Goal: Information Seeking & Learning: Compare options

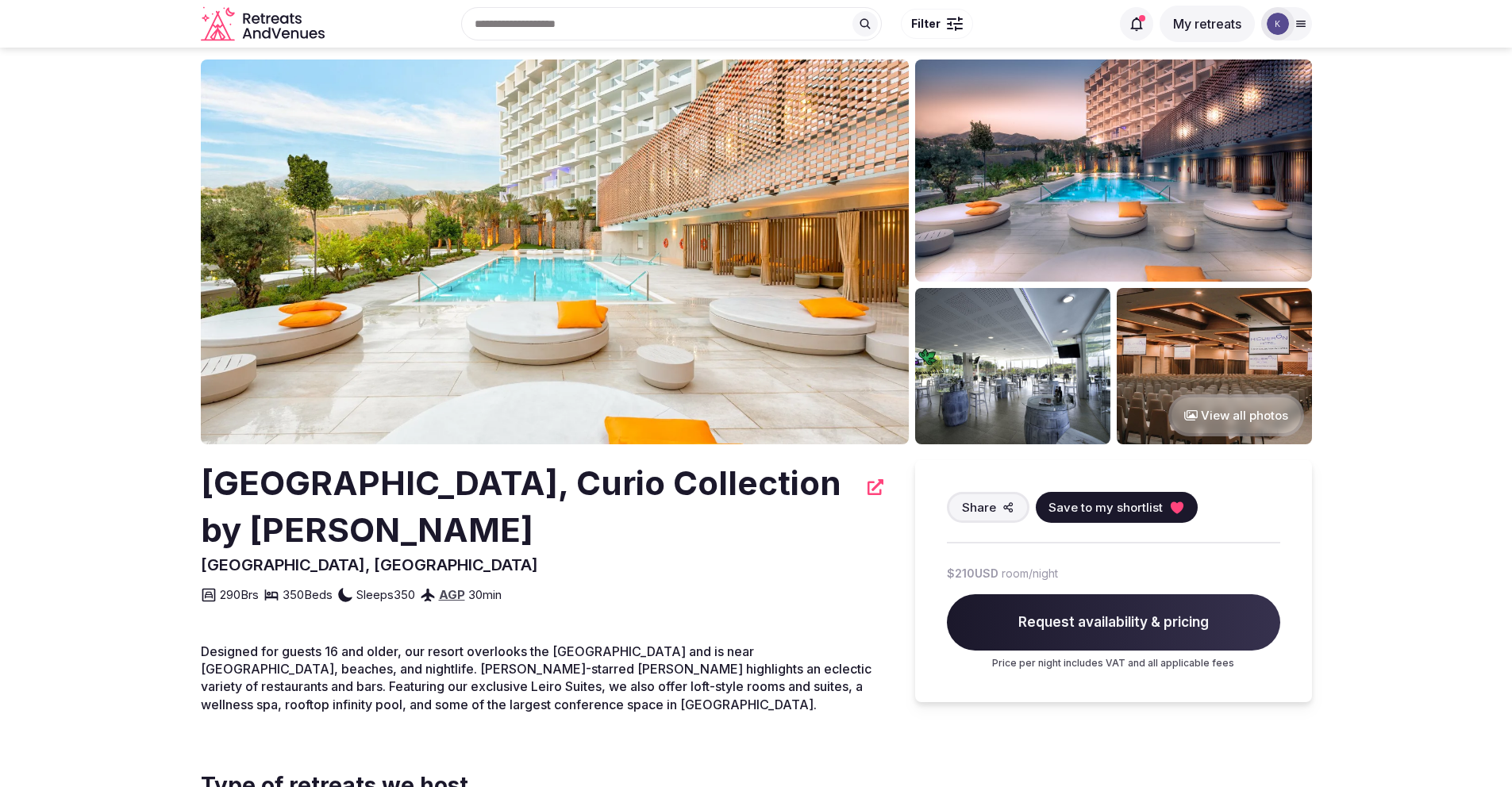
scroll to position [37, 0]
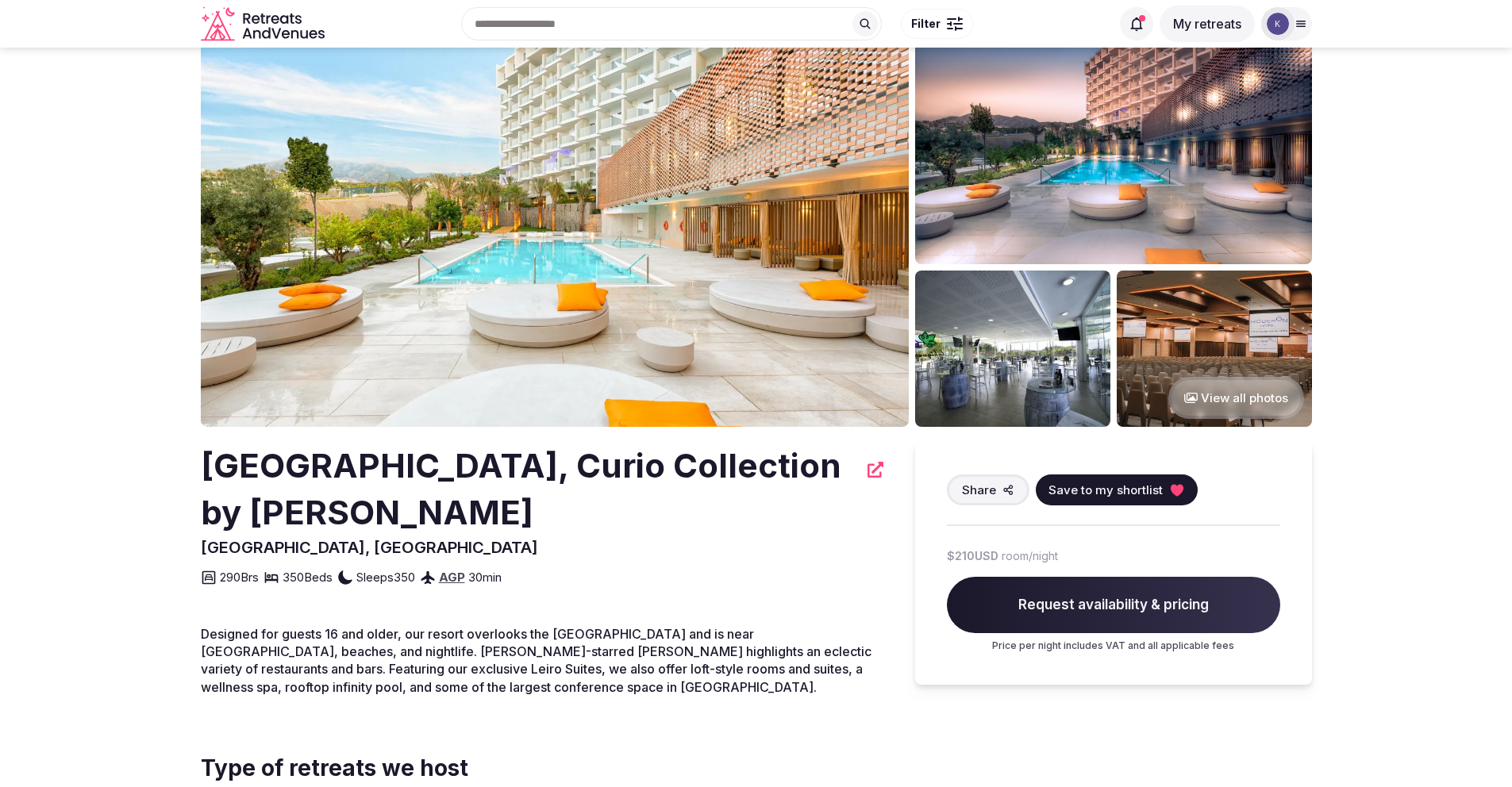
click at [879, 471] on icon at bounding box center [876, 470] width 16 height 16
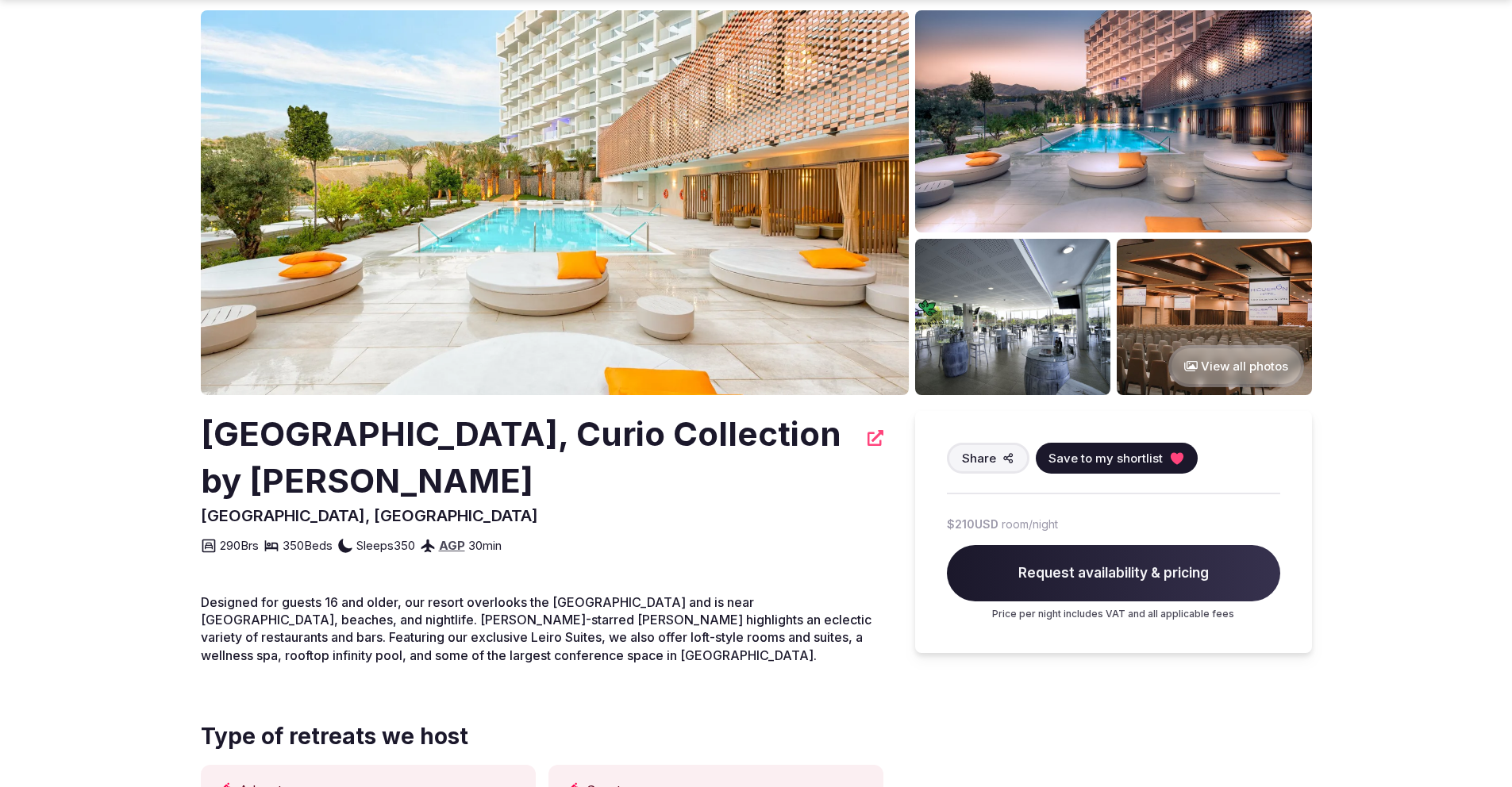
scroll to position [70, 0]
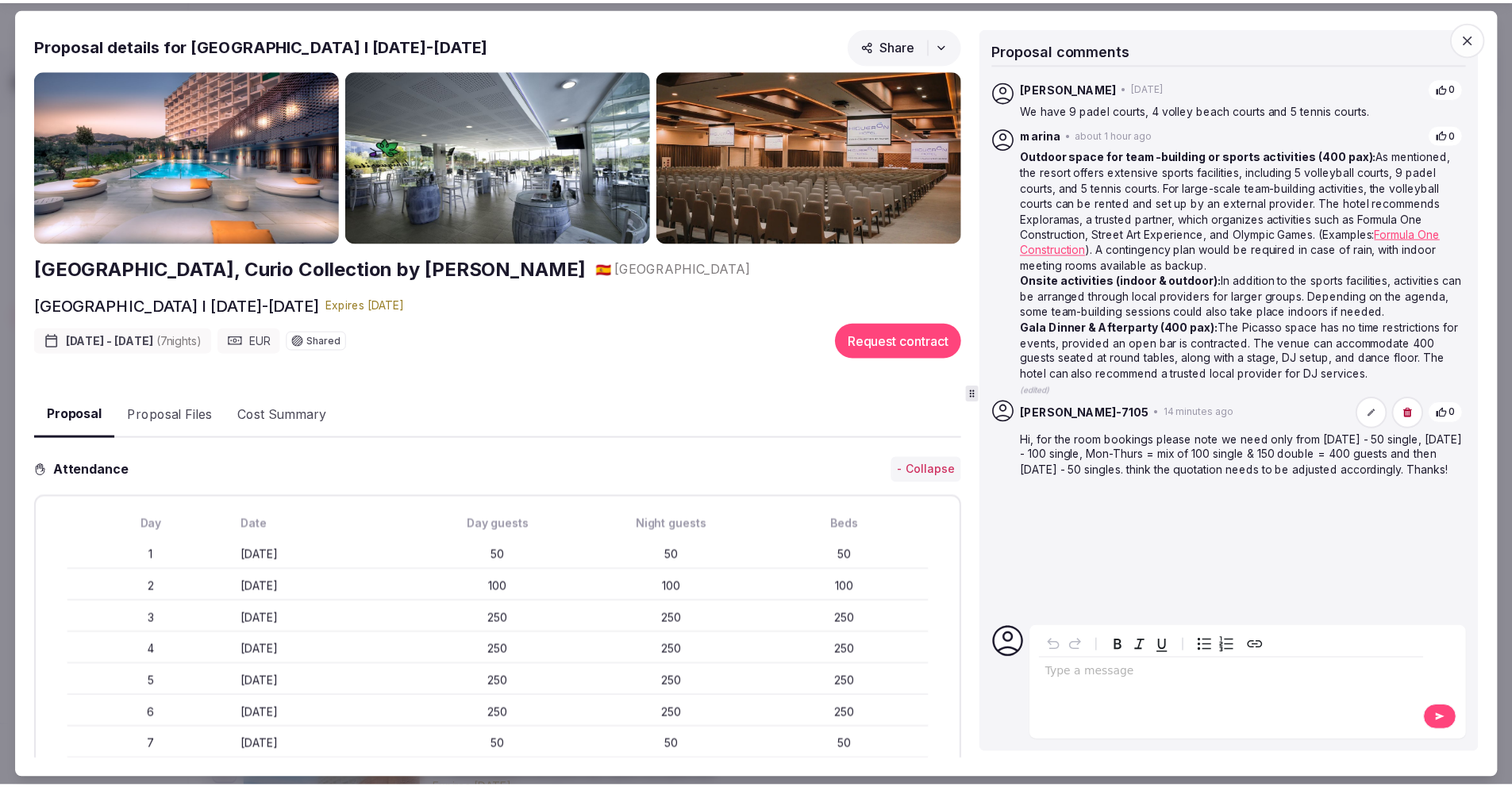
scroll to position [283, 0]
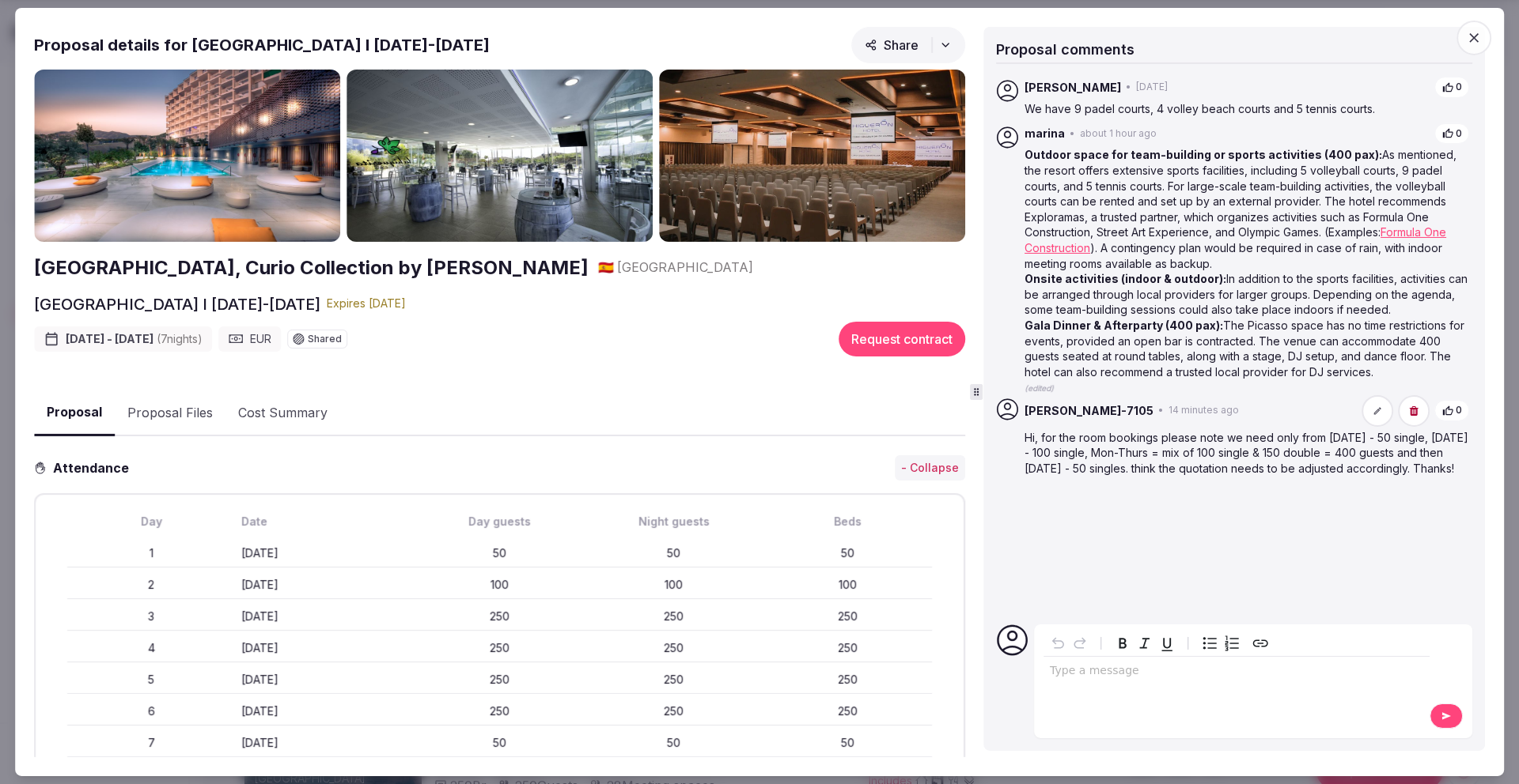
click at [1475, 37] on icon "button" at bounding box center [1473, 38] width 16 height 16
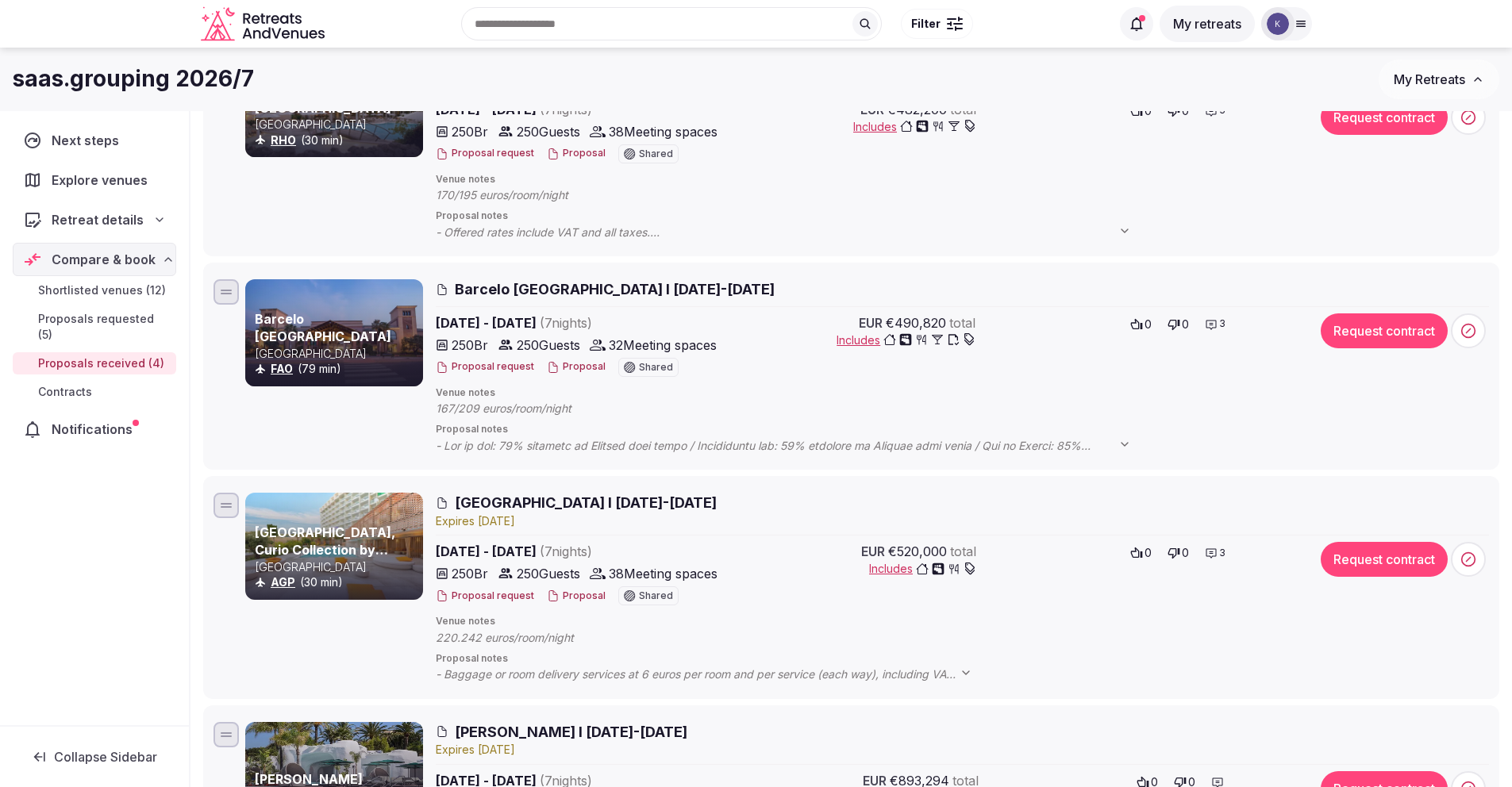
scroll to position [265, 0]
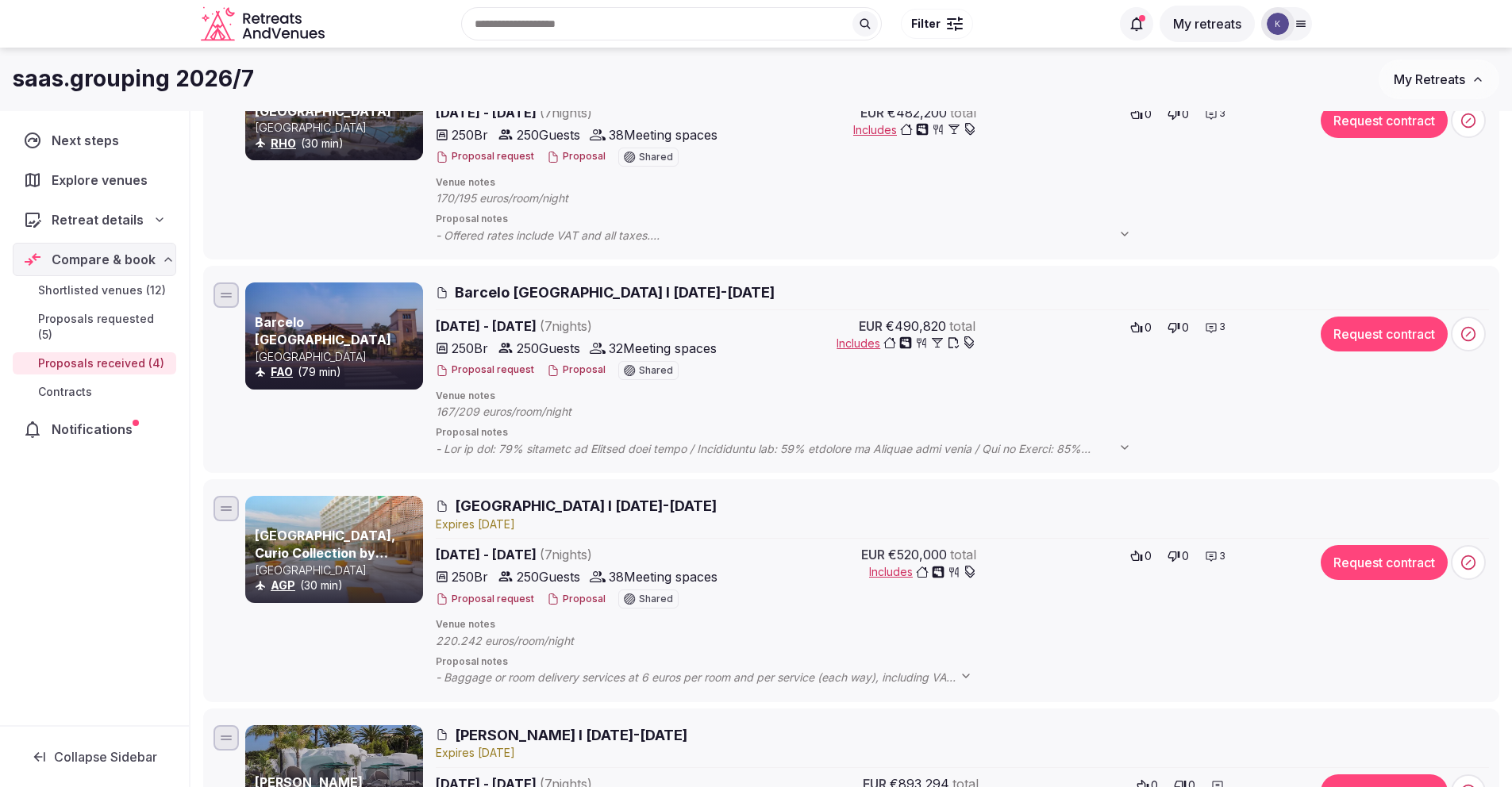
click at [124, 323] on span "Proposals requested (5)" at bounding box center [104, 327] width 131 height 32
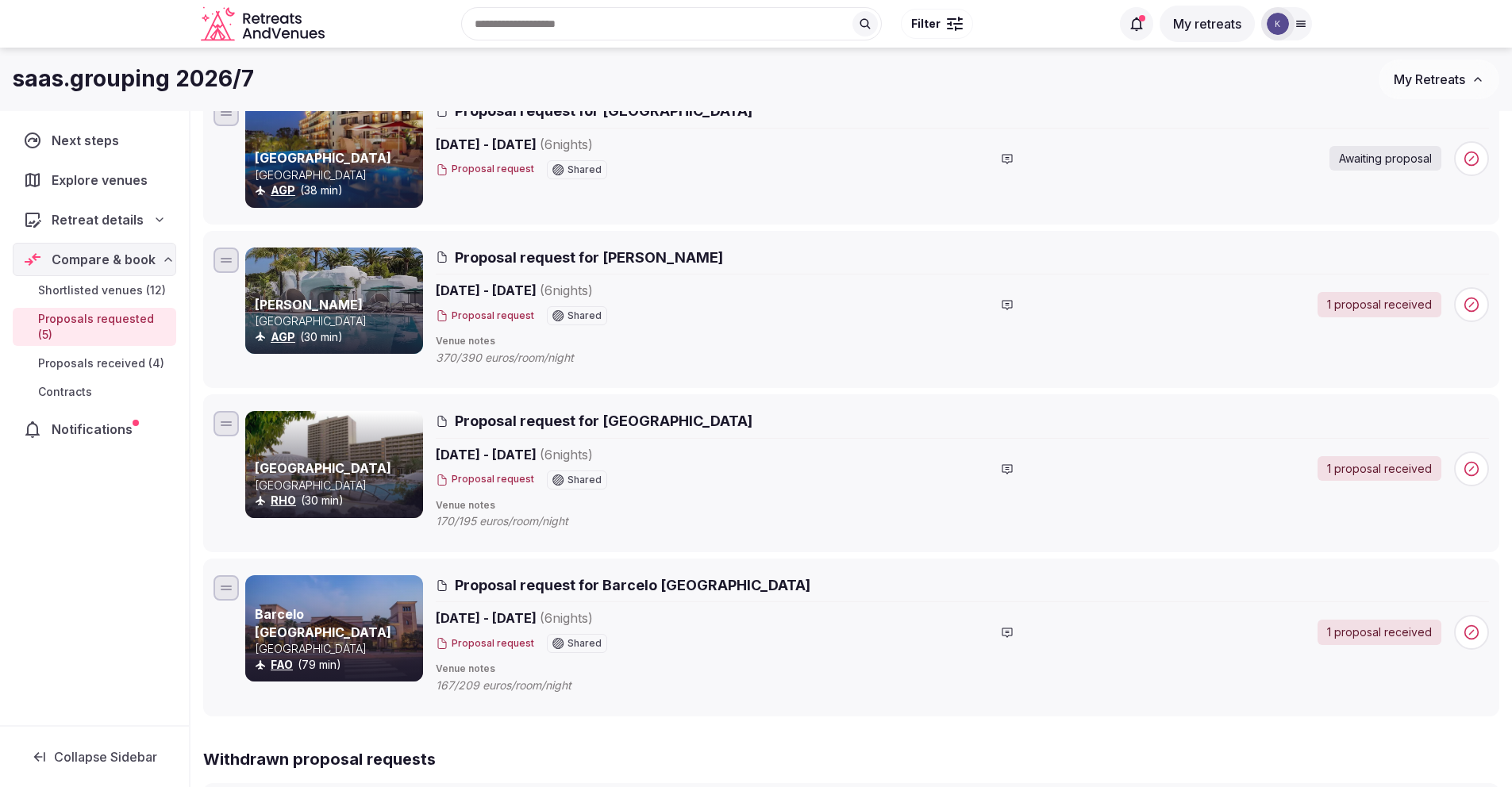
scroll to position [45, 0]
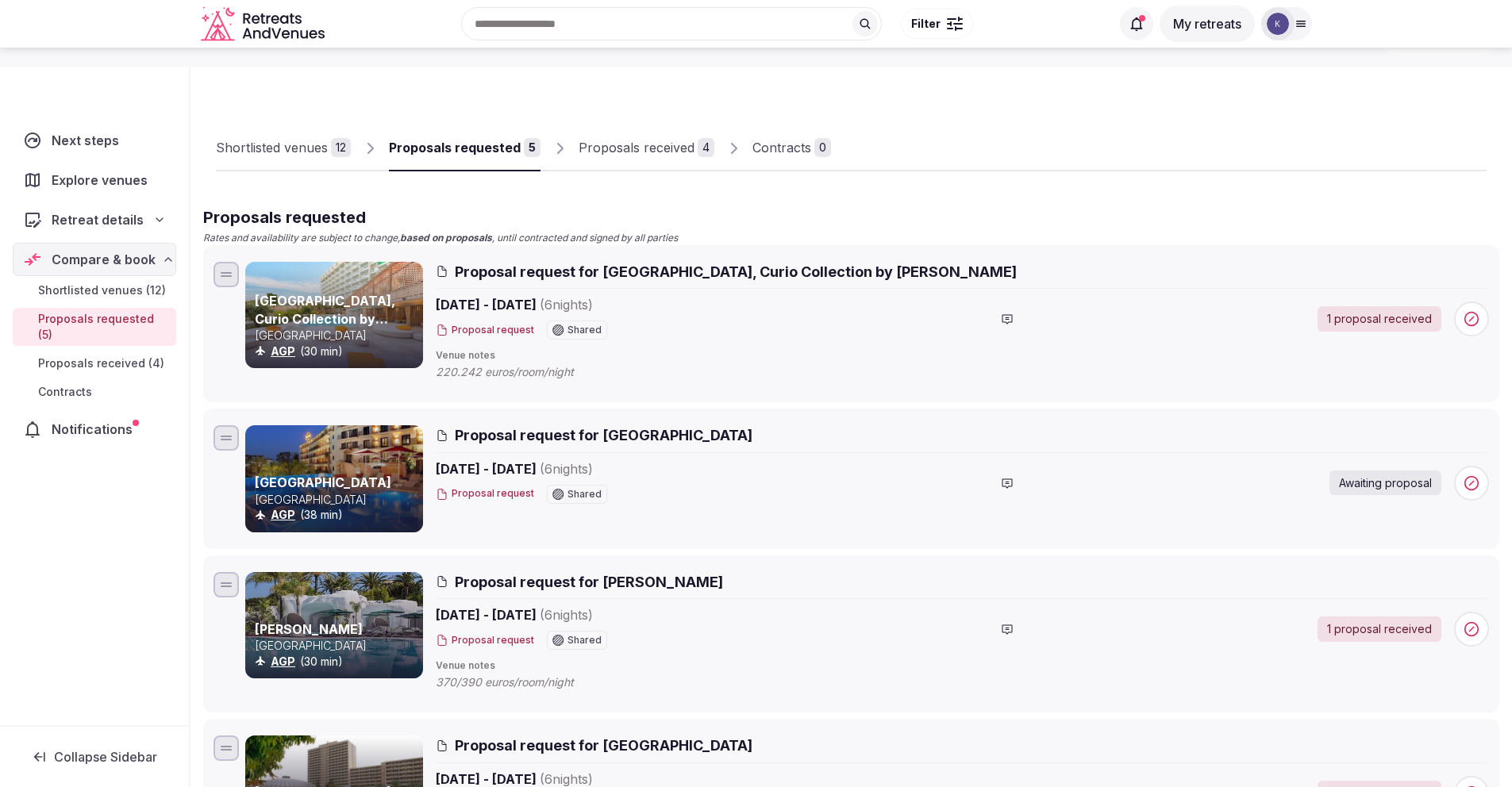
click at [98, 290] on span "Shortlisted venues (12)" at bounding box center [102, 291] width 127 height 16
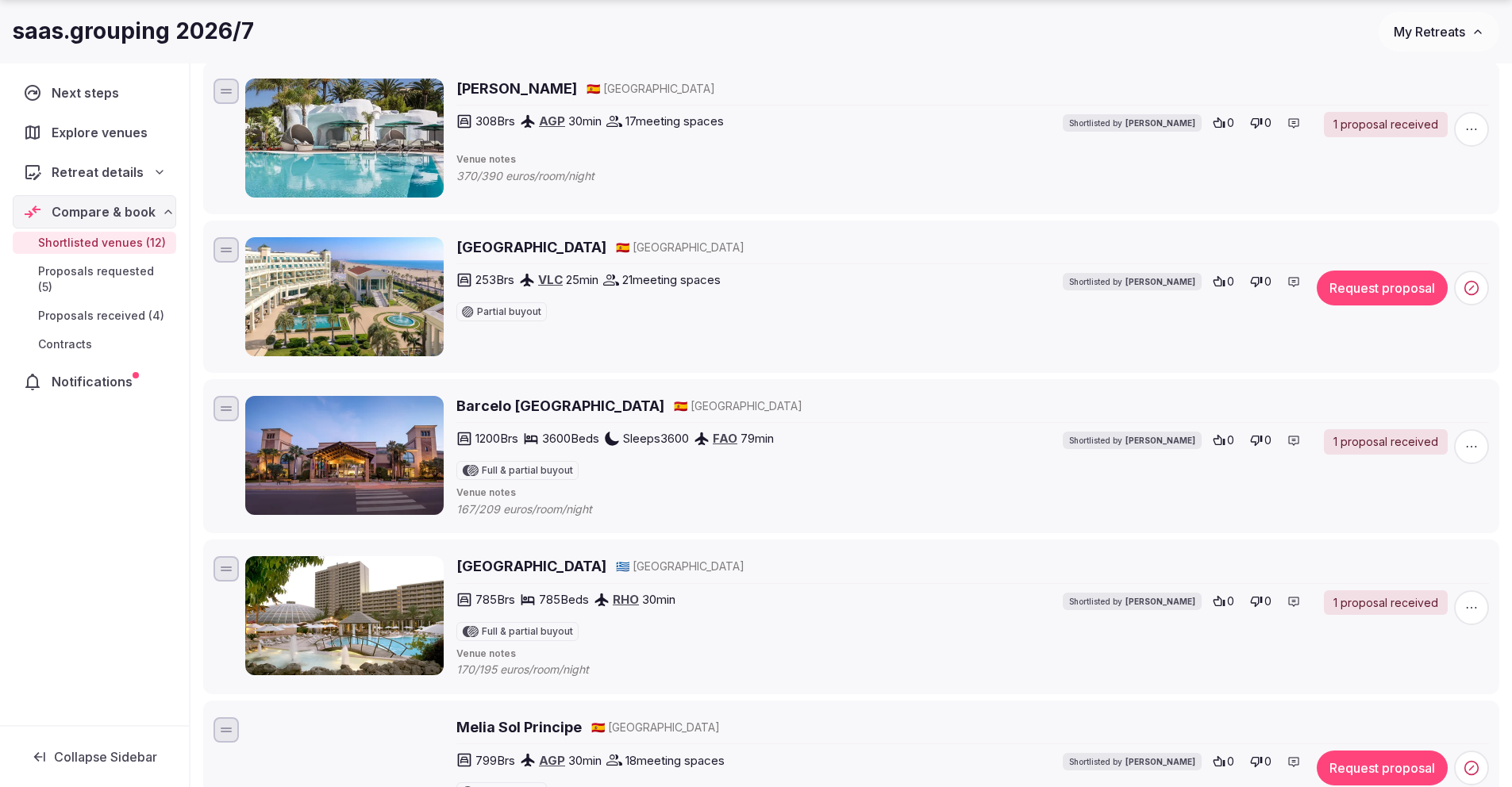
scroll to position [559, 0]
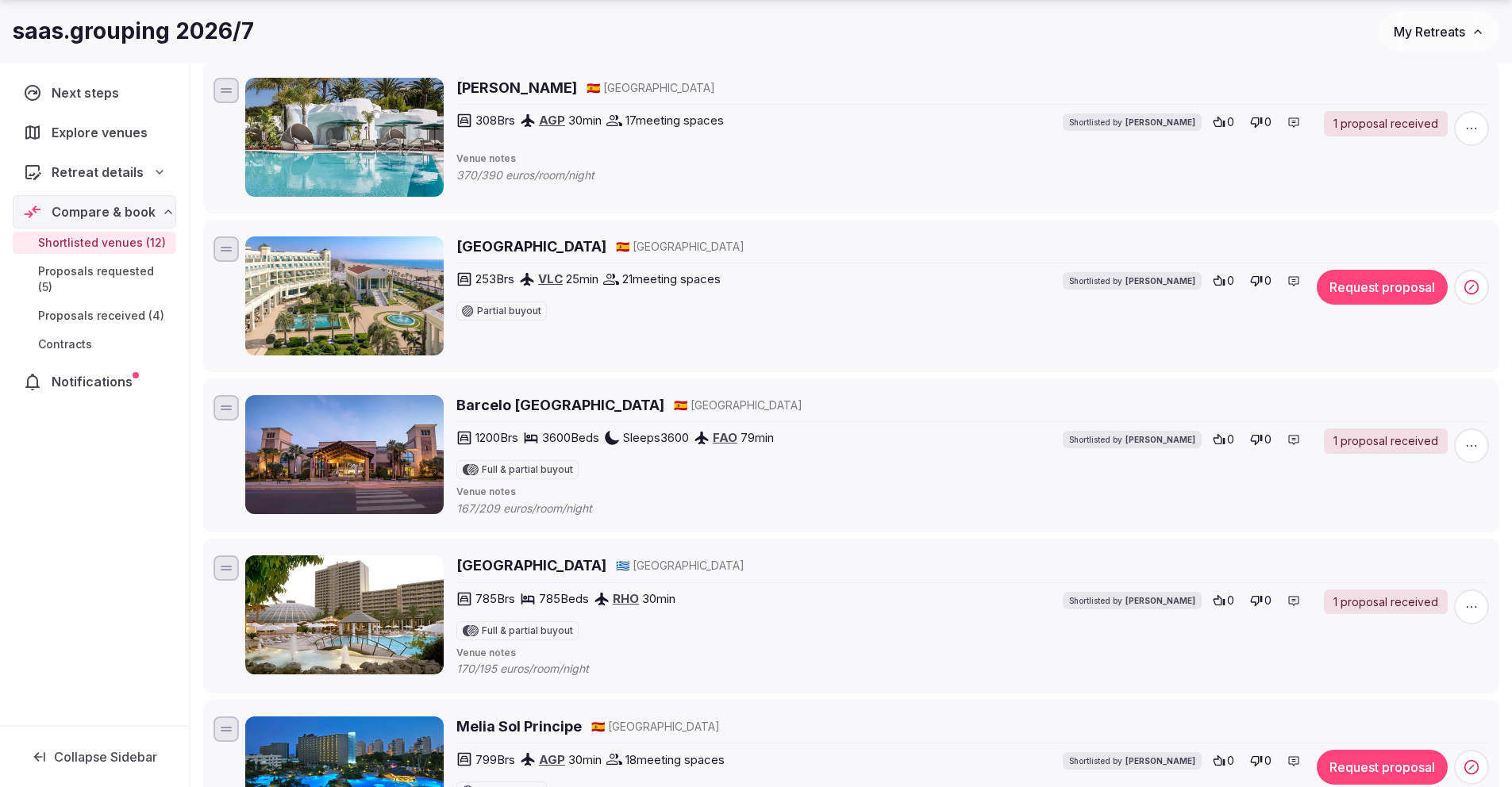
click at [116, 308] on span "Proposals received (4)" at bounding box center [101, 316] width 126 height 16
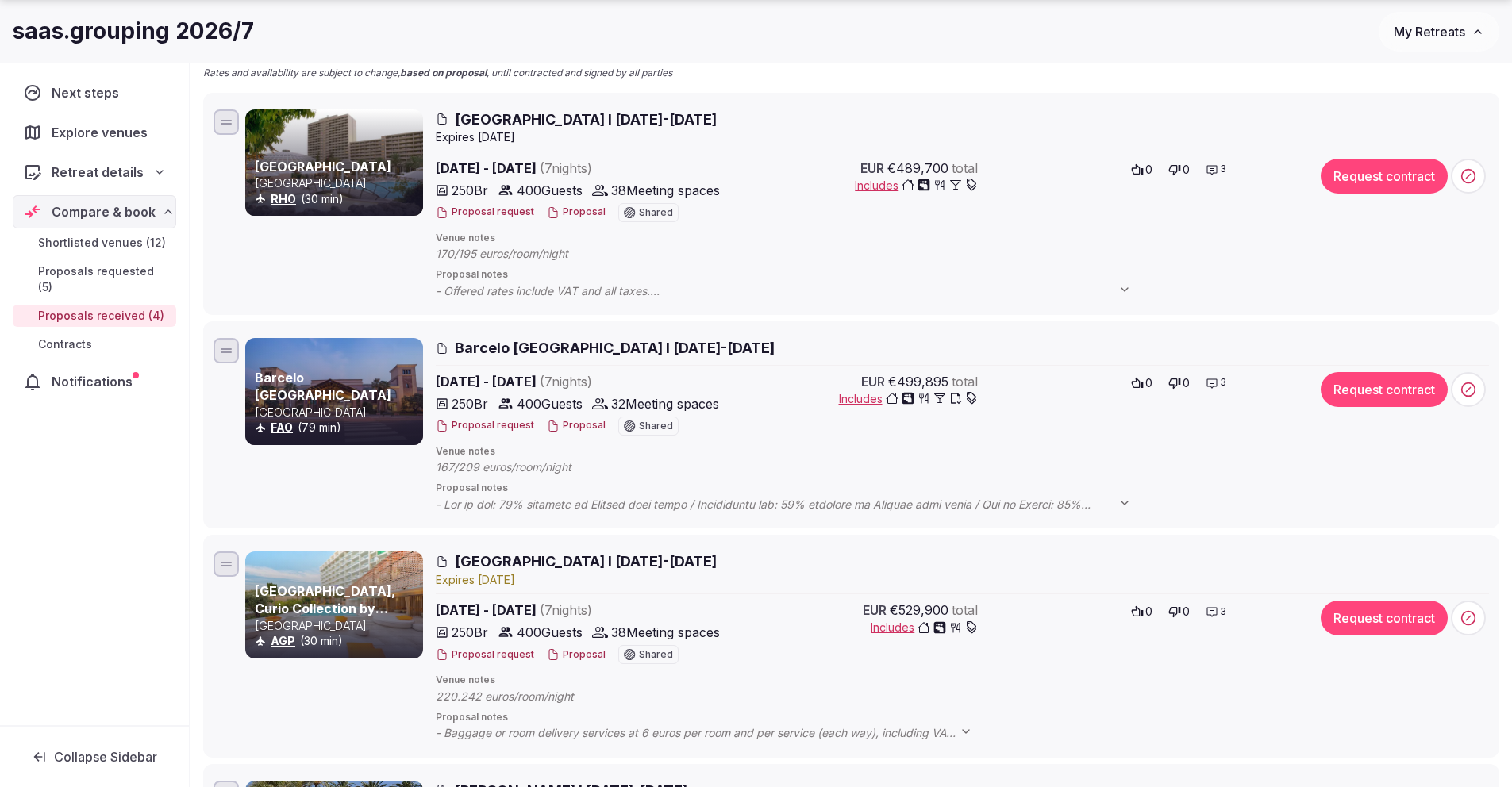
scroll to position [212, 0]
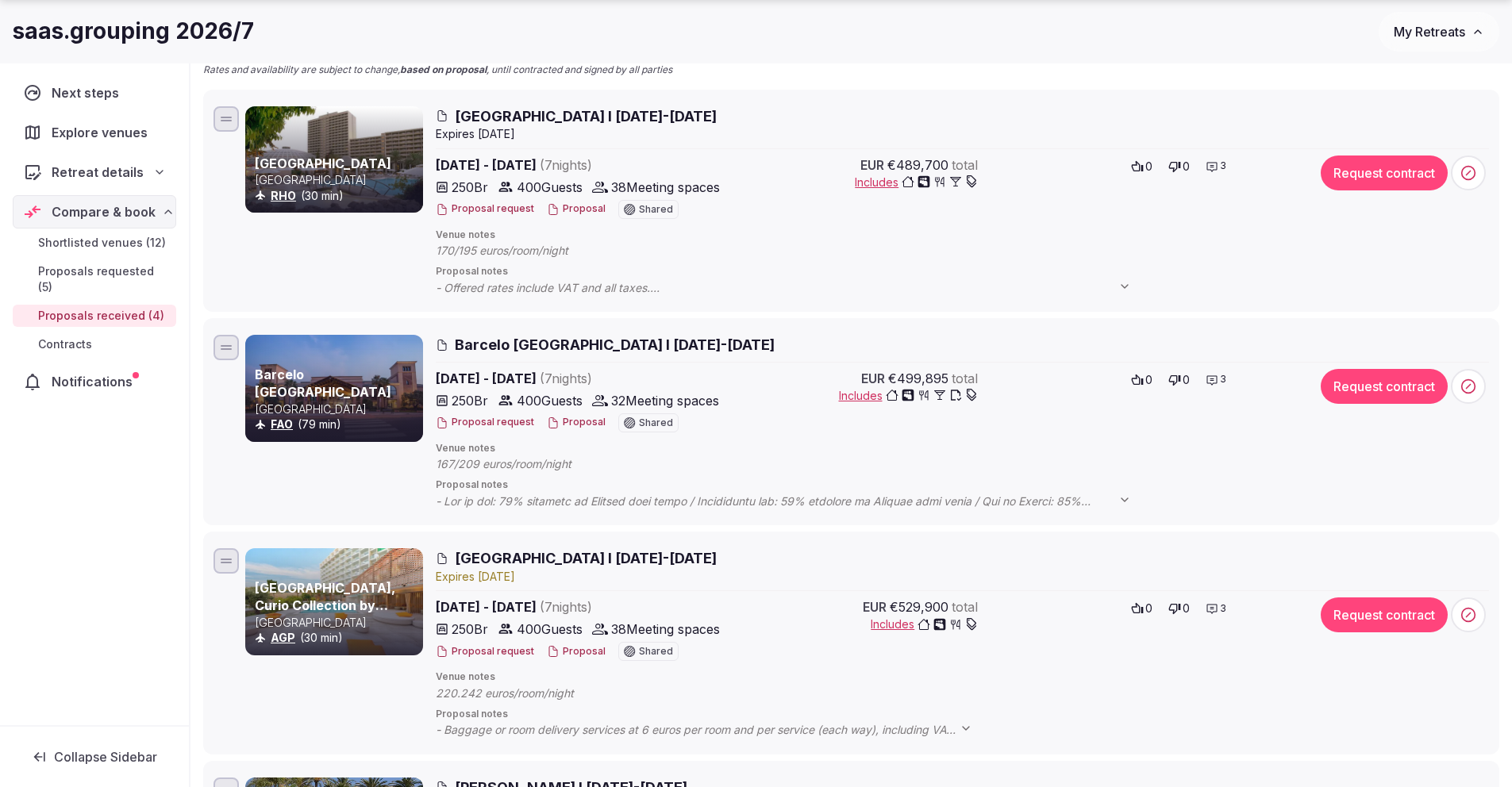
click at [84, 270] on span "Proposals requested (5)" at bounding box center [104, 279] width 131 height 32
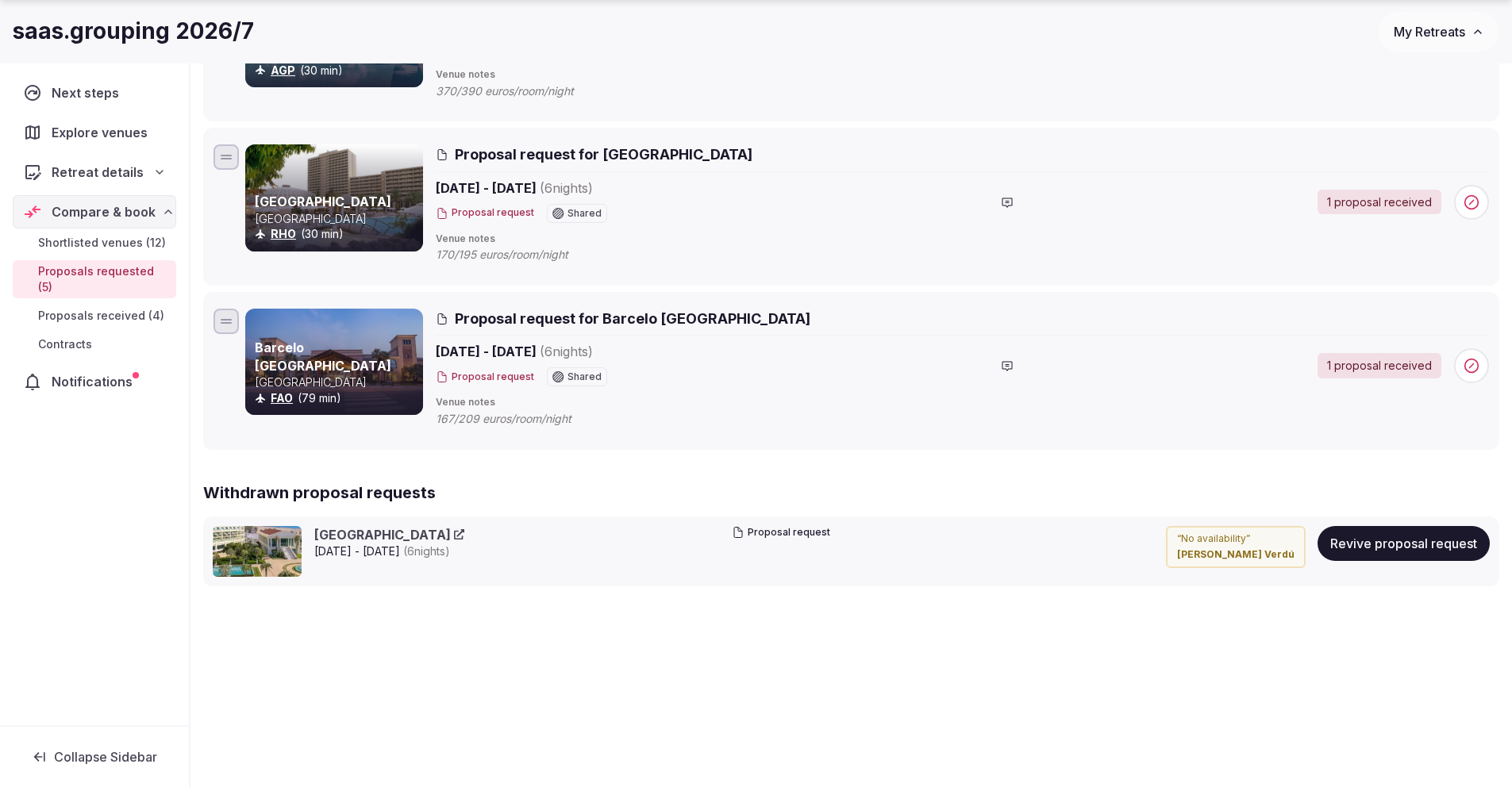
scroll to position [663, 0]
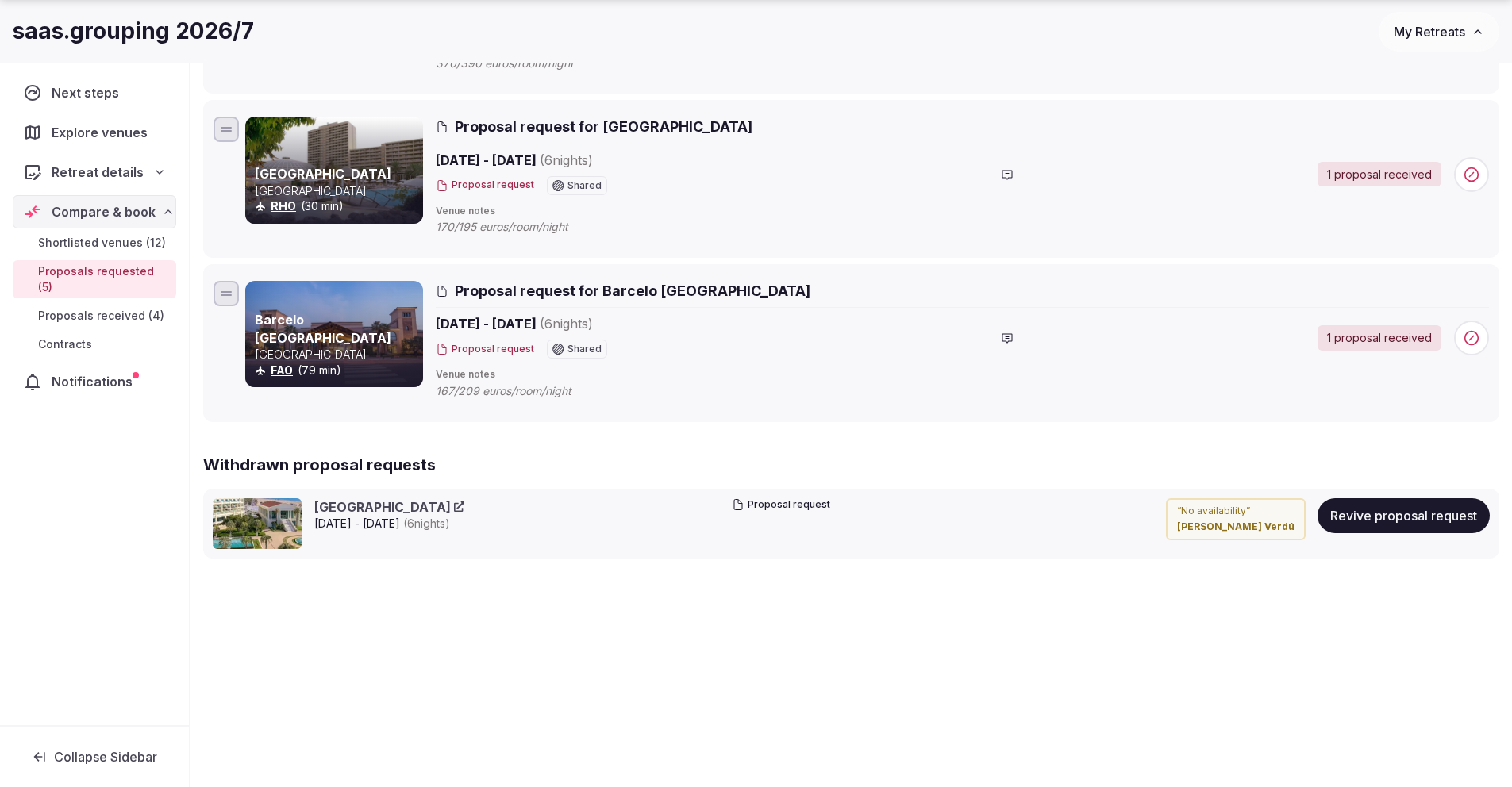
click at [85, 245] on span "Shortlisted venues (12)" at bounding box center [102, 243] width 127 height 16
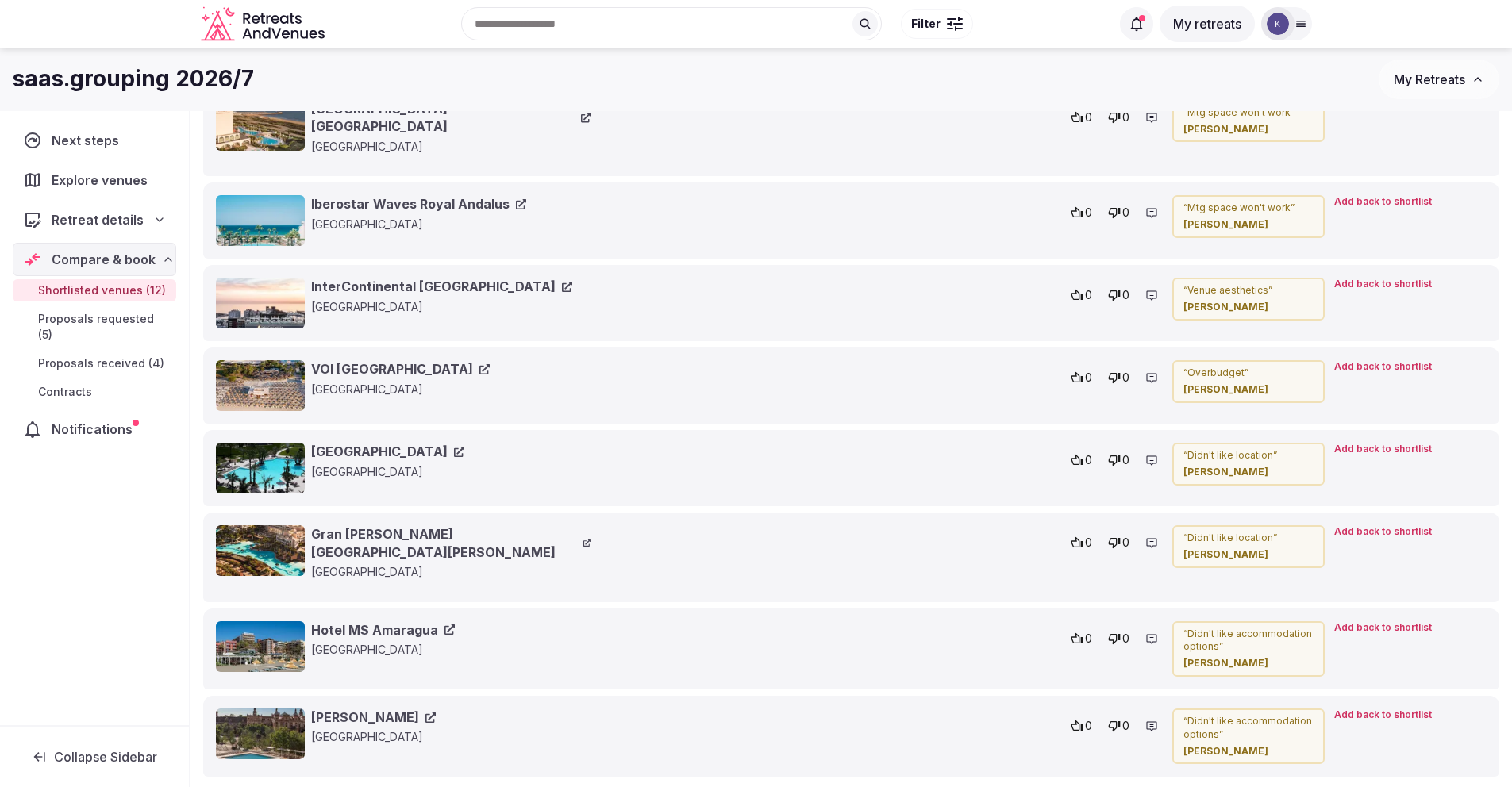
scroll to position [3216, 0]
click at [295, 714] on img at bounding box center [260, 734] width 89 height 51
click at [254, 715] on img at bounding box center [260, 734] width 89 height 51
click at [375, 709] on link "Melia Sevilla" at bounding box center [373, 718] width 125 height 18
click at [372, 443] on link "Ergife Palace" at bounding box center [387, 452] width 153 height 18
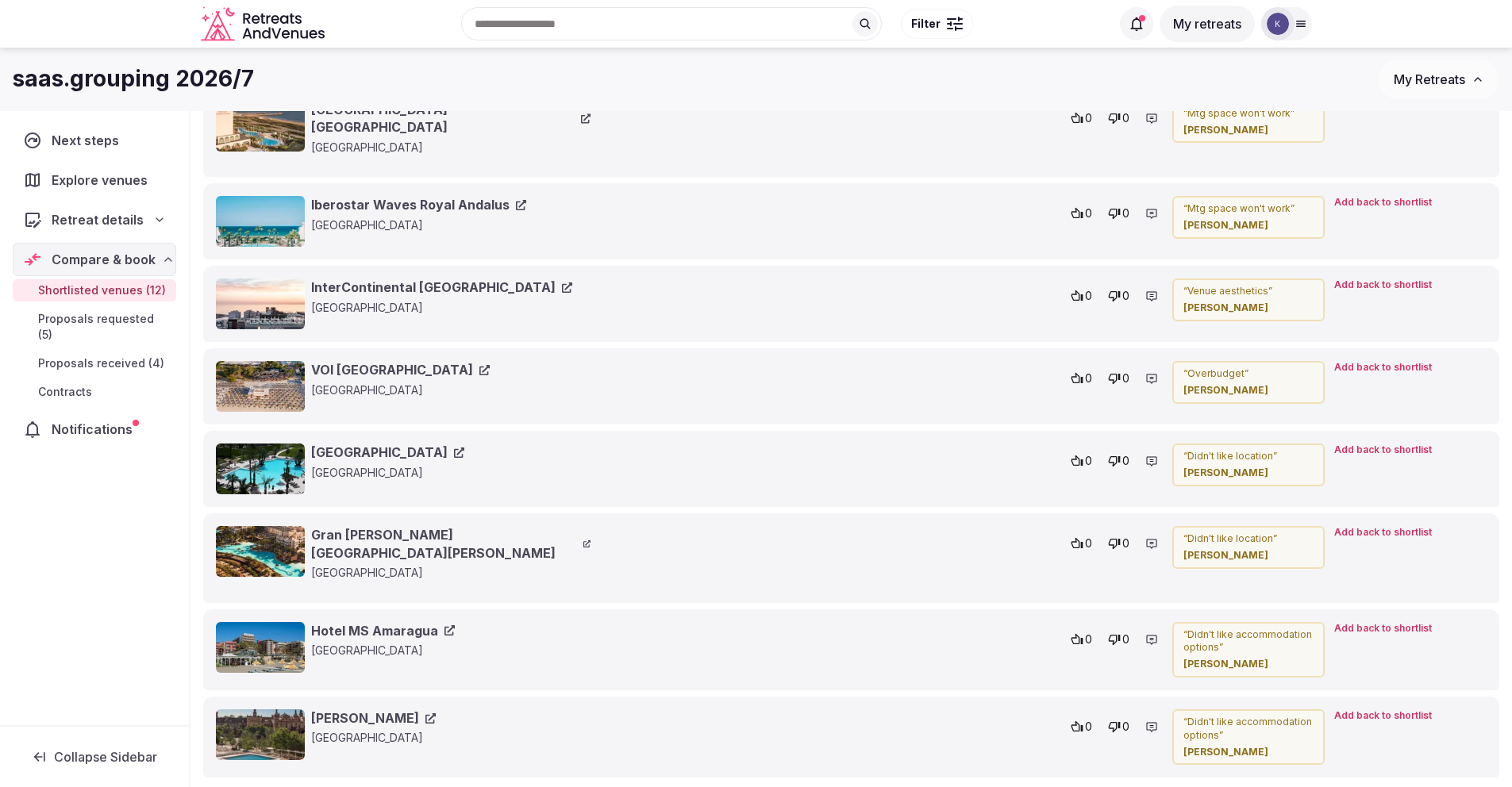
click at [373, 361] on link "VOI [GEOGRAPHIC_DATA]" at bounding box center [399, 370] width 178 height 18
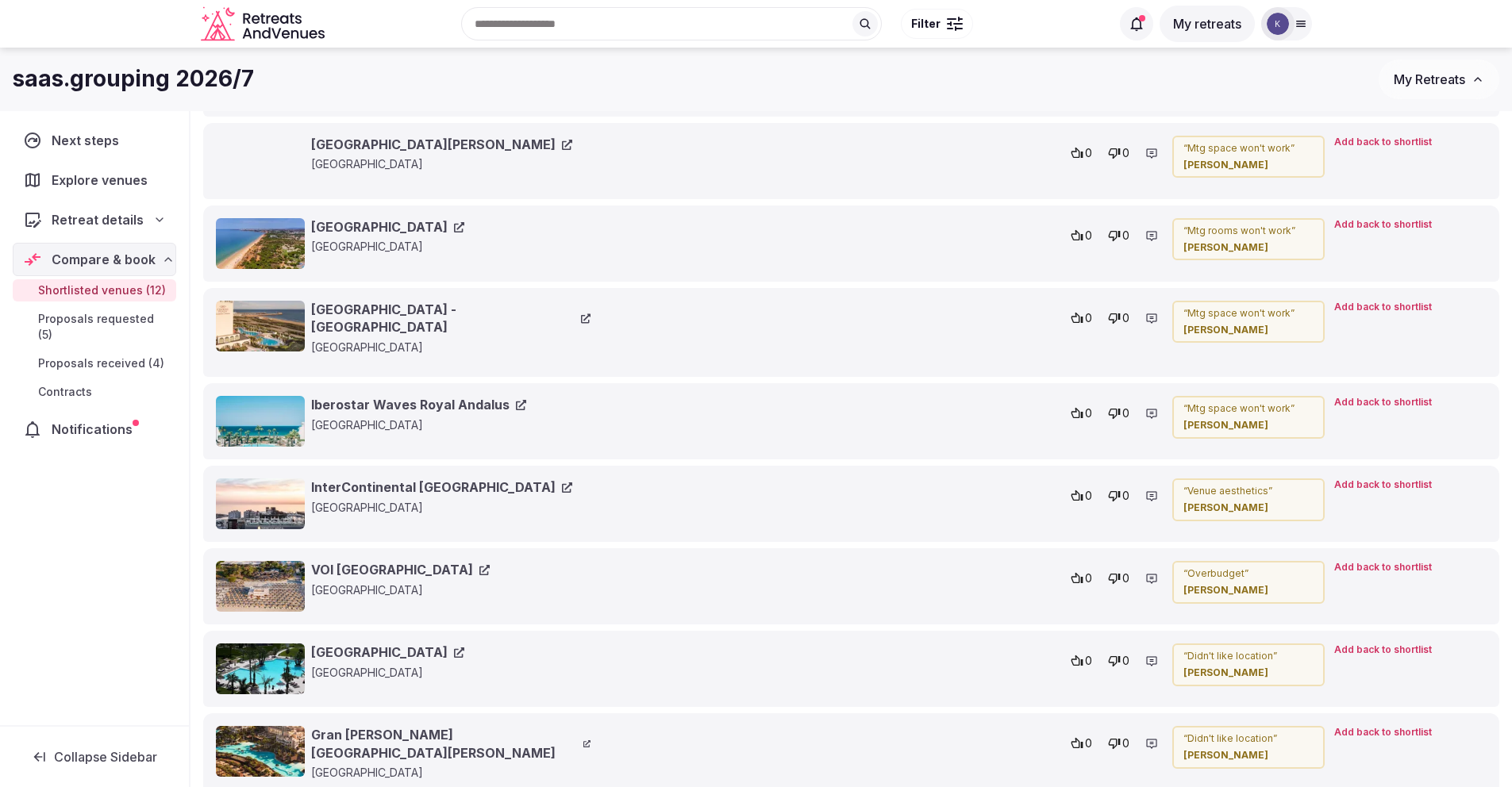
scroll to position [3004, 0]
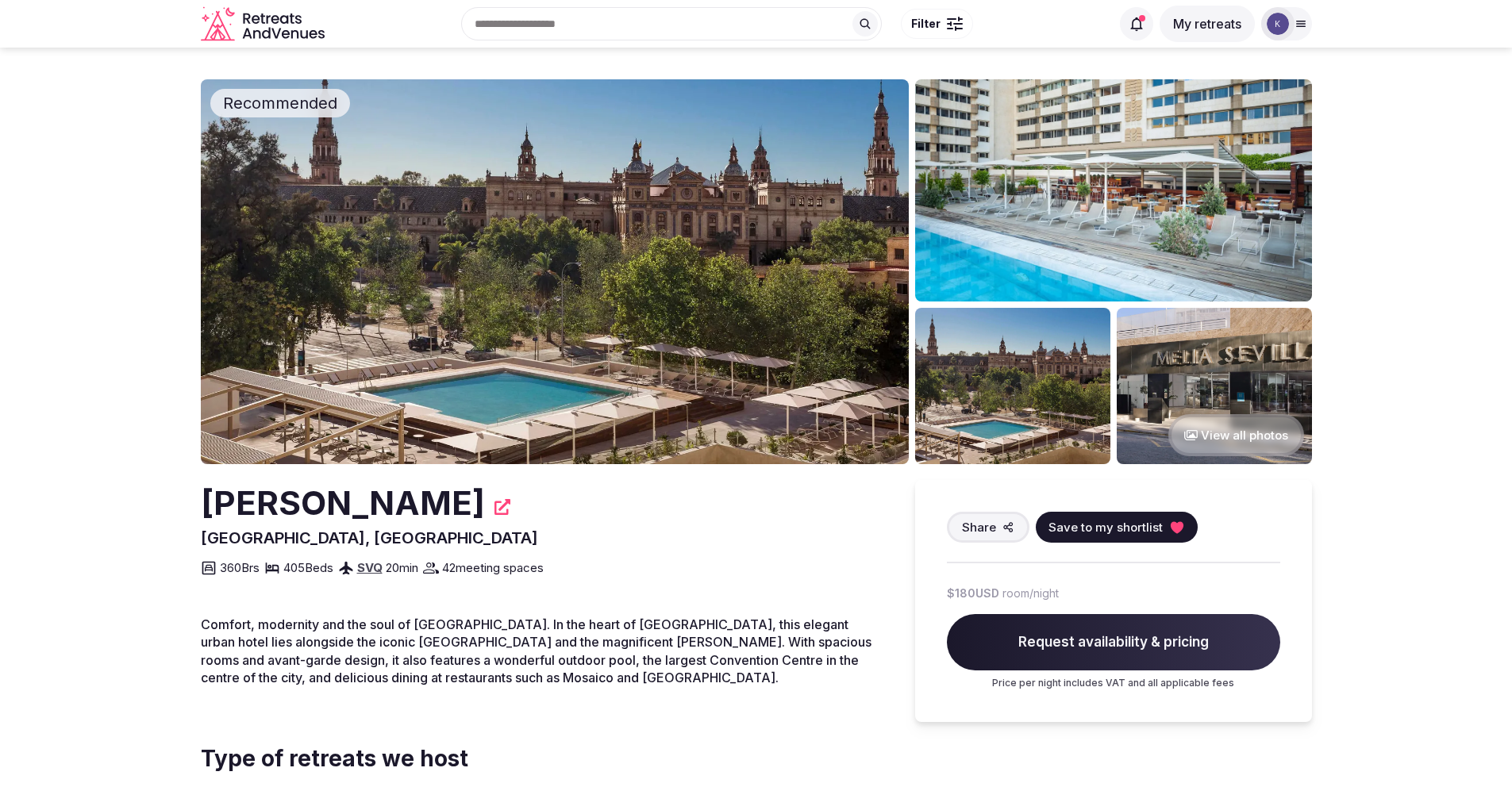
click at [672, 361] on img at bounding box center [555, 272] width 708 height 385
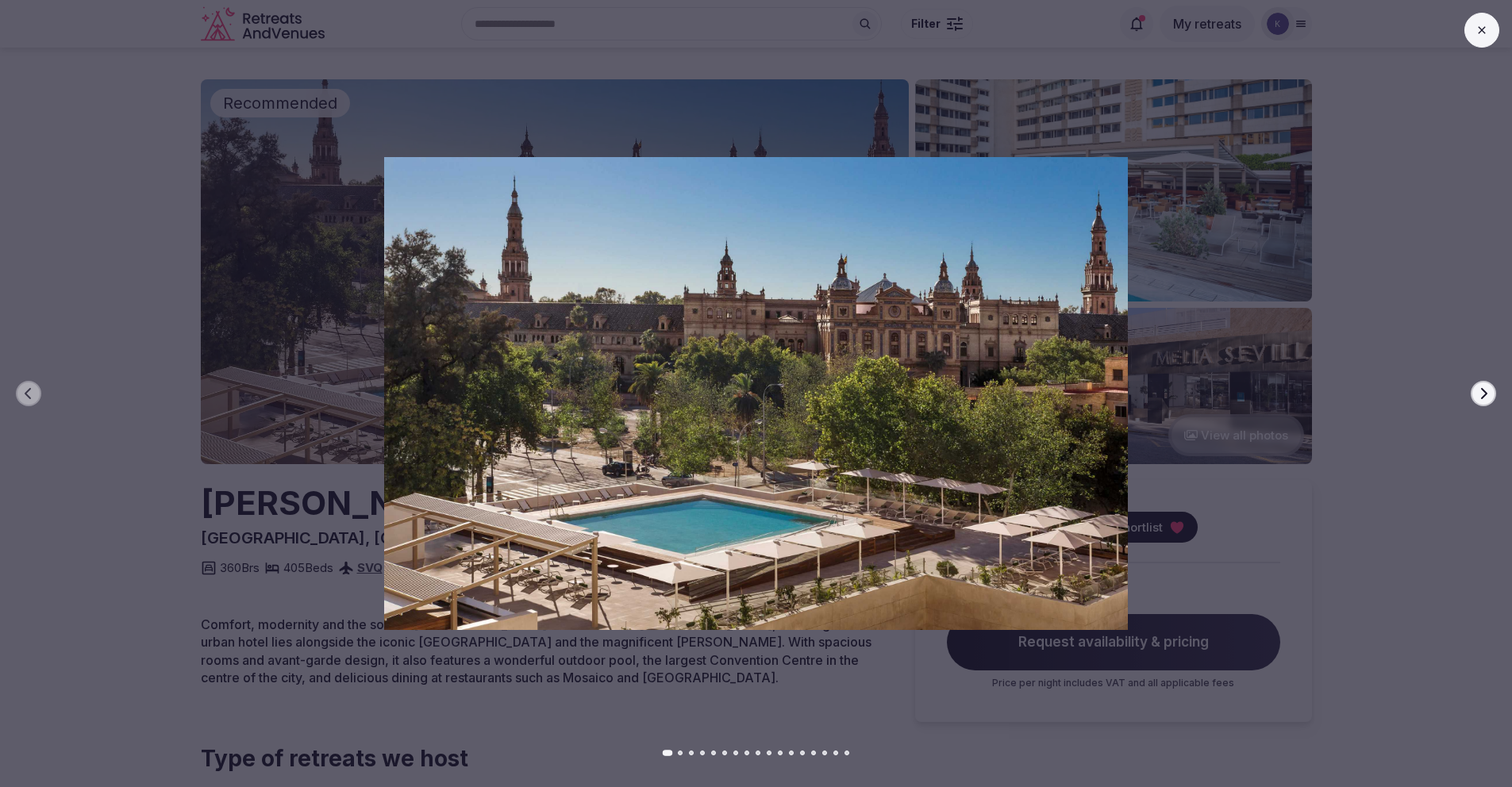
click at [1483, 398] on icon "button" at bounding box center [1483, 394] width 13 height 13
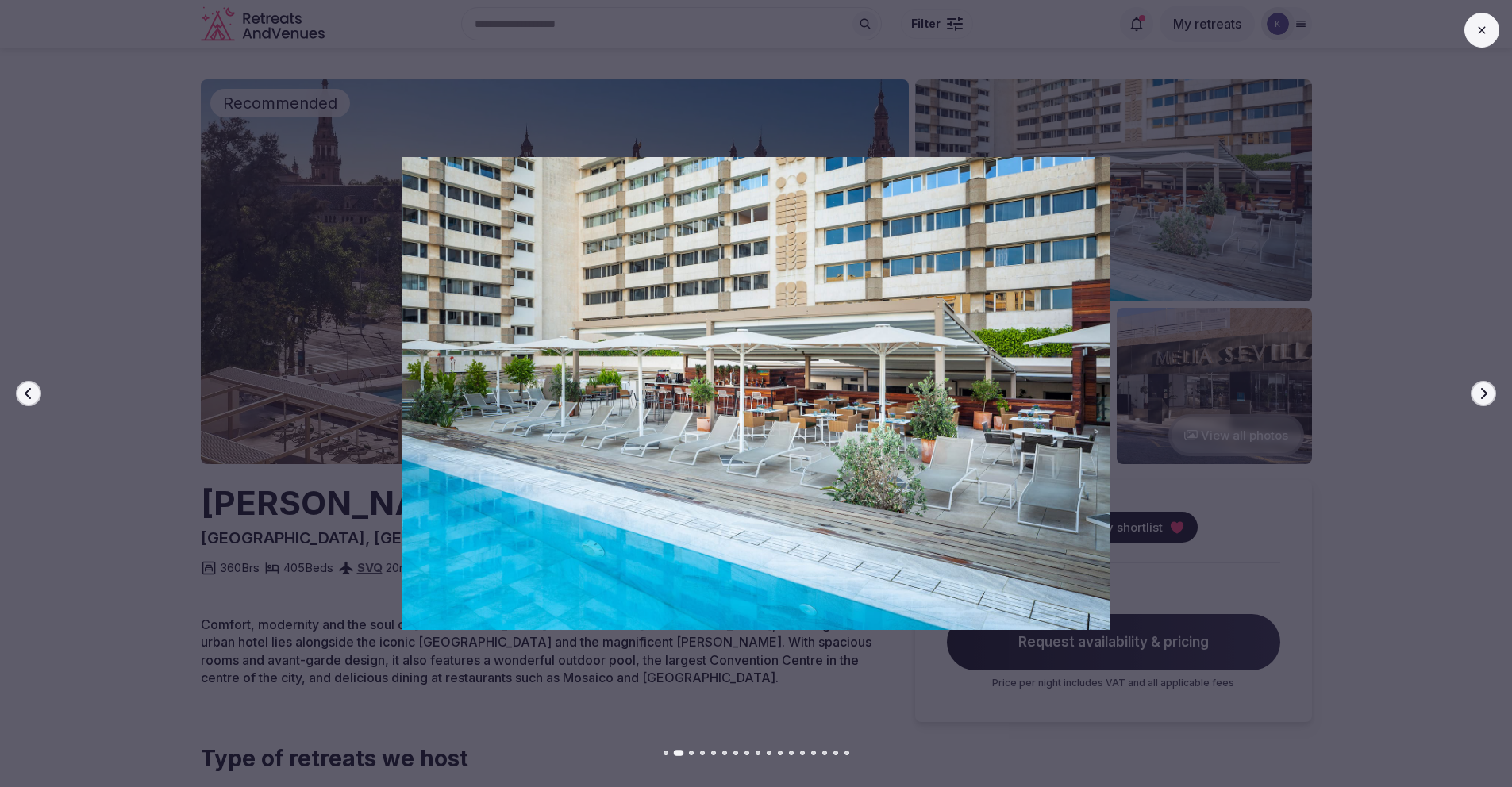
click at [1483, 397] on icon "button" at bounding box center [1483, 394] width 13 height 13
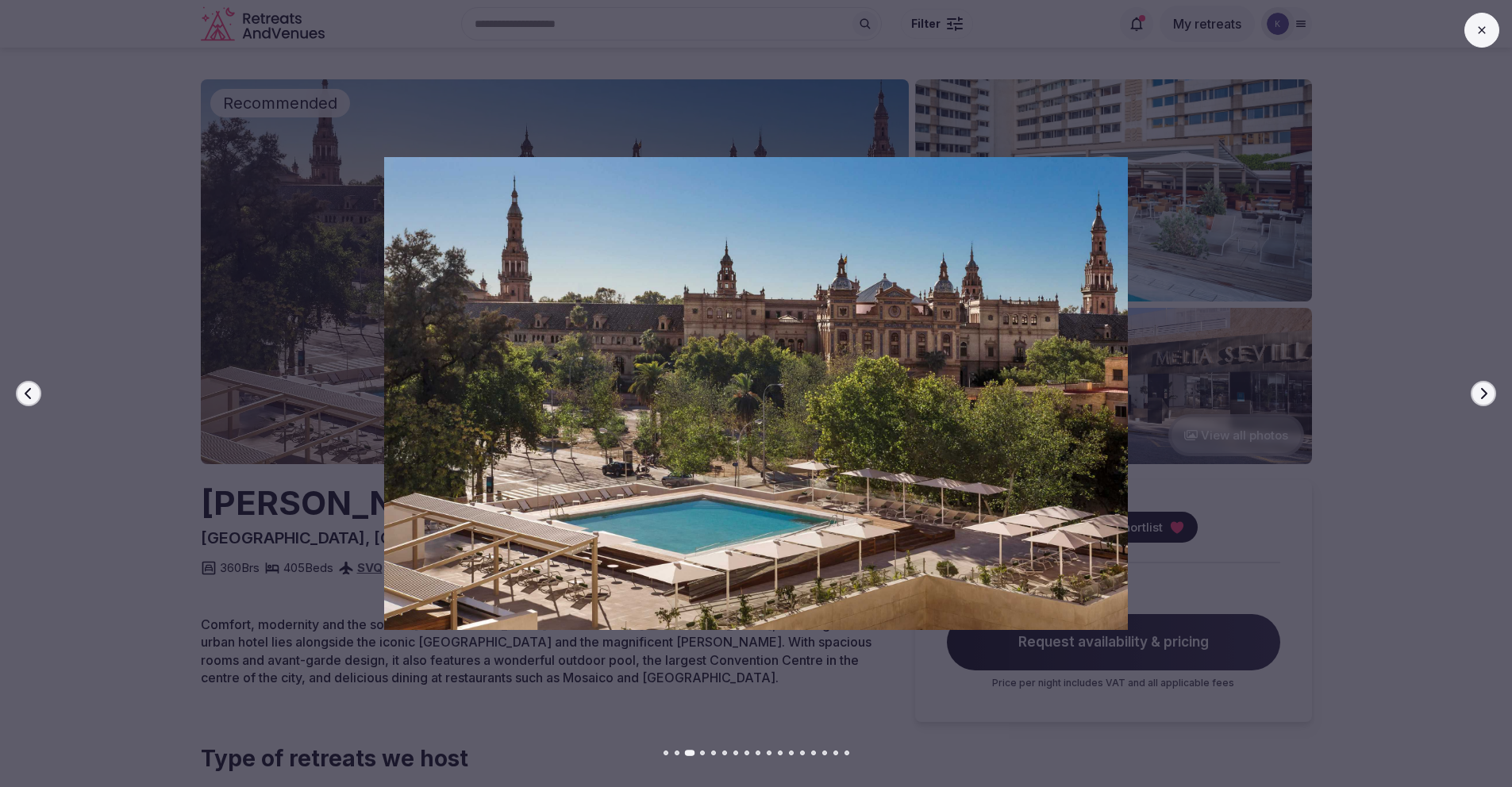
click at [1483, 397] on icon "button" at bounding box center [1483, 394] width 13 height 13
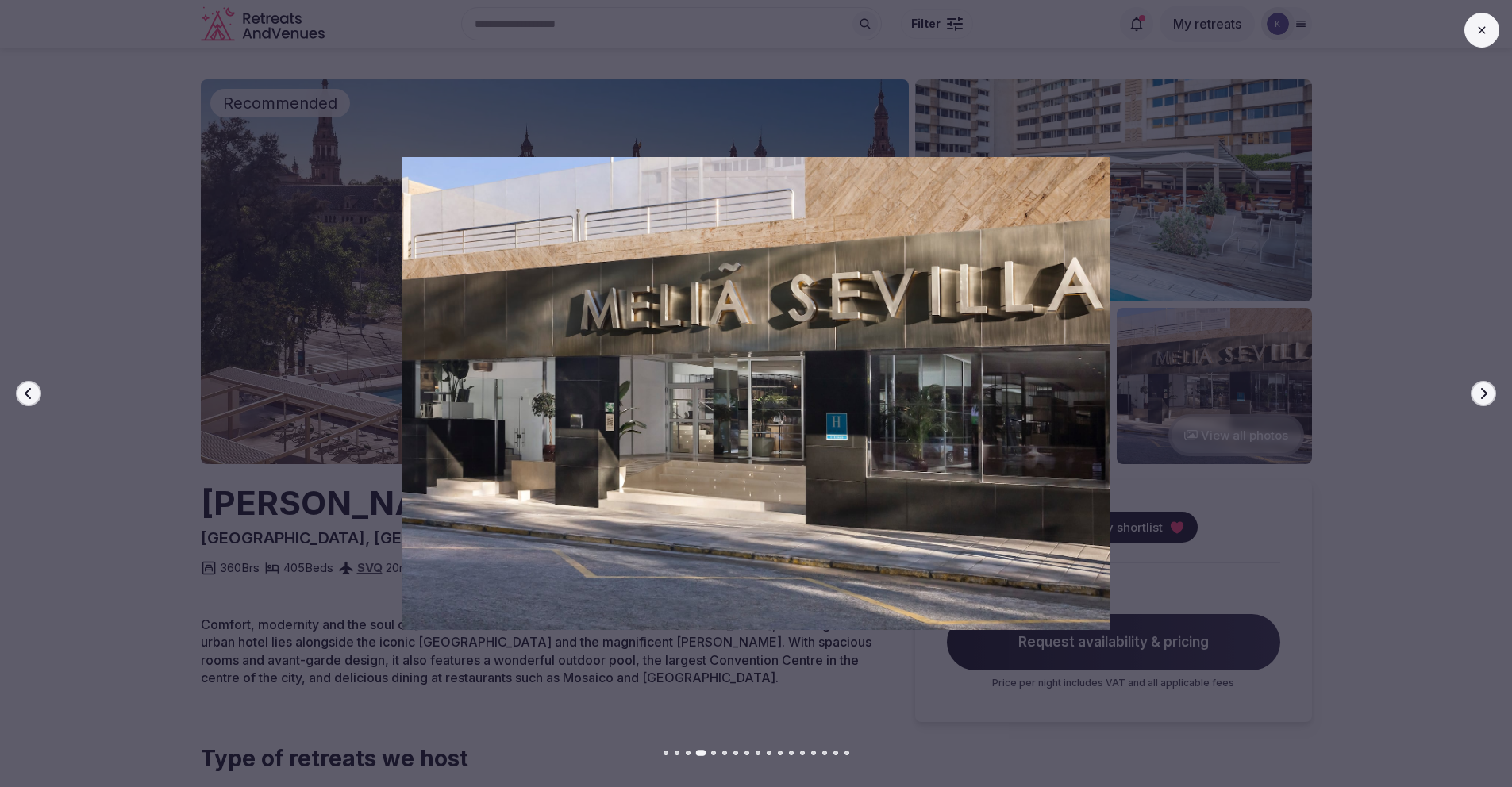
click at [1483, 397] on icon "button" at bounding box center [1483, 394] width 13 height 13
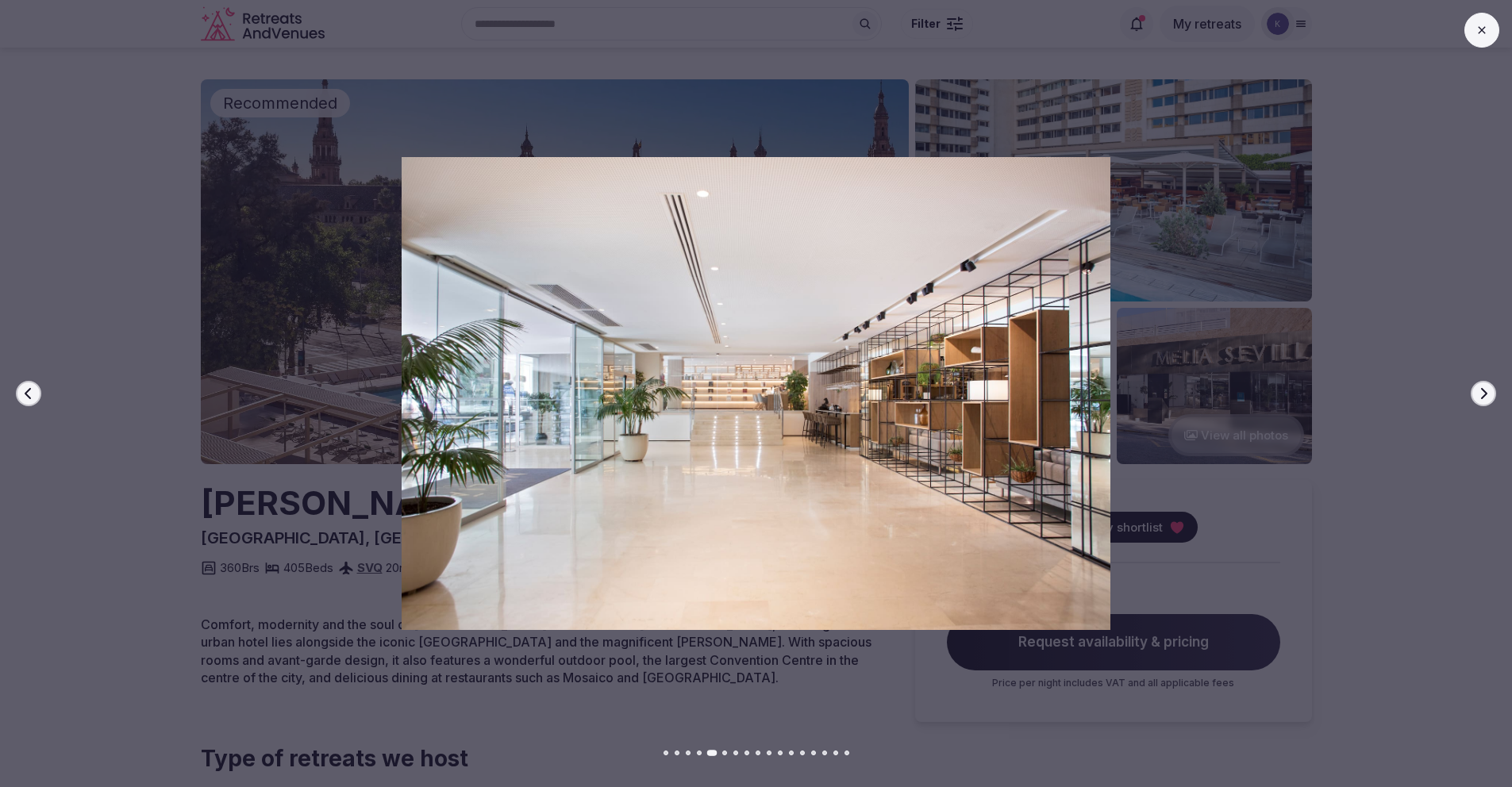
click at [1483, 397] on icon "button" at bounding box center [1483, 394] width 13 height 13
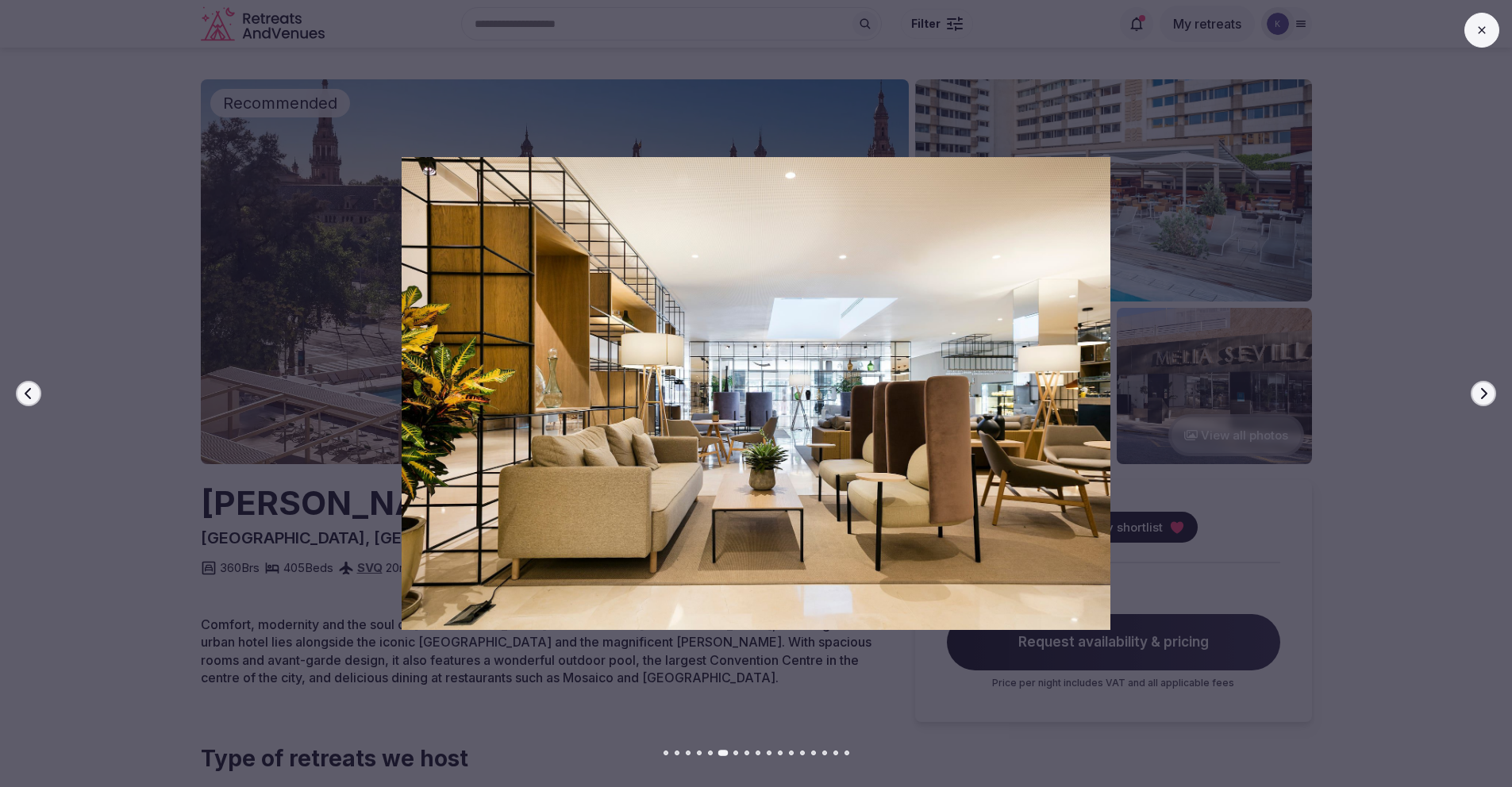
click at [1483, 397] on icon "button" at bounding box center [1483, 394] width 13 height 13
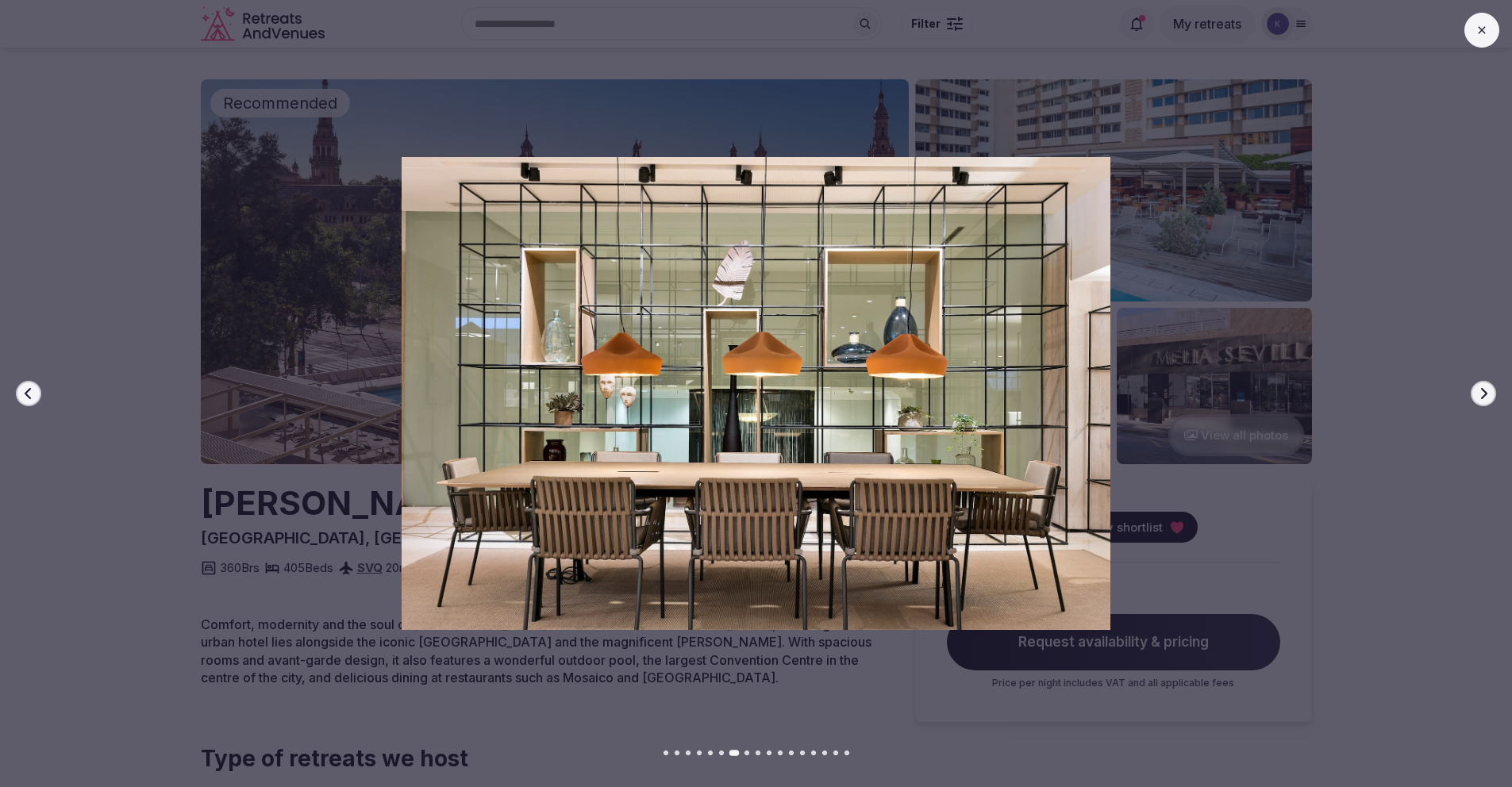
click at [1483, 397] on icon "button" at bounding box center [1483, 394] width 13 height 13
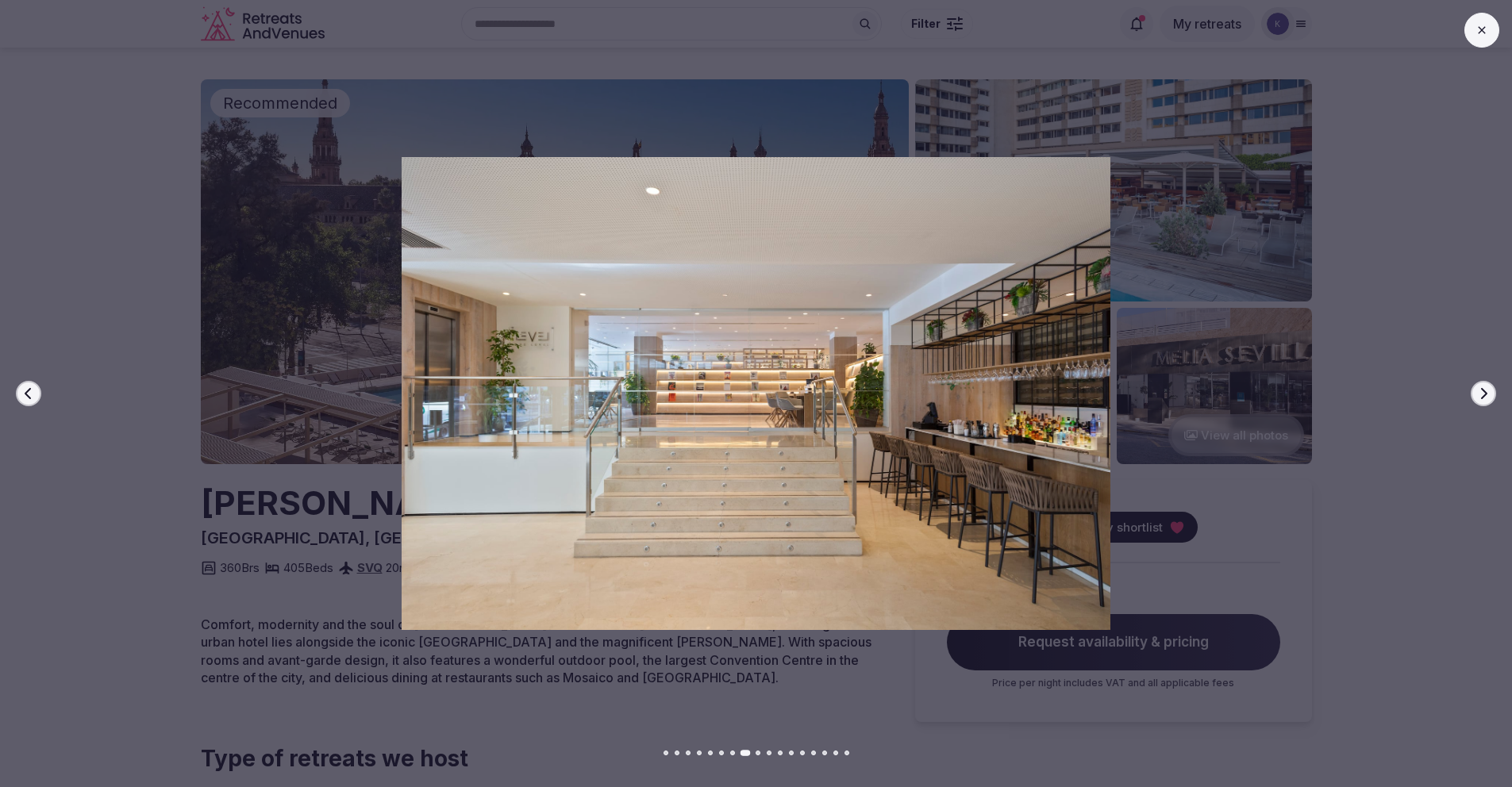
click at [1483, 397] on icon "button" at bounding box center [1483, 394] width 13 height 13
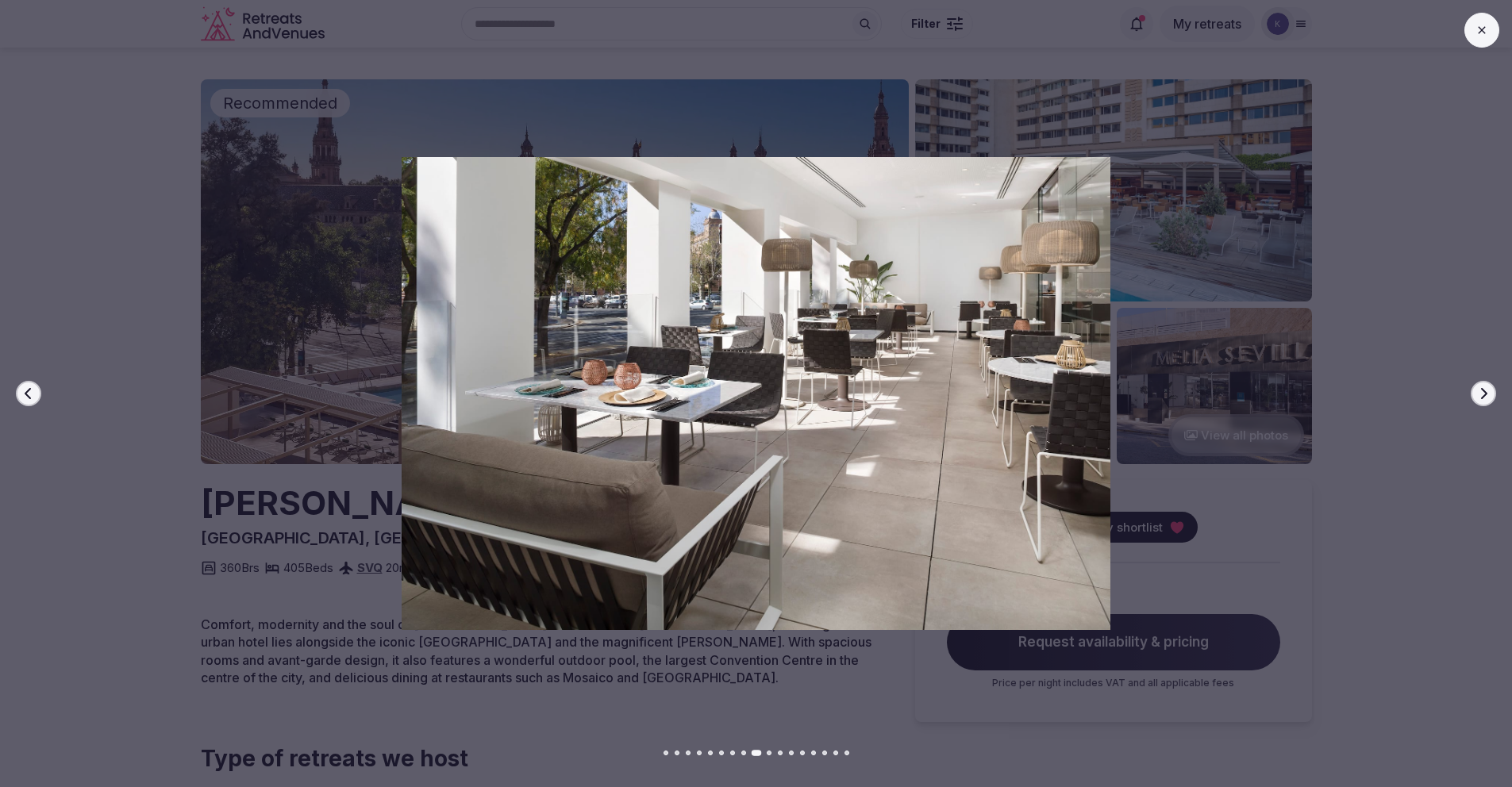
click at [1484, 397] on icon "button" at bounding box center [1483, 394] width 13 height 13
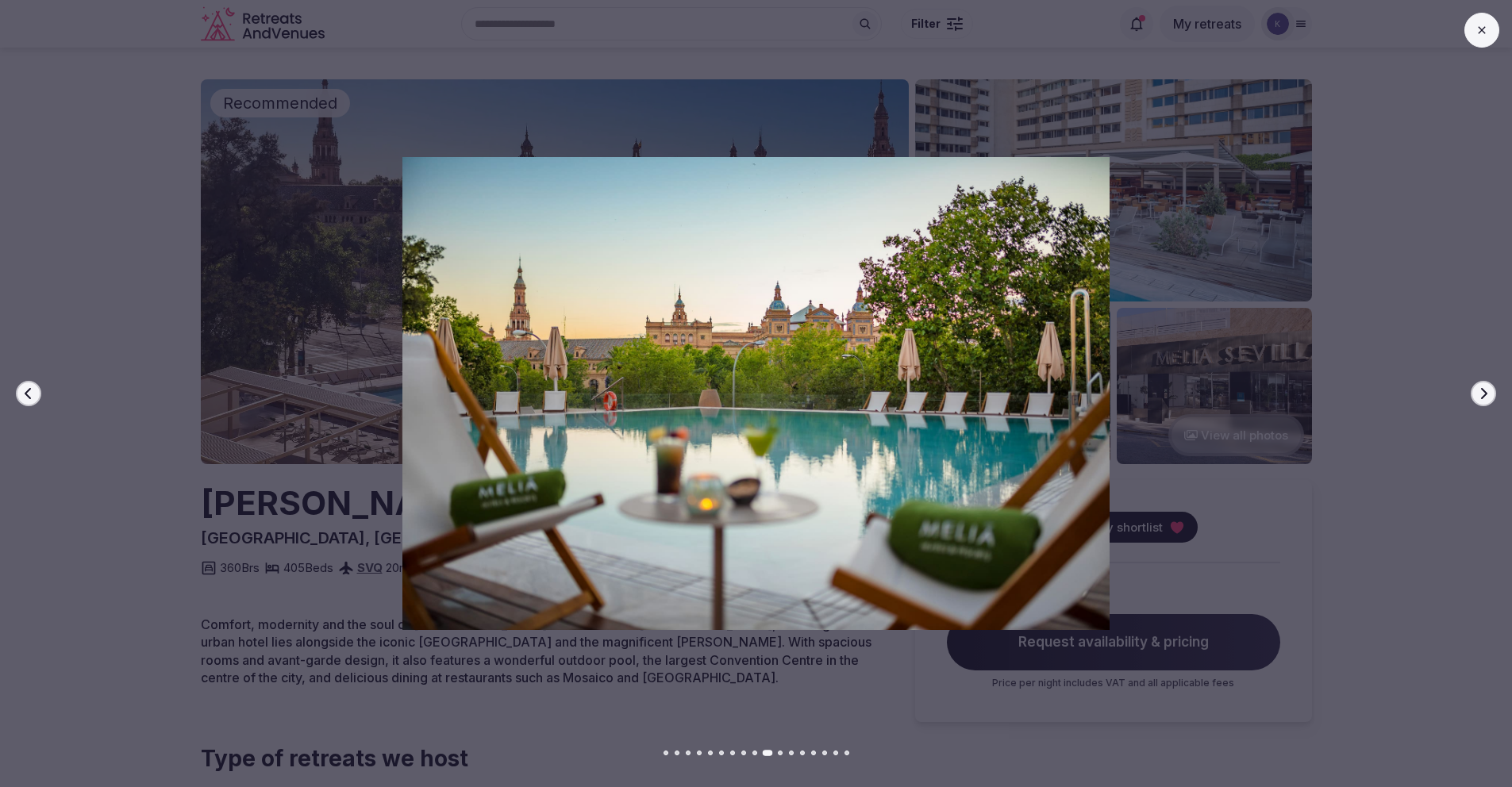
click at [1484, 397] on icon "button" at bounding box center [1483, 394] width 13 height 13
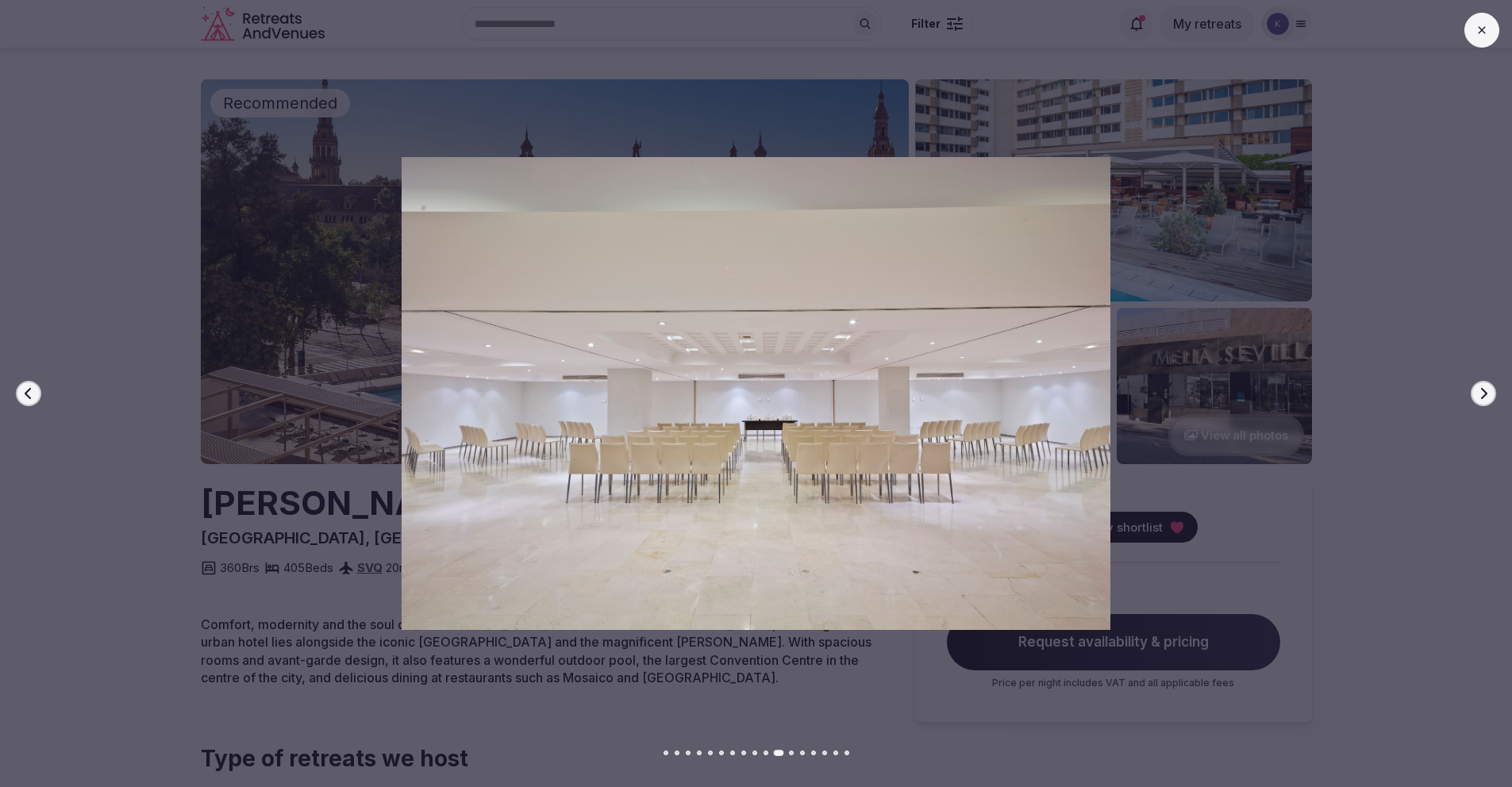
click at [1484, 397] on icon "button" at bounding box center [1483, 394] width 13 height 13
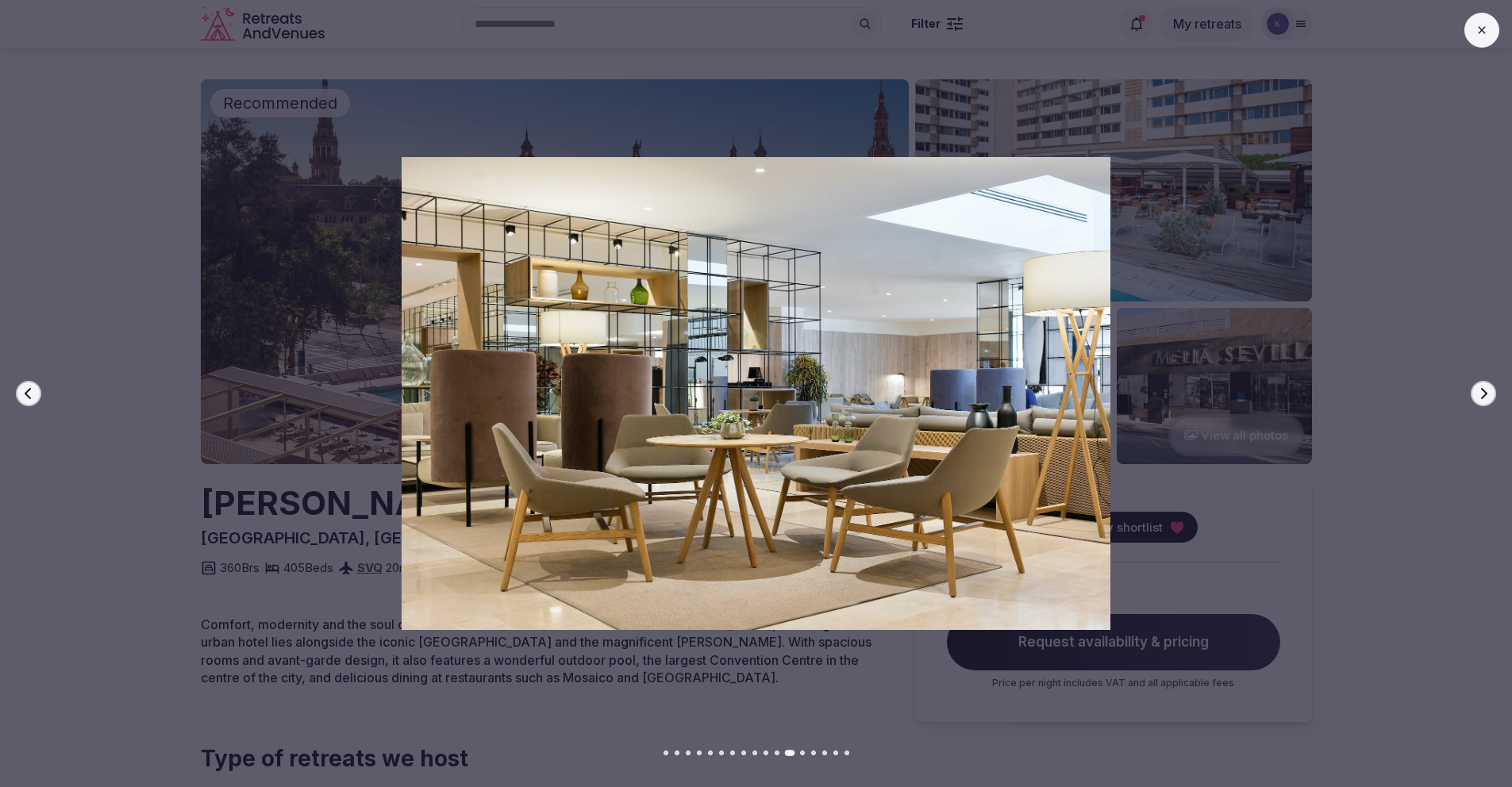
click at [1484, 397] on icon "button" at bounding box center [1483, 394] width 13 height 13
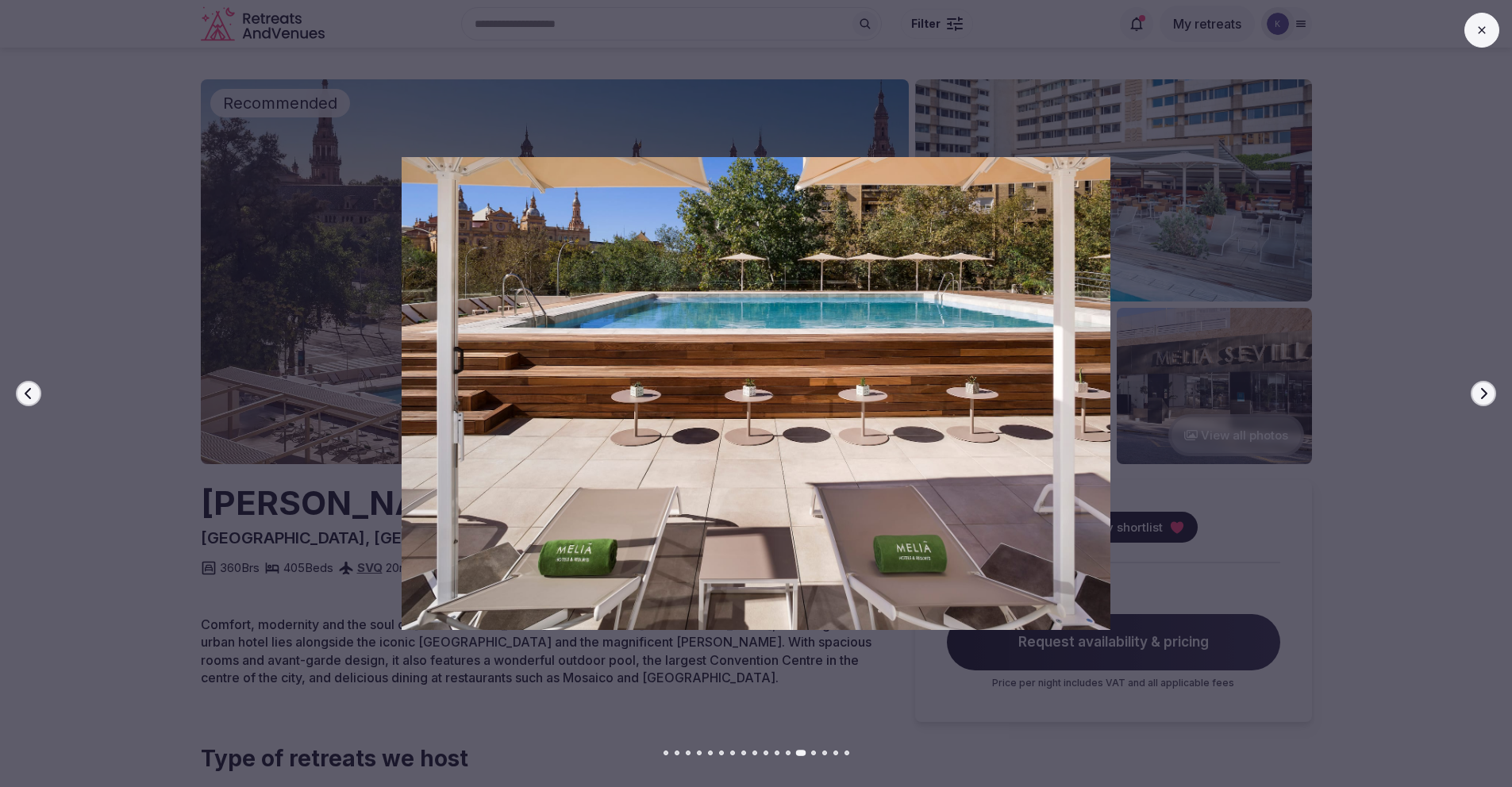
click at [1484, 397] on icon "button" at bounding box center [1483, 394] width 13 height 13
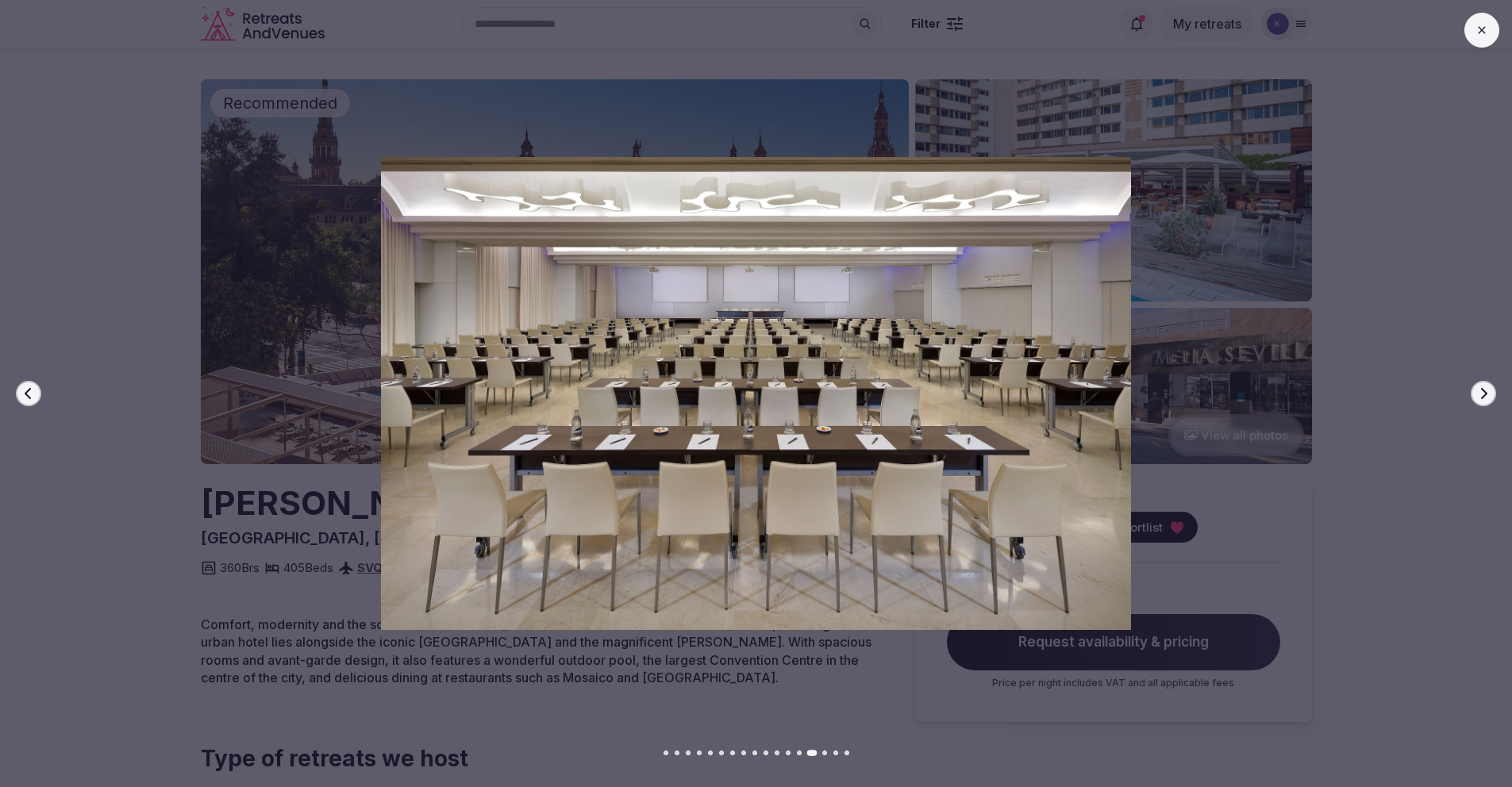
click at [1484, 397] on icon "button" at bounding box center [1483, 394] width 13 height 13
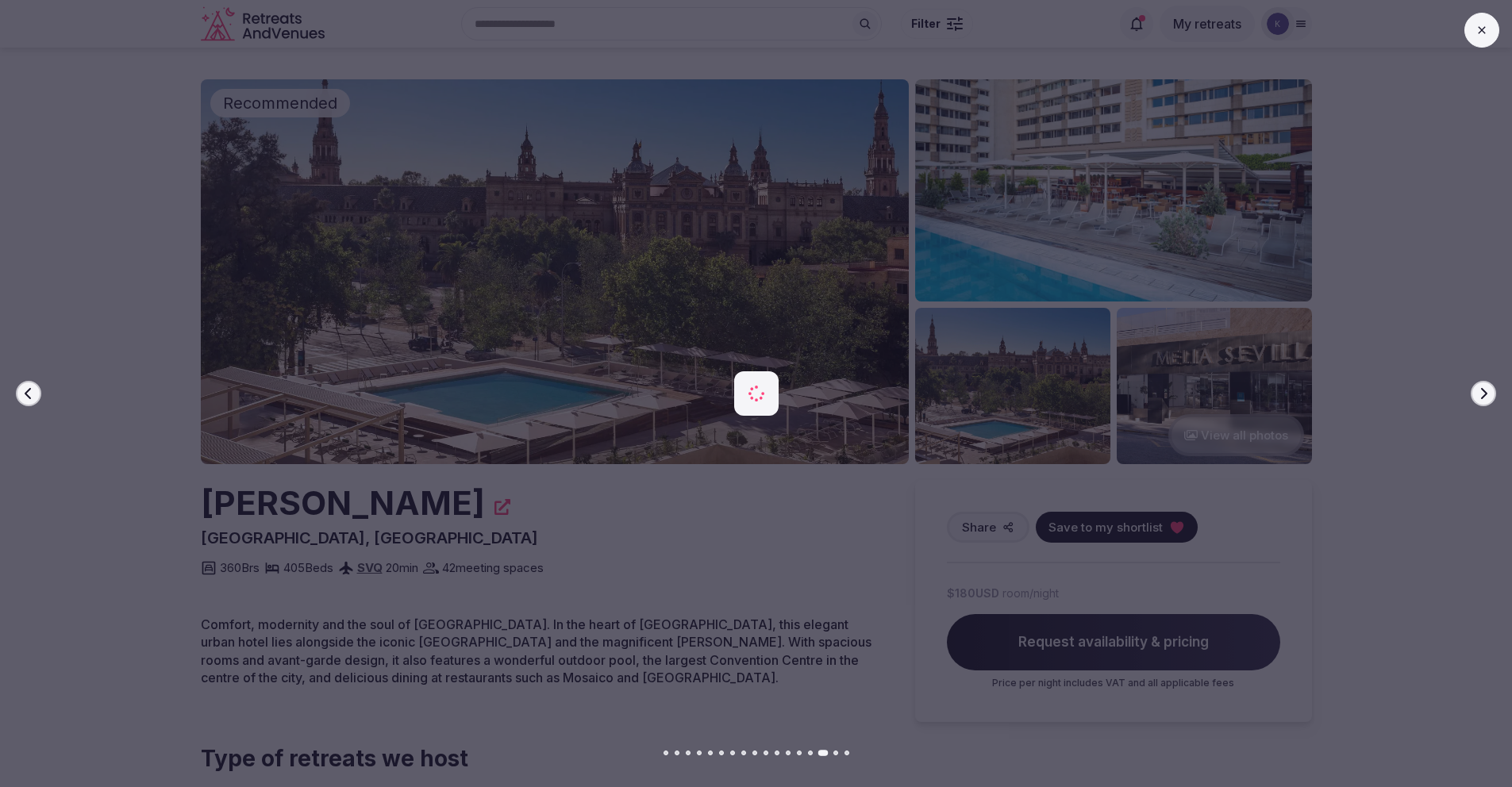
click at [1484, 397] on icon "button" at bounding box center [1483, 394] width 13 height 13
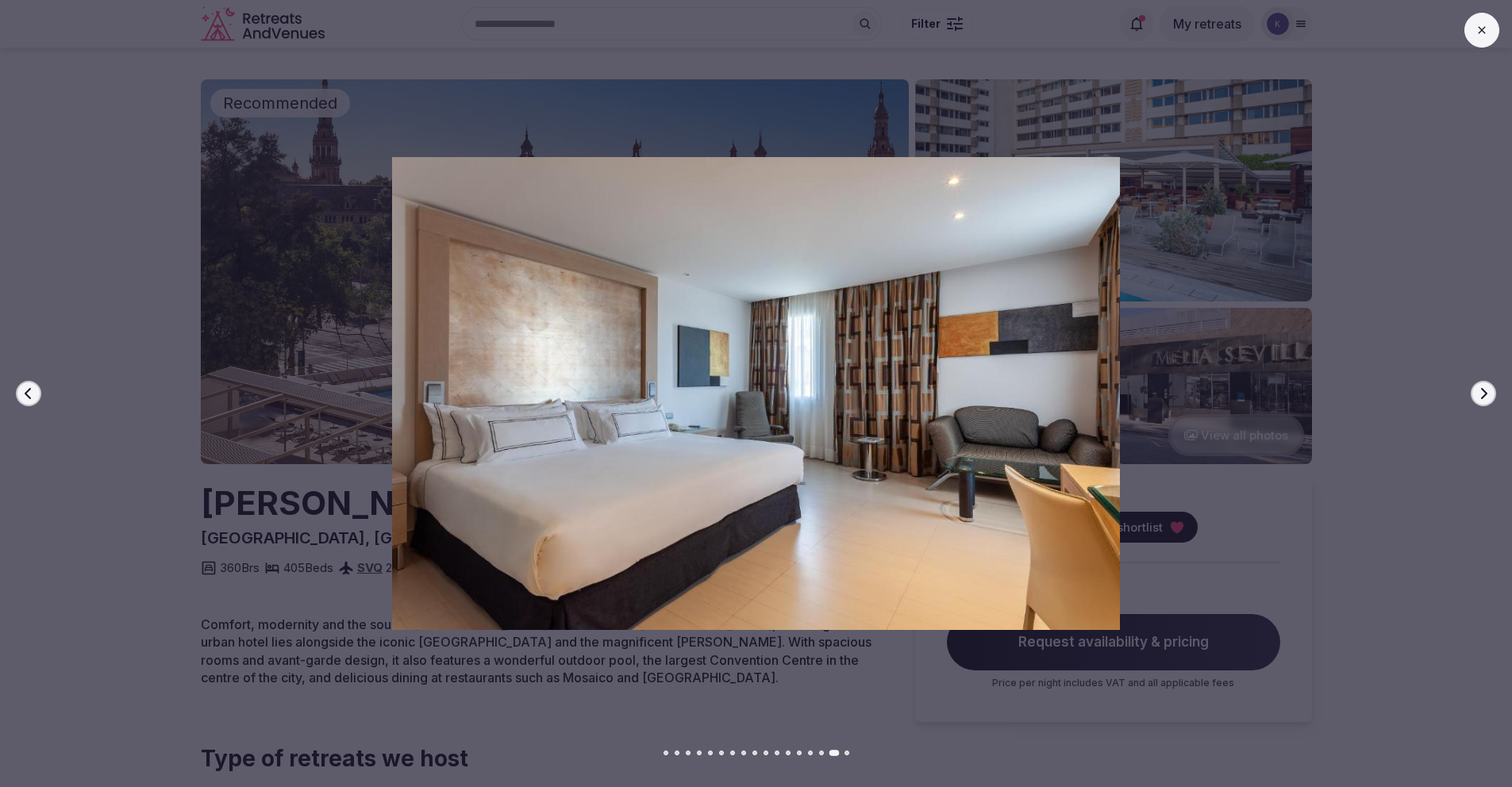
click at [1484, 397] on icon "button" at bounding box center [1483, 394] width 13 height 13
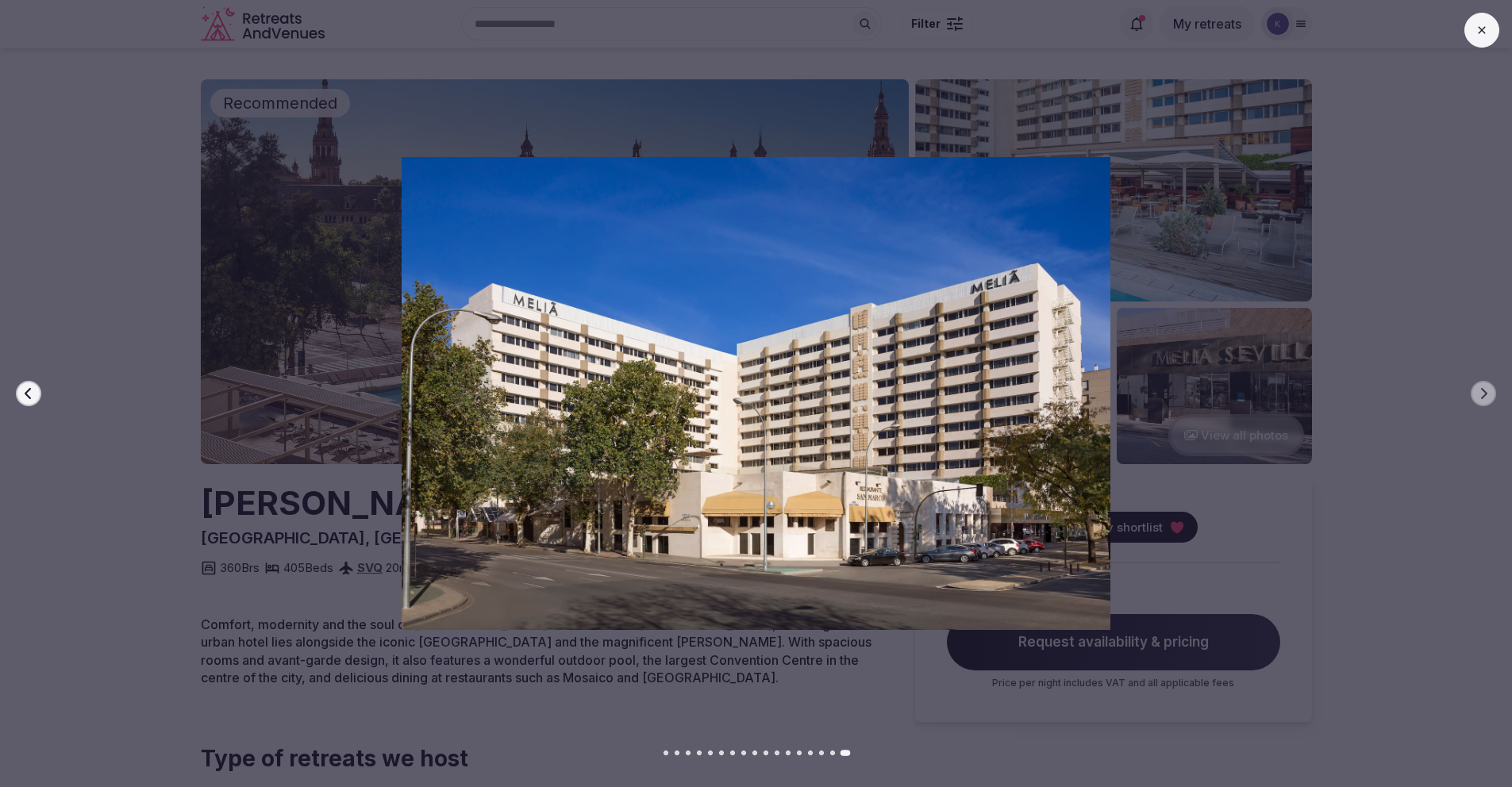
click at [1487, 33] on icon at bounding box center [1481, 30] width 13 height 13
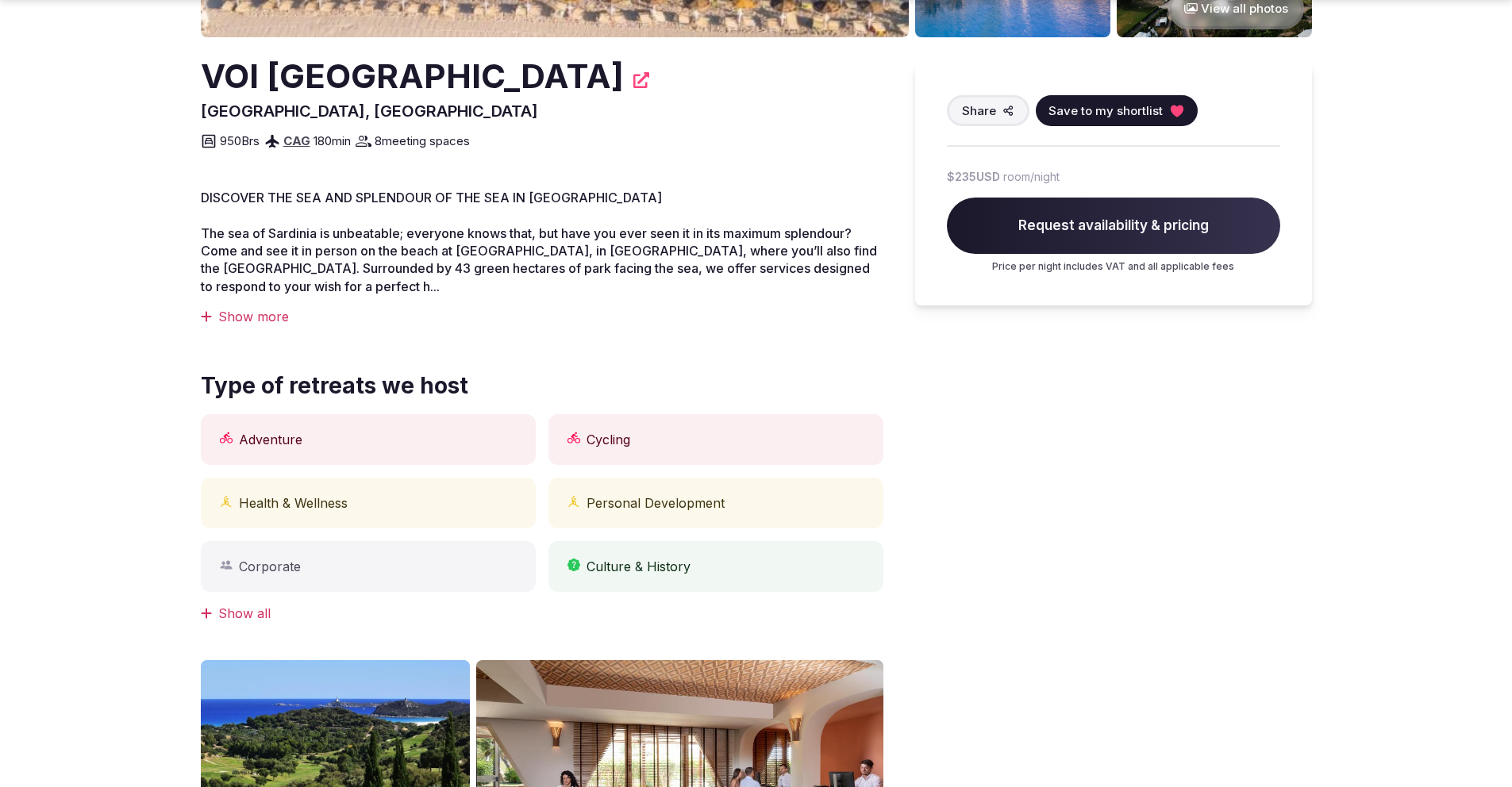
scroll to position [1087, 0]
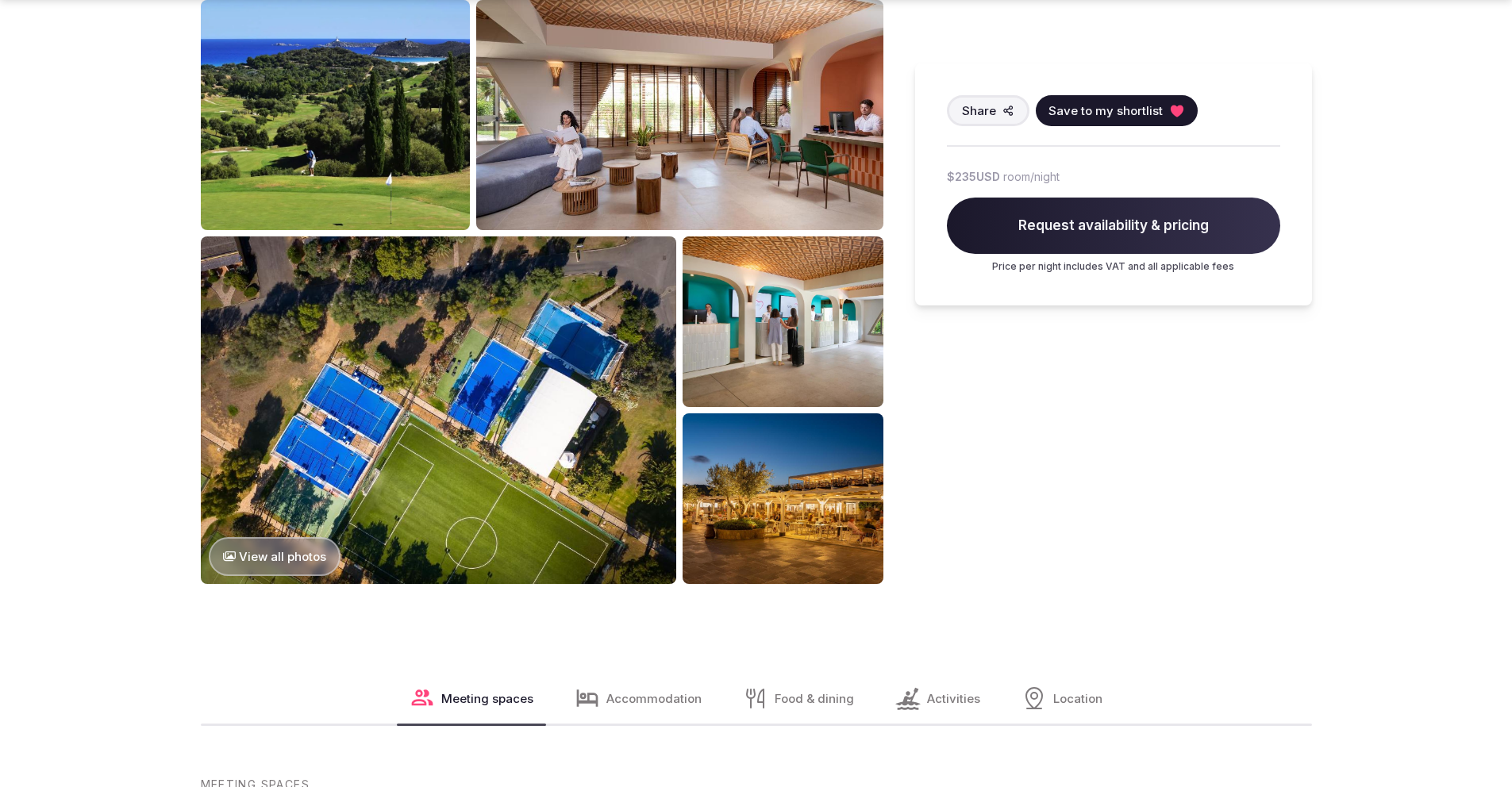
click at [305, 565] on button "View all photos" at bounding box center [275, 556] width 132 height 39
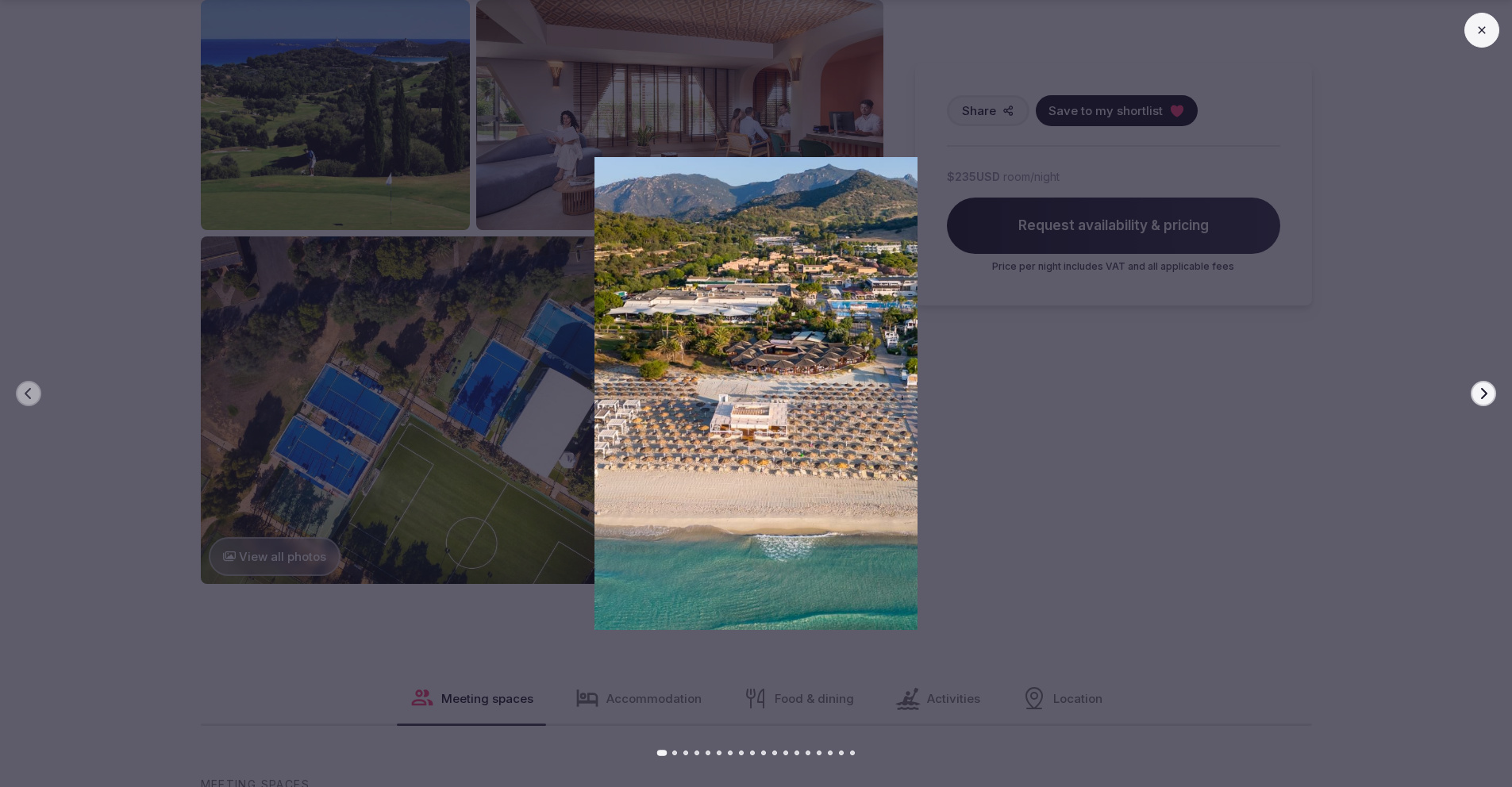
click at [1486, 391] on icon "button" at bounding box center [1483, 394] width 13 height 13
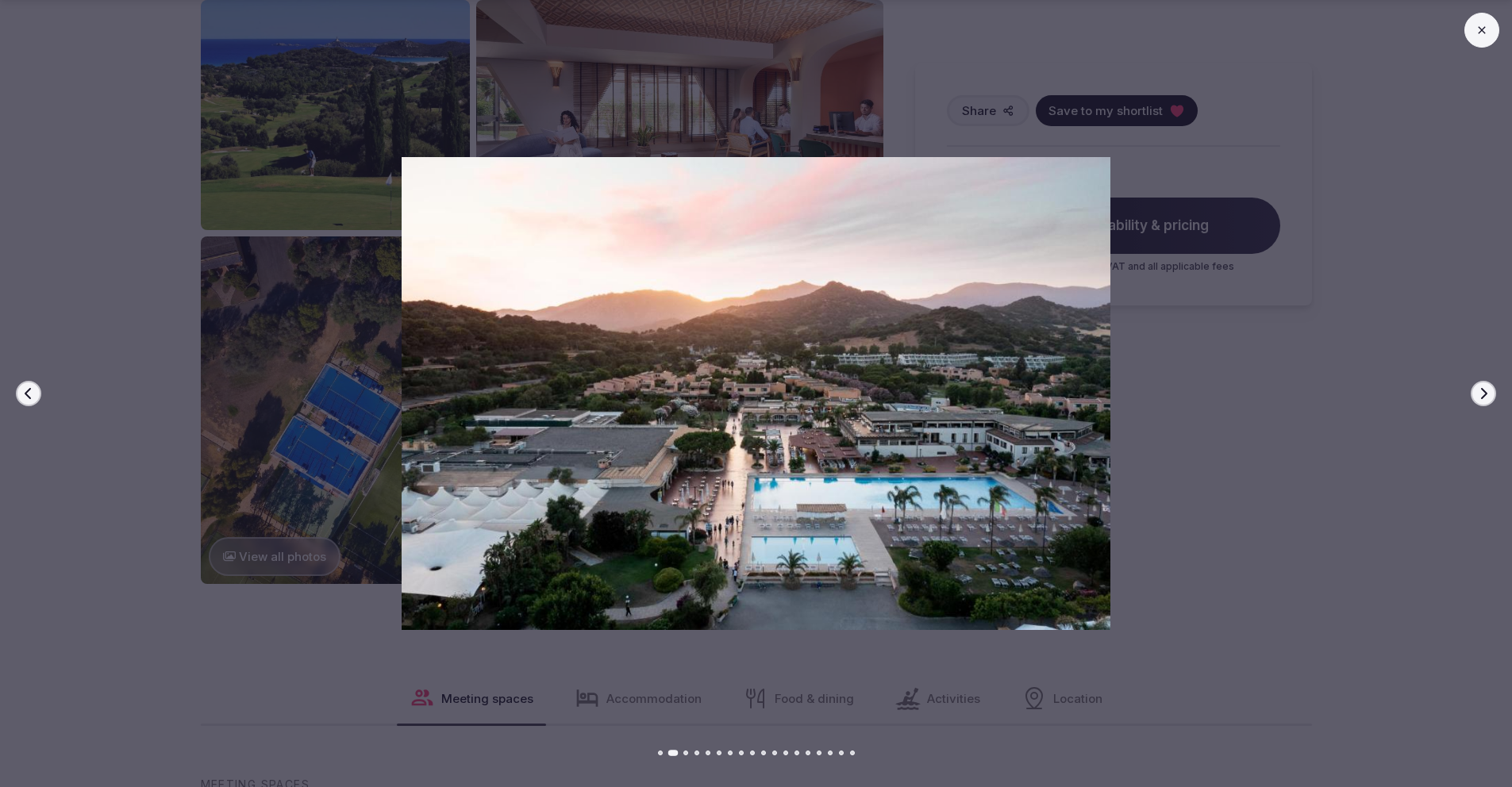
click at [1486, 391] on icon "button" at bounding box center [1483, 394] width 13 height 13
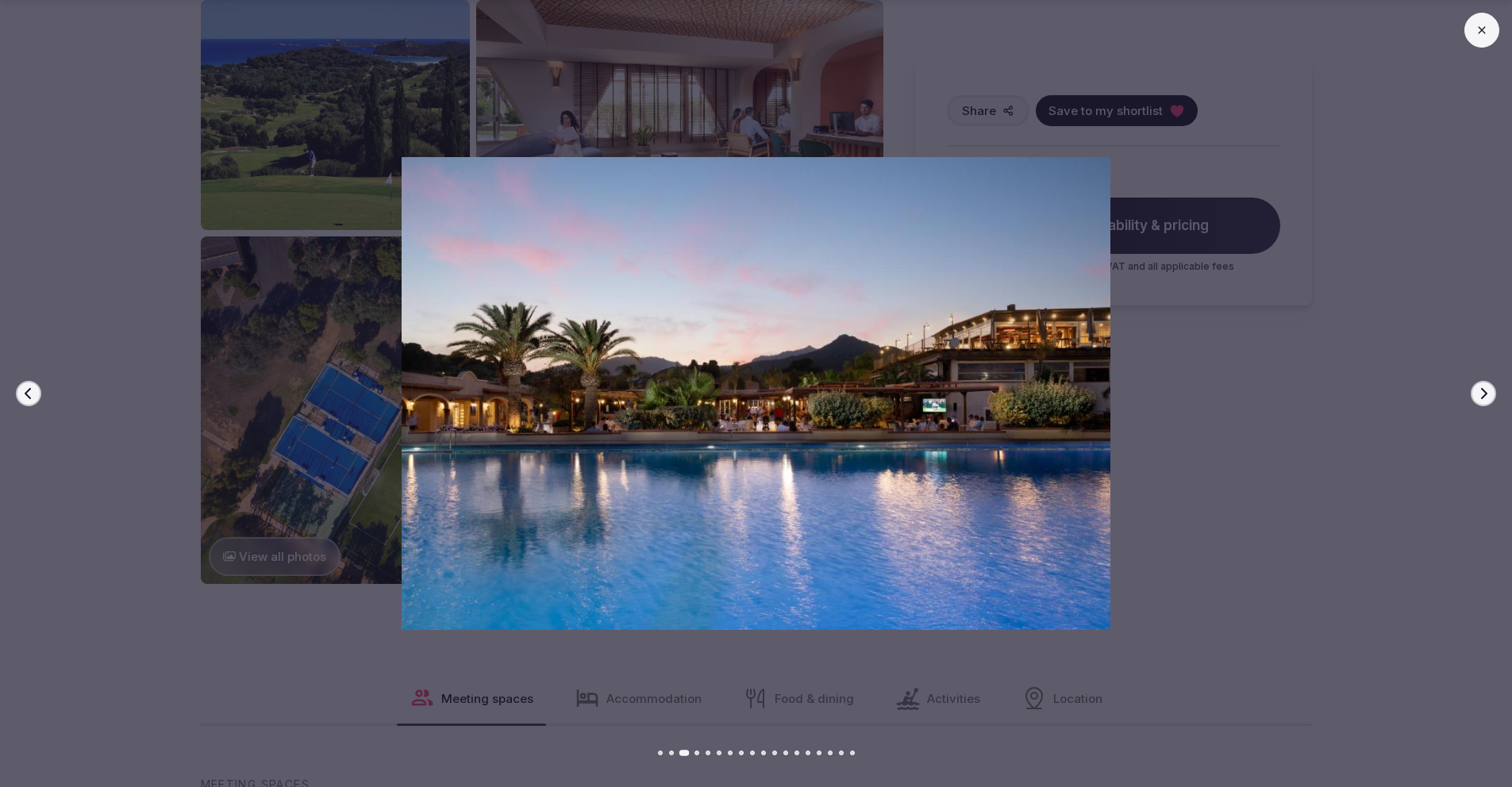
click at [1486, 391] on icon "button" at bounding box center [1483, 394] width 13 height 13
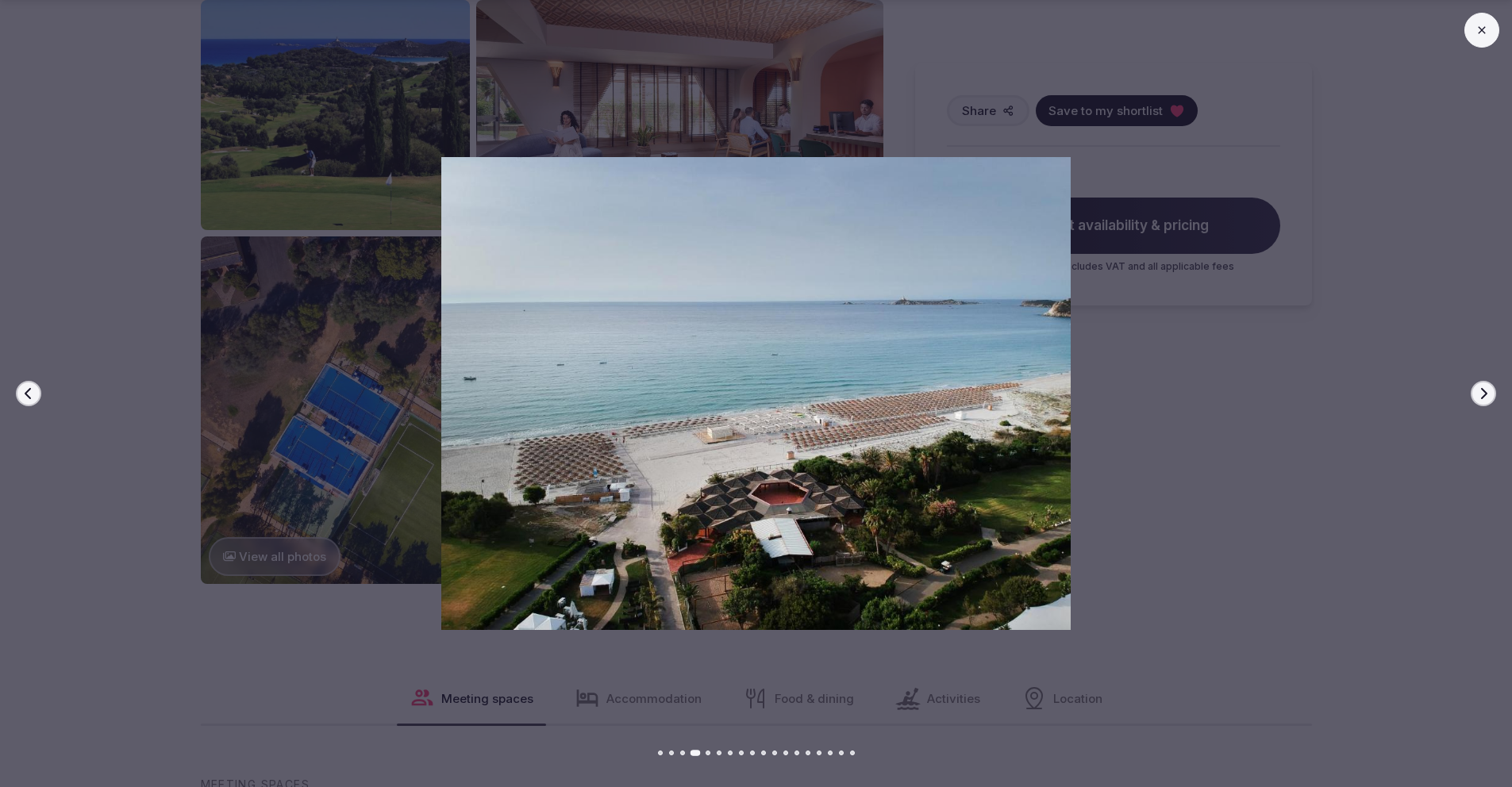
click at [1486, 391] on icon "button" at bounding box center [1483, 394] width 13 height 13
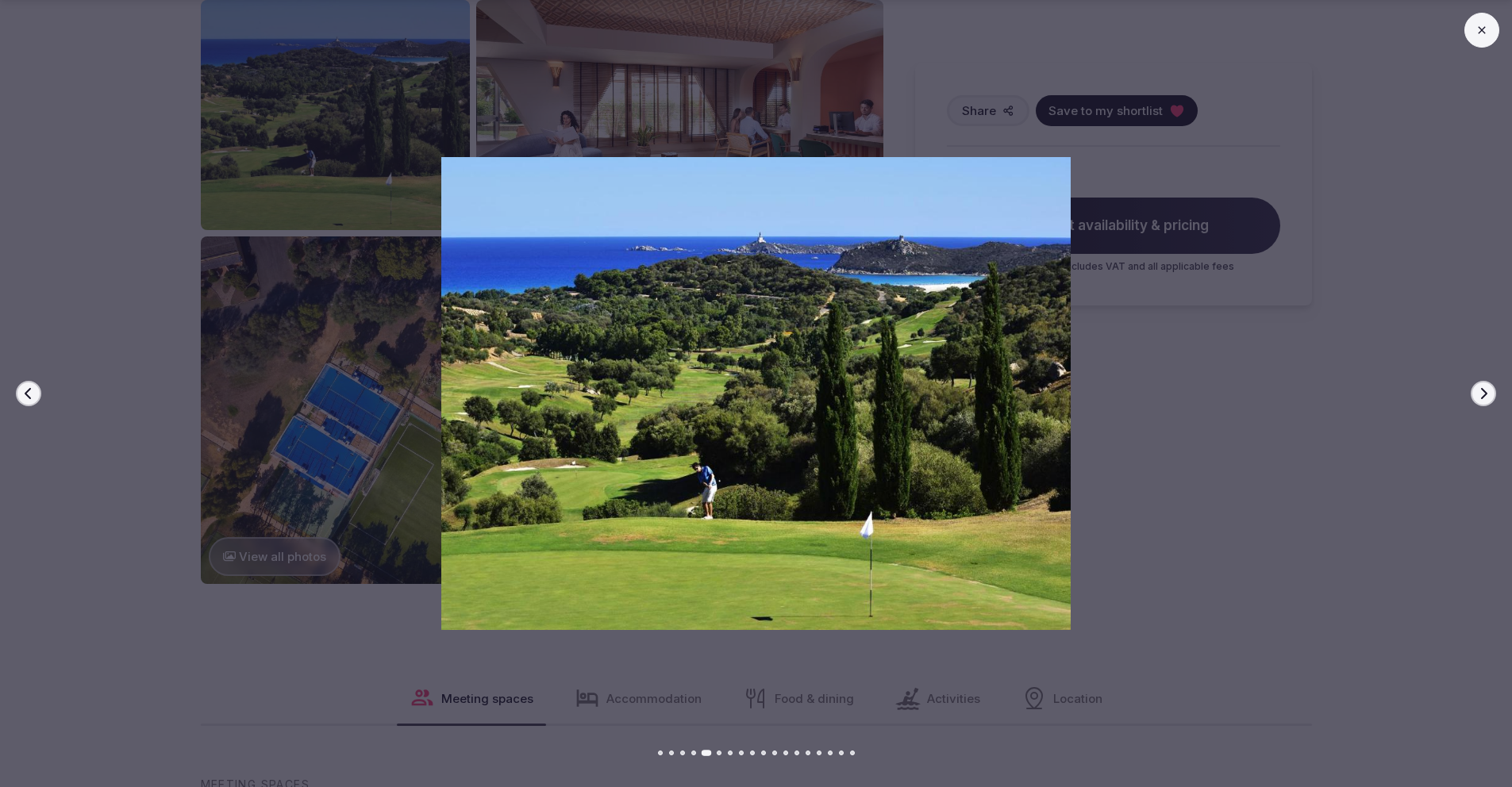
click at [1486, 391] on icon "button" at bounding box center [1483, 394] width 13 height 13
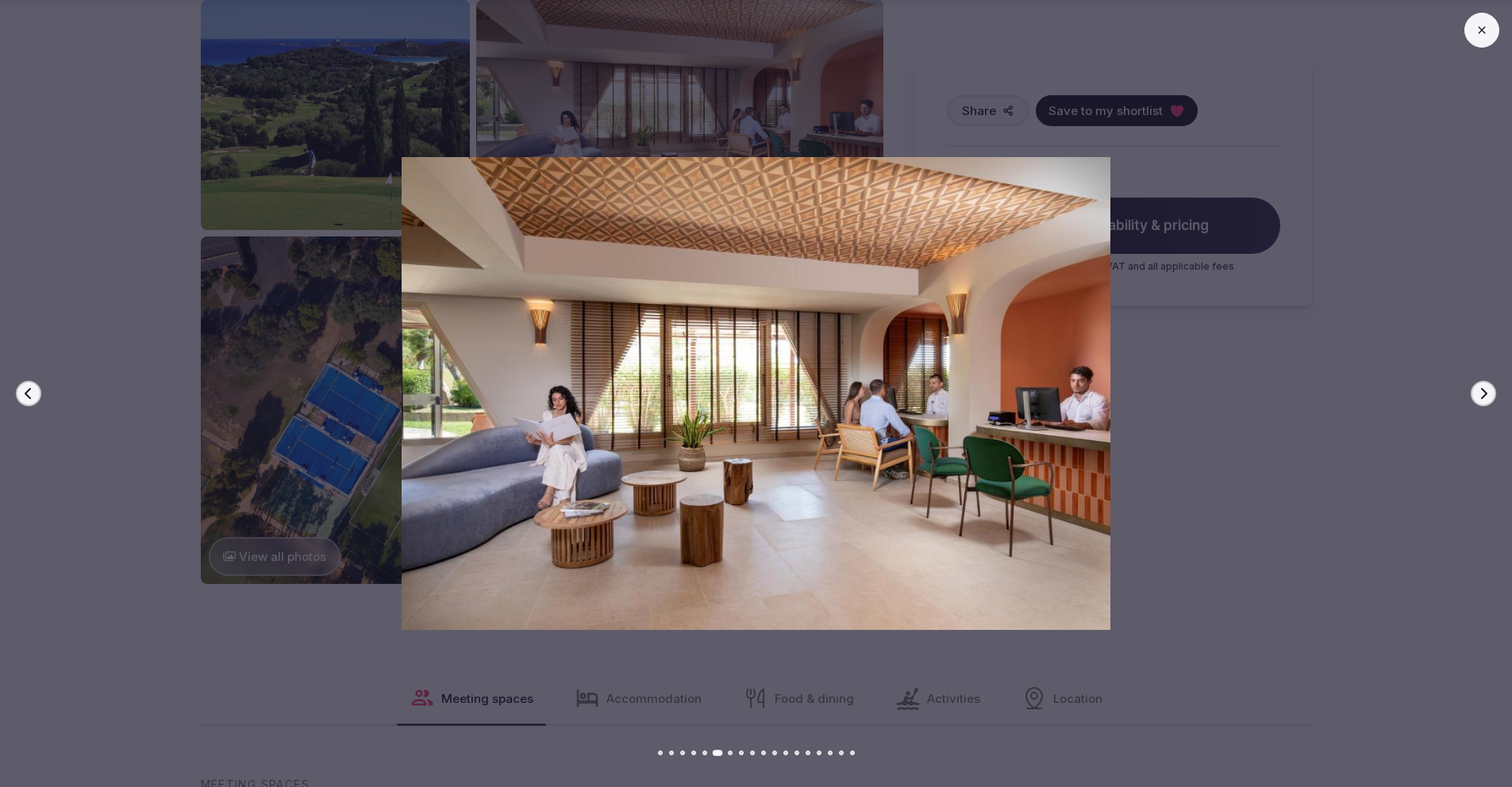
click at [1486, 391] on icon "button" at bounding box center [1483, 394] width 13 height 13
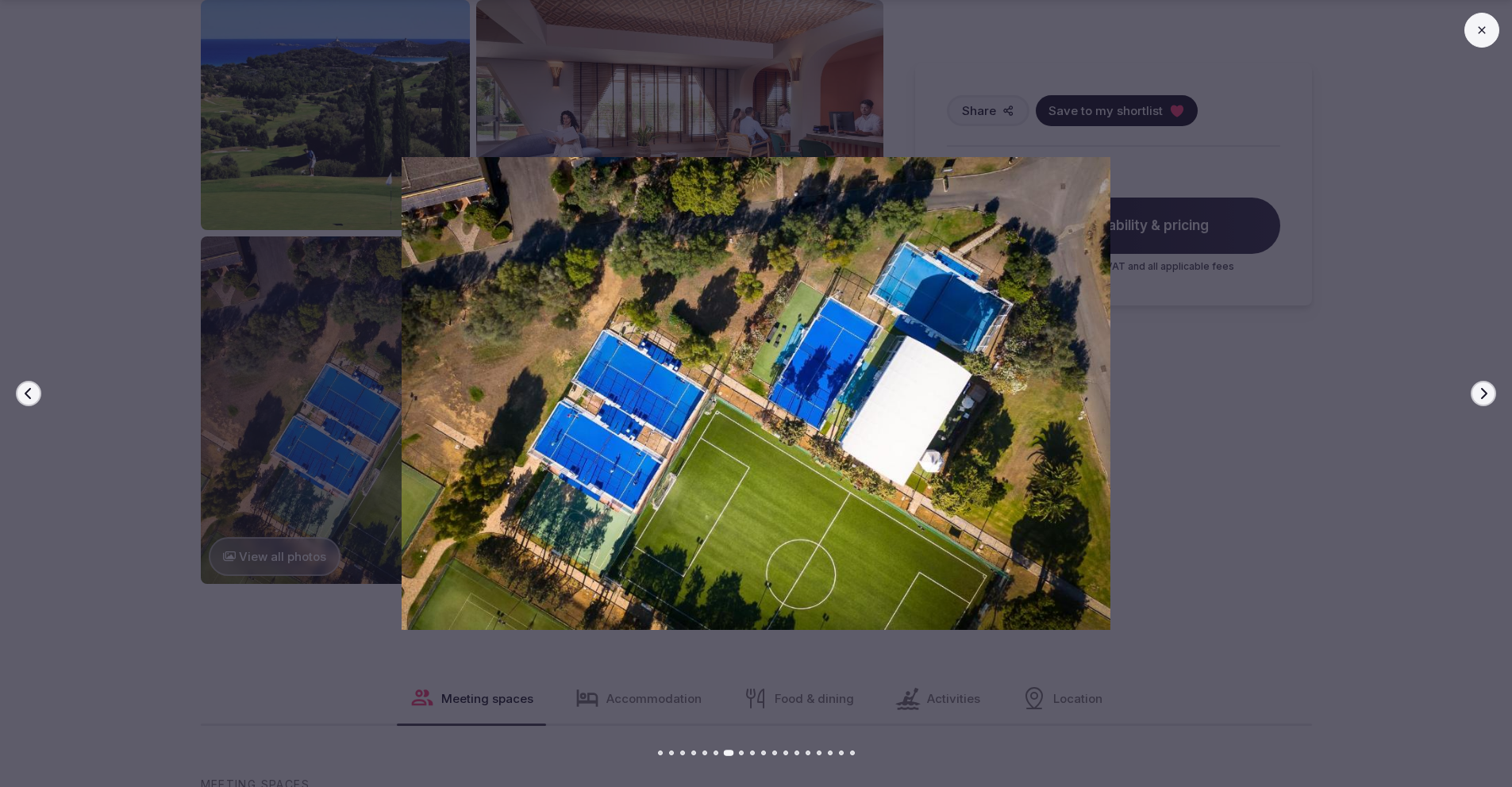
click at [1486, 391] on icon "button" at bounding box center [1483, 394] width 13 height 13
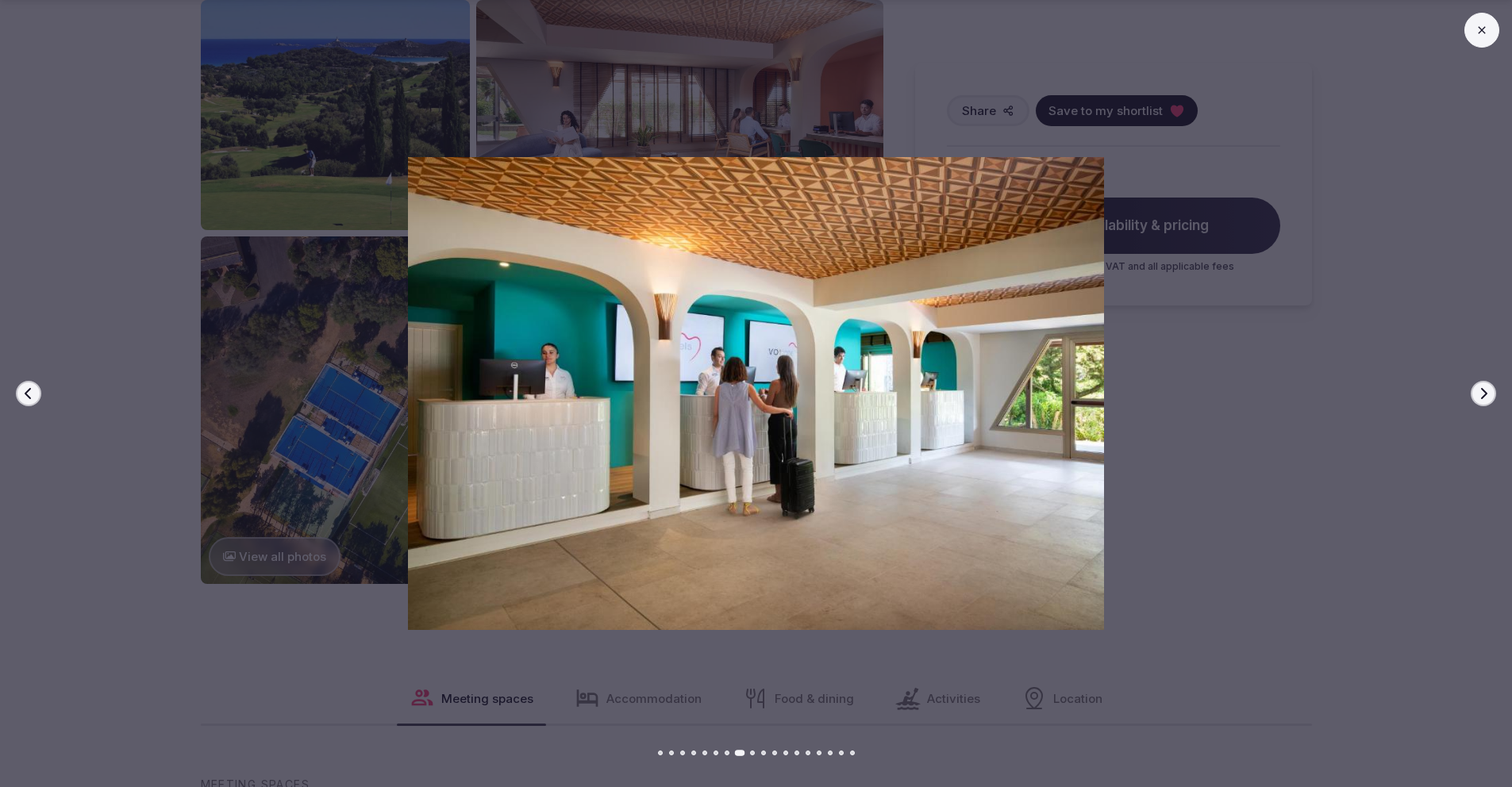
click at [1486, 391] on icon "button" at bounding box center [1483, 394] width 13 height 13
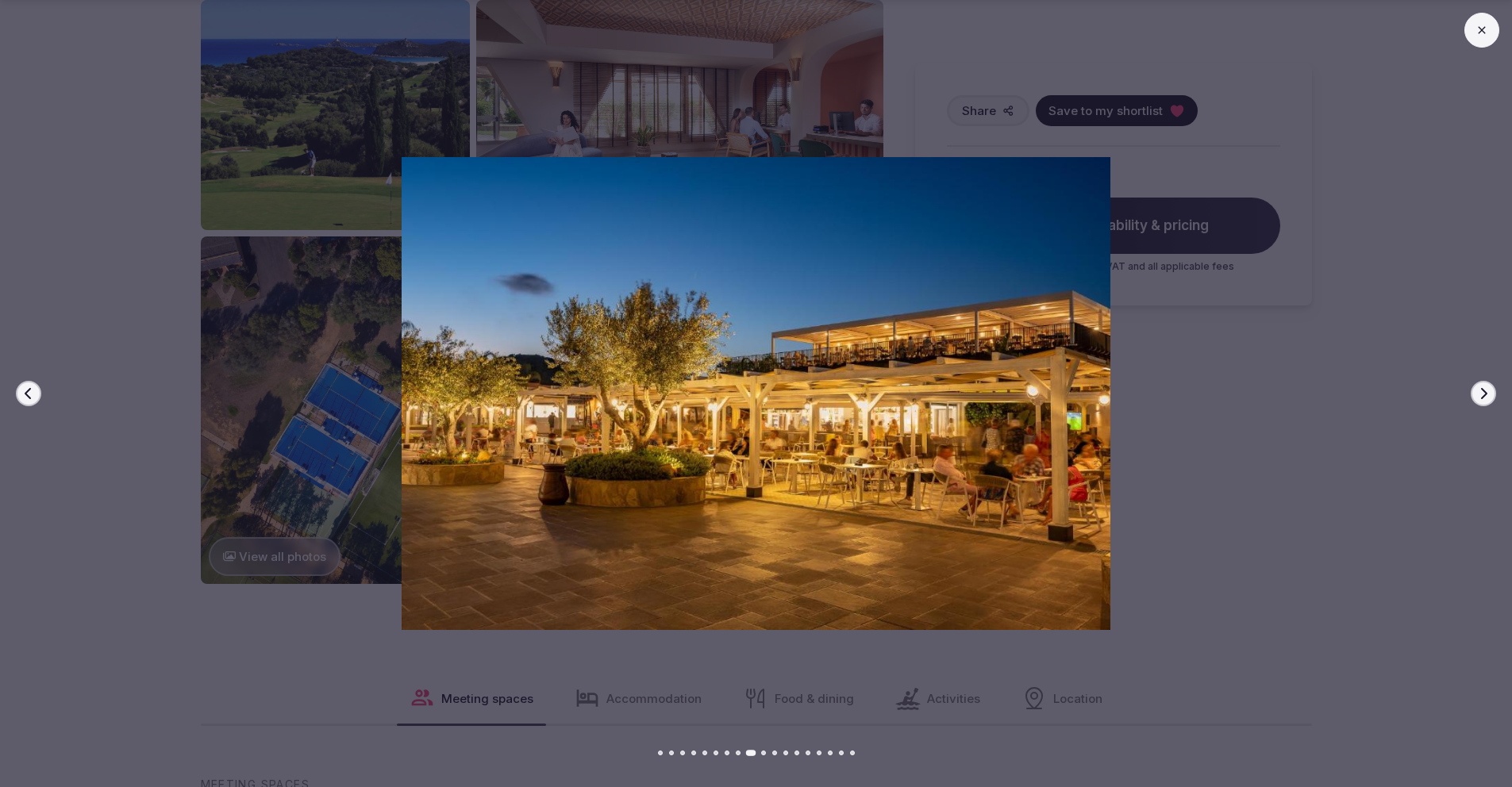
click at [1486, 391] on icon "button" at bounding box center [1483, 394] width 13 height 13
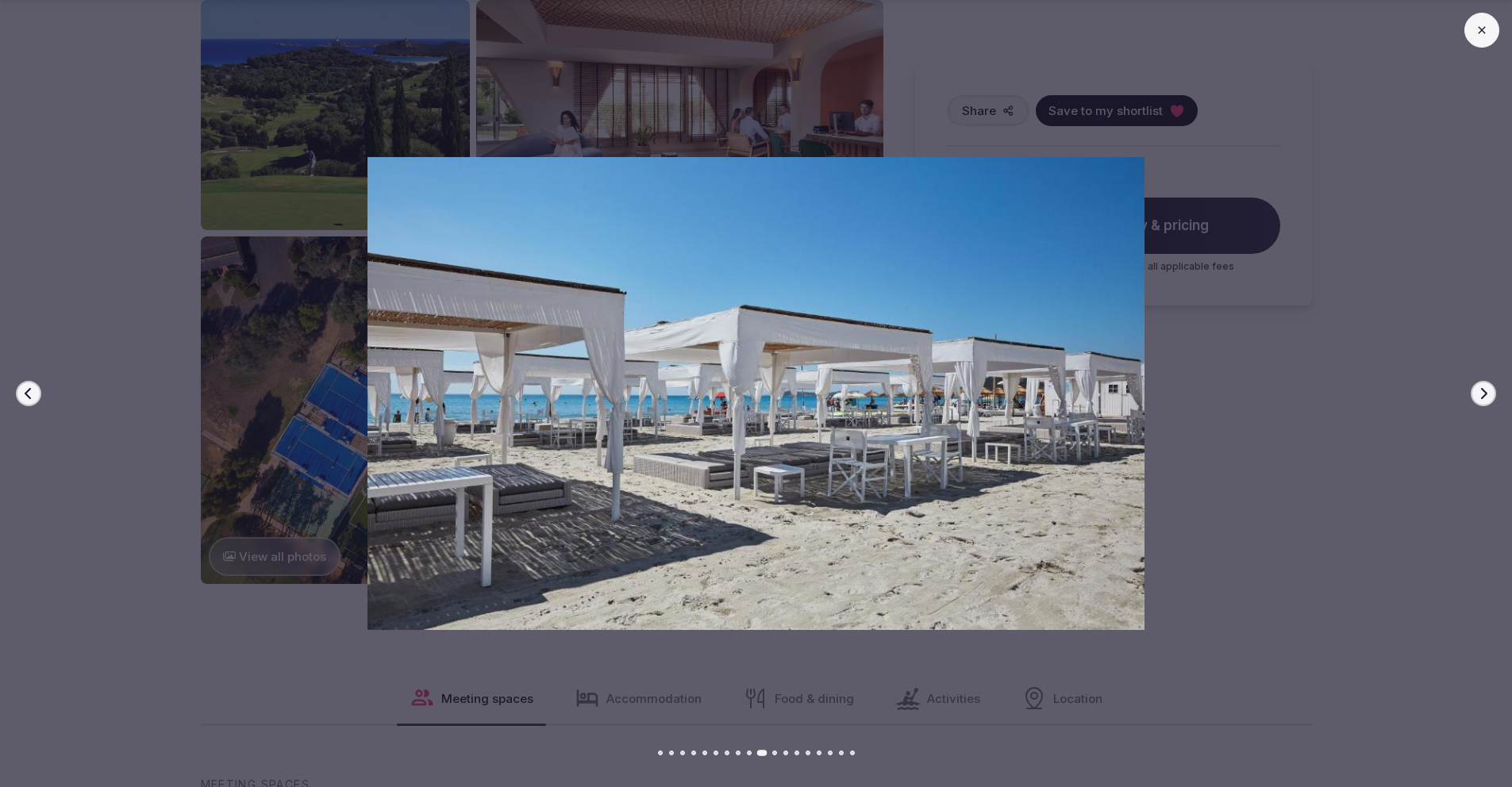
click at [1486, 391] on icon "button" at bounding box center [1483, 394] width 13 height 13
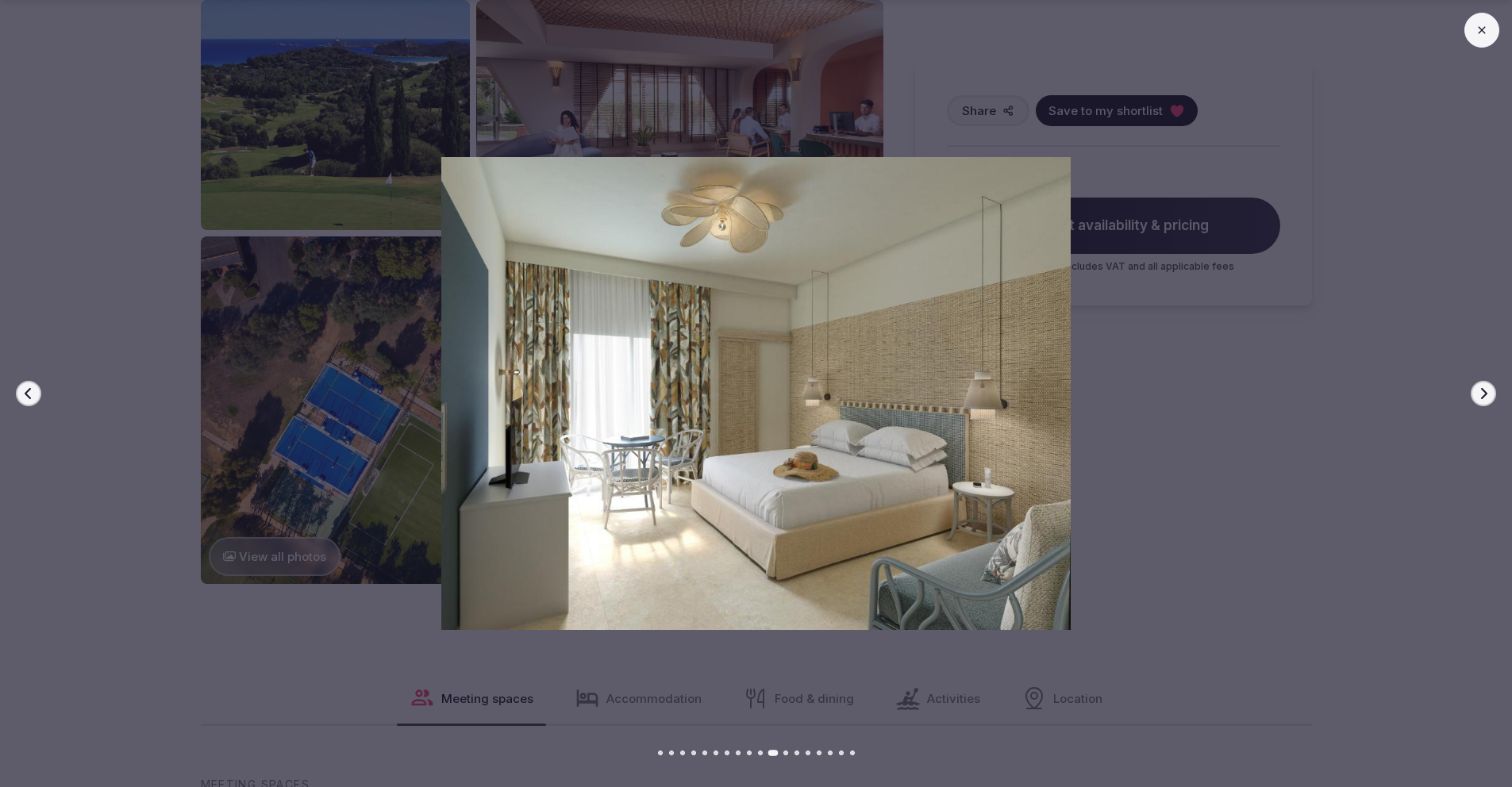
click at [1486, 391] on icon "button" at bounding box center [1483, 394] width 13 height 13
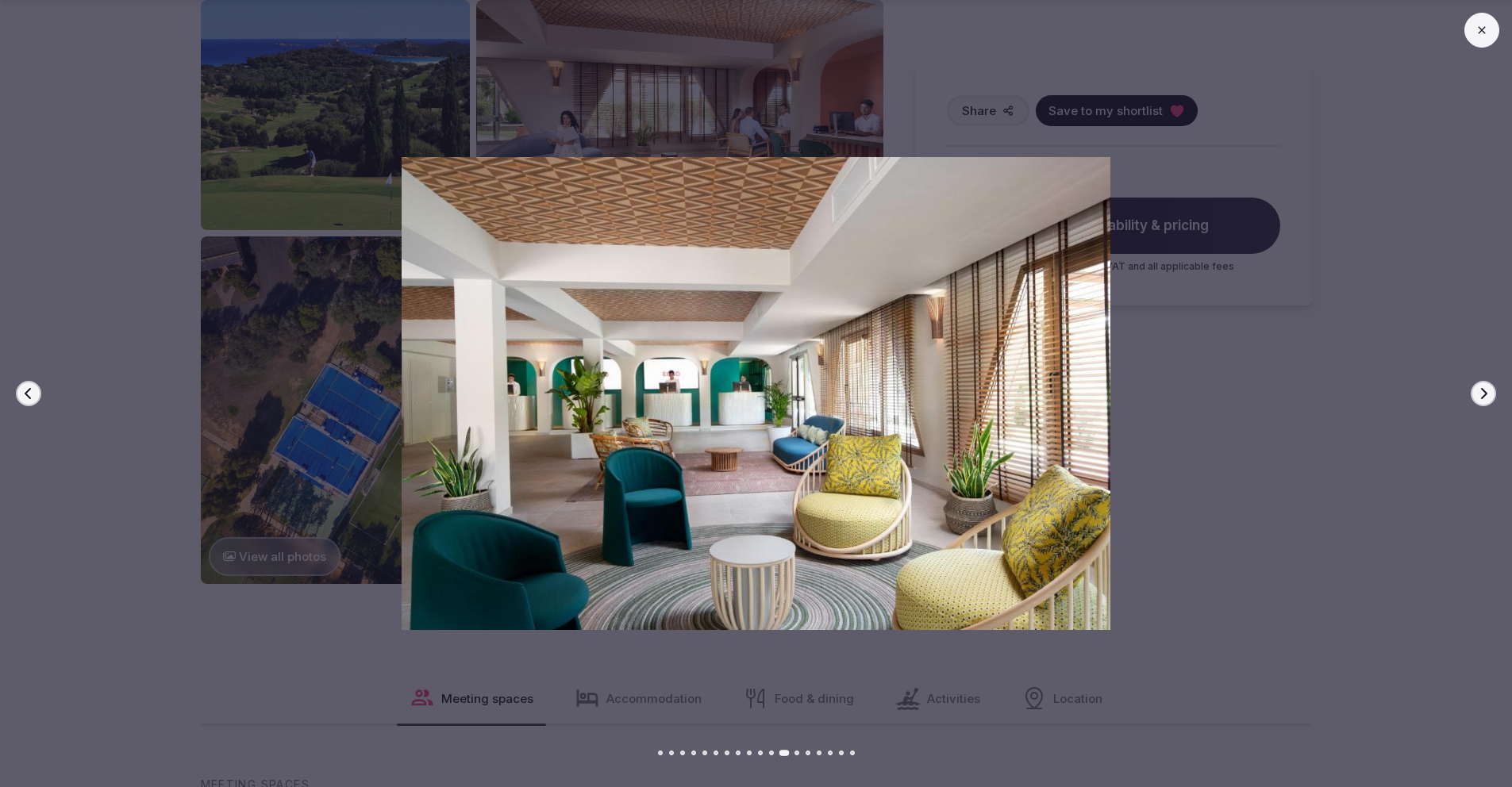
click at [1486, 391] on icon "button" at bounding box center [1483, 394] width 13 height 13
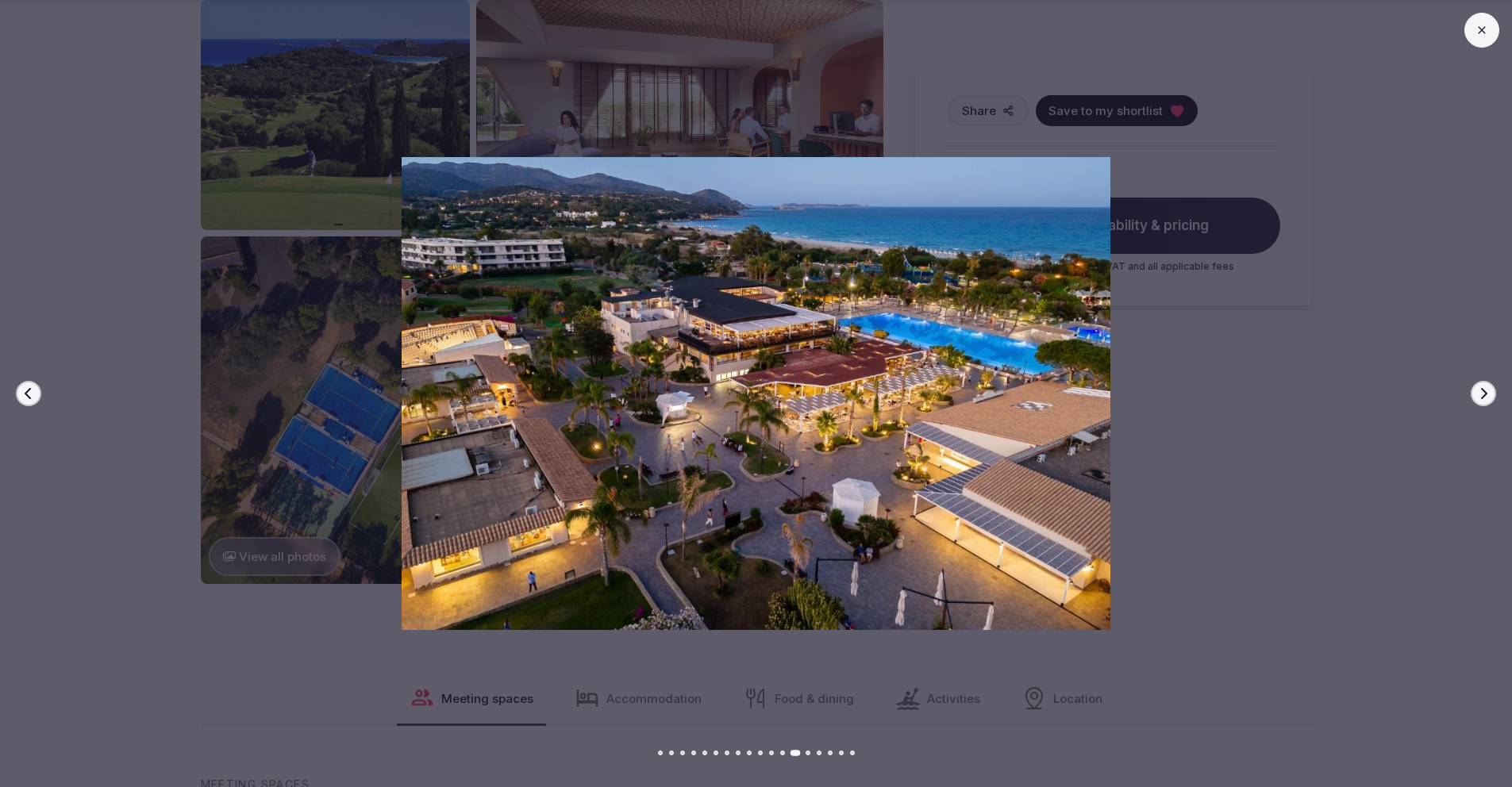
click at [1486, 391] on icon "button" at bounding box center [1483, 394] width 13 height 13
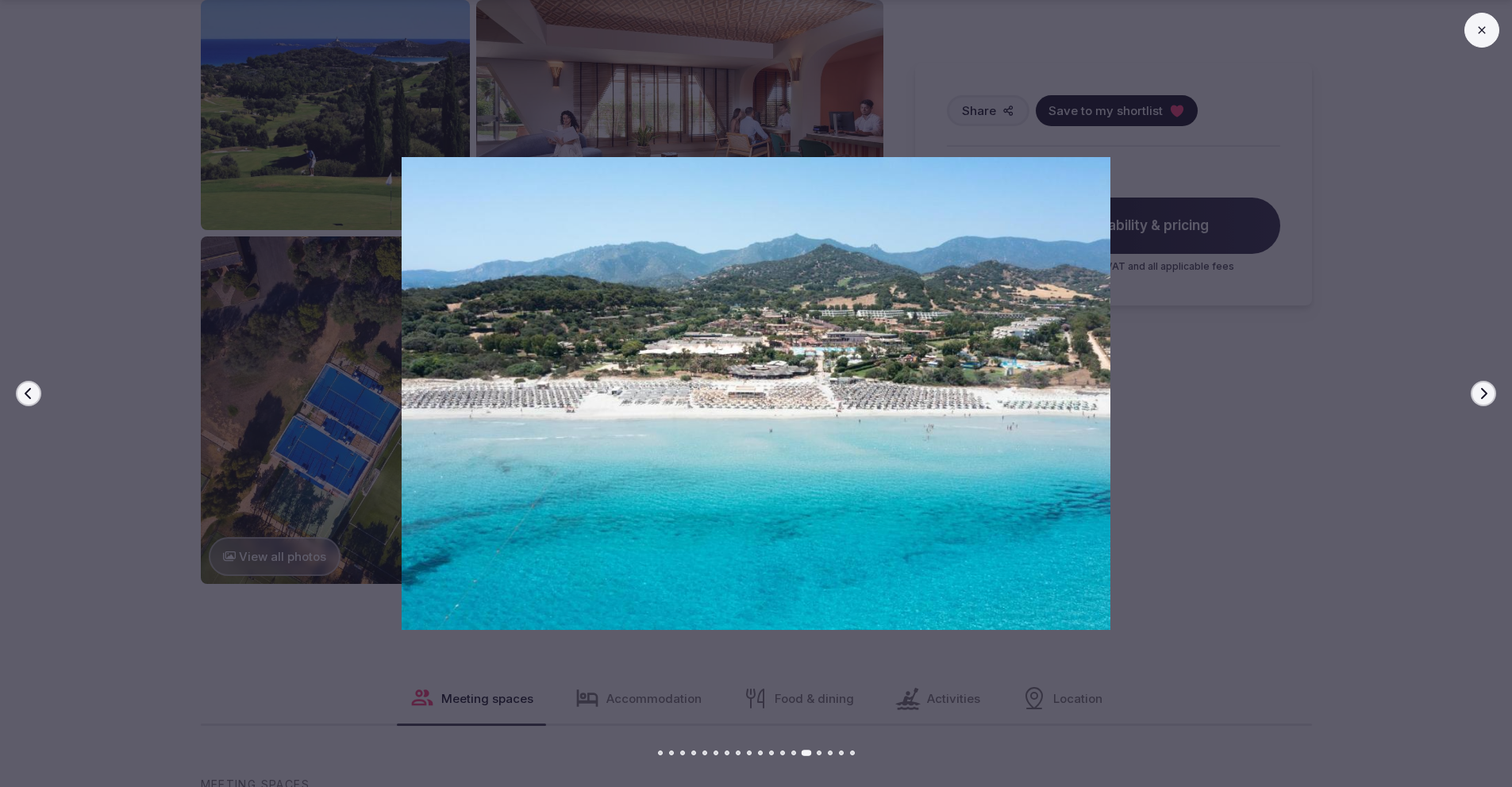
click at [1486, 391] on icon "button" at bounding box center [1483, 394] width 13 height 13
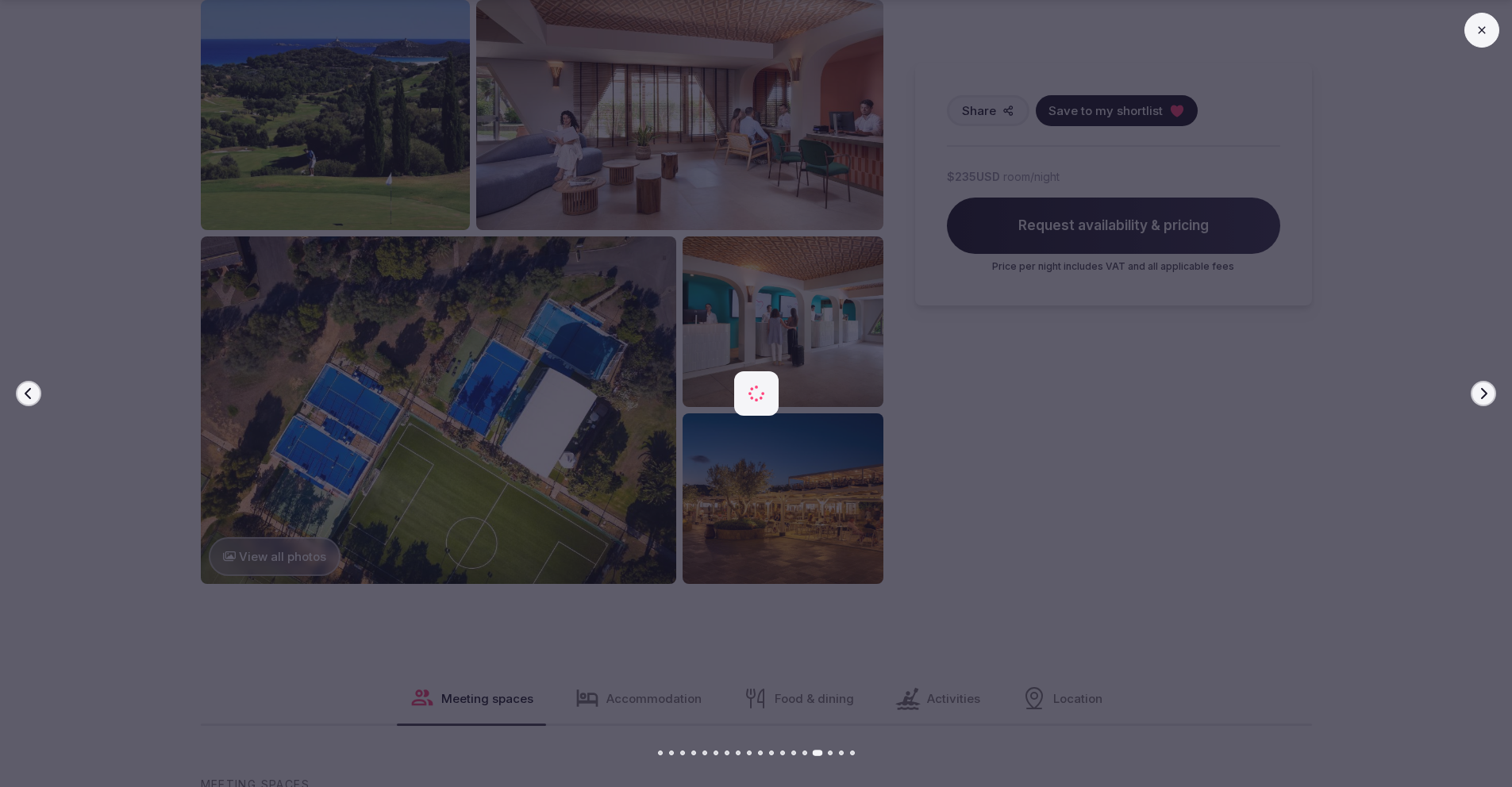
click at [1486, 391] on icon "button" at bounding box center [1483, 394] width 13 height 13
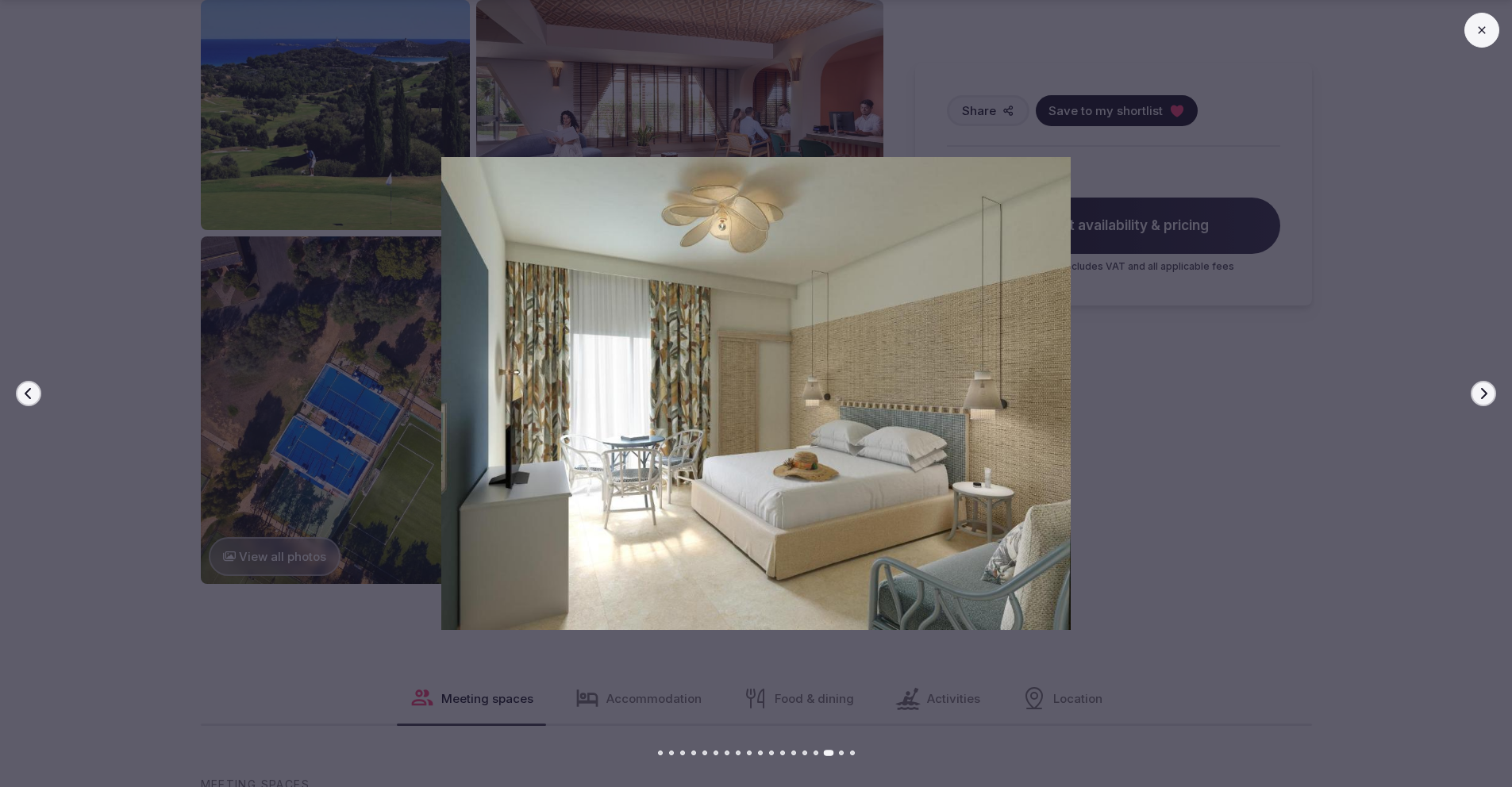
click at [1486, 391] on icon "button" at bounding box center [1483, 394] width 13 height 13
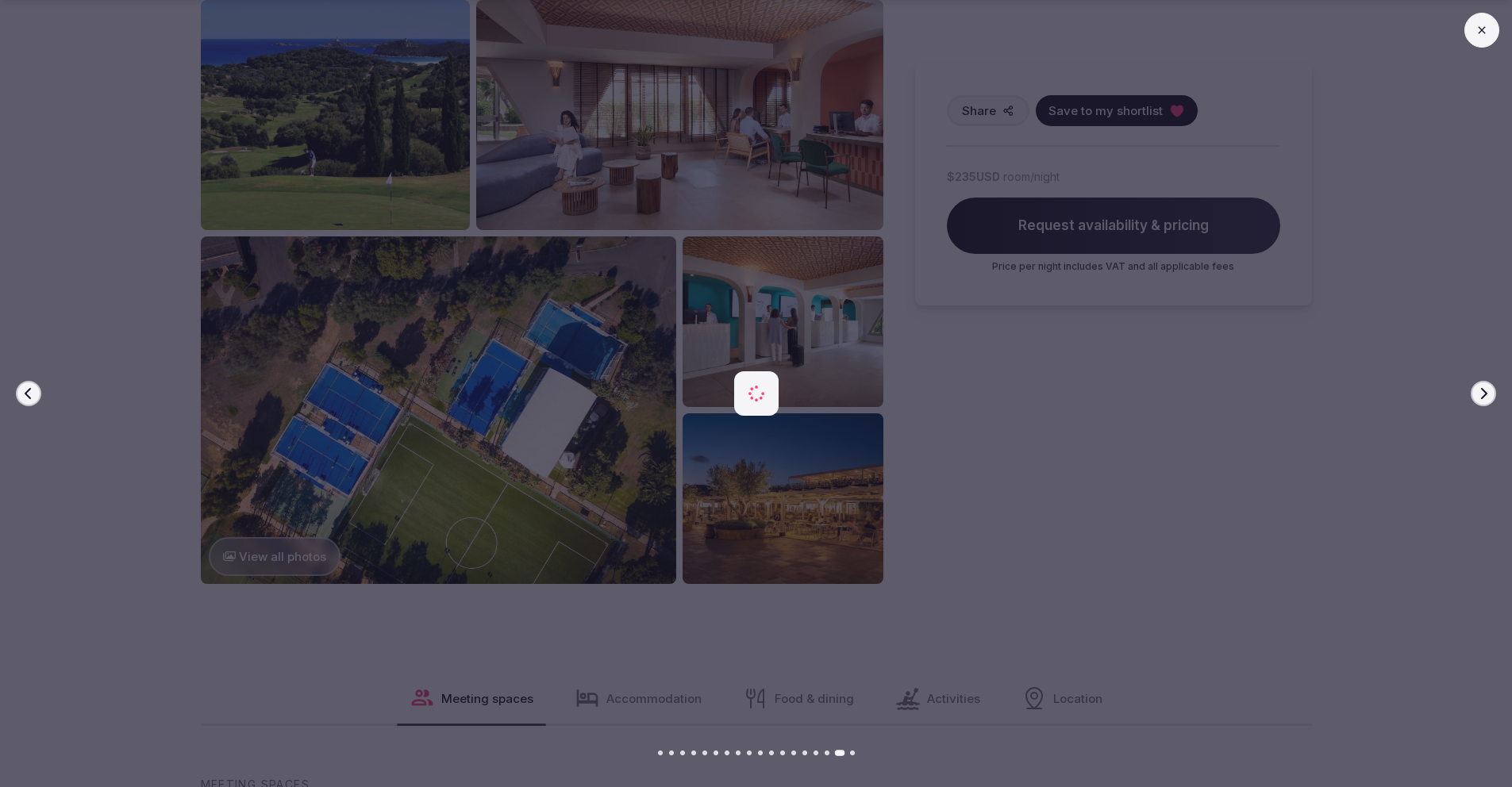
click at [1486, 391] on icon "button" at bounding box center [1483, 394] width 13 height 13
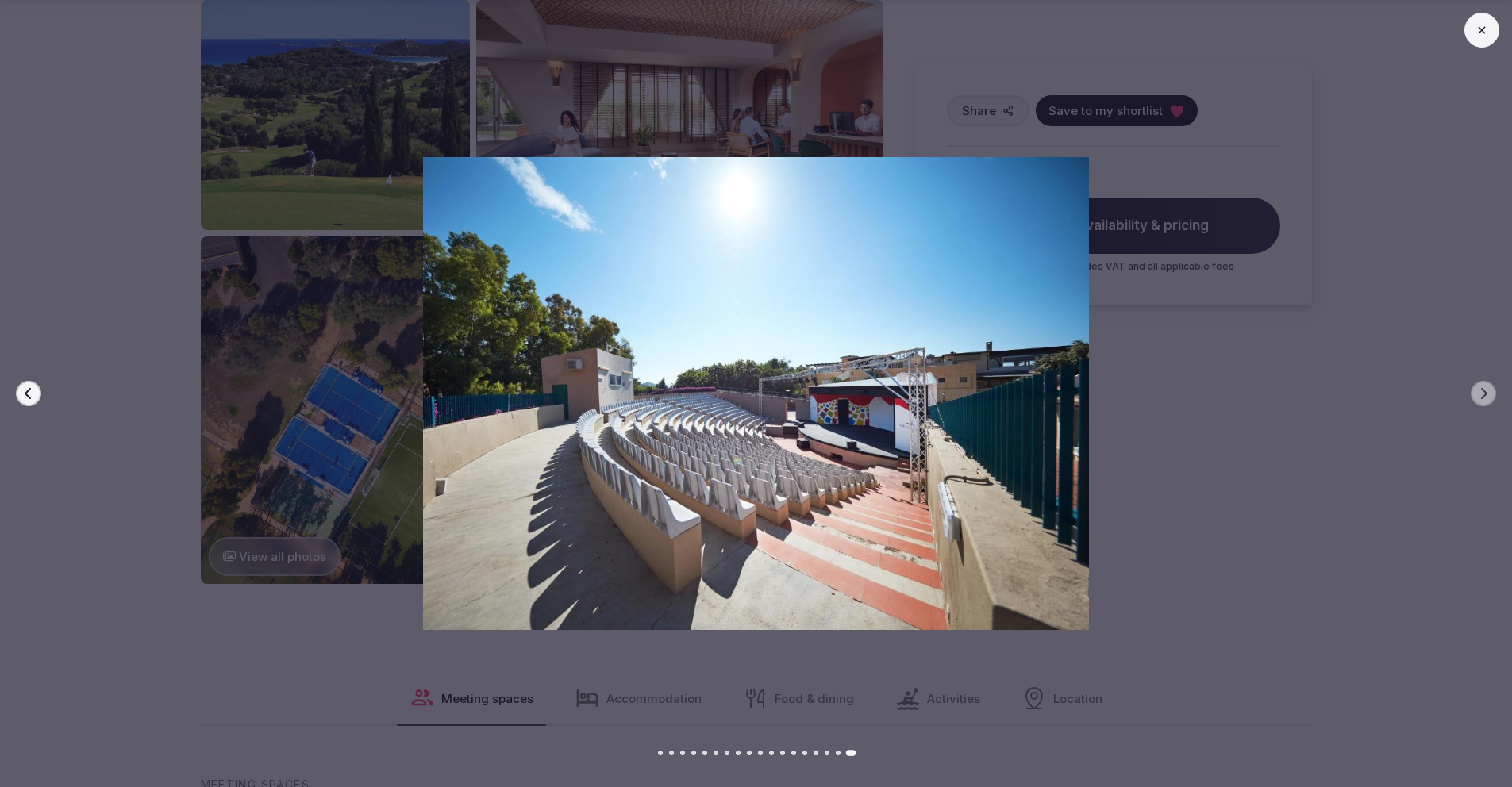
click at [1484, 26] on icon at bounding box center [1481, 30] width 13 height 13
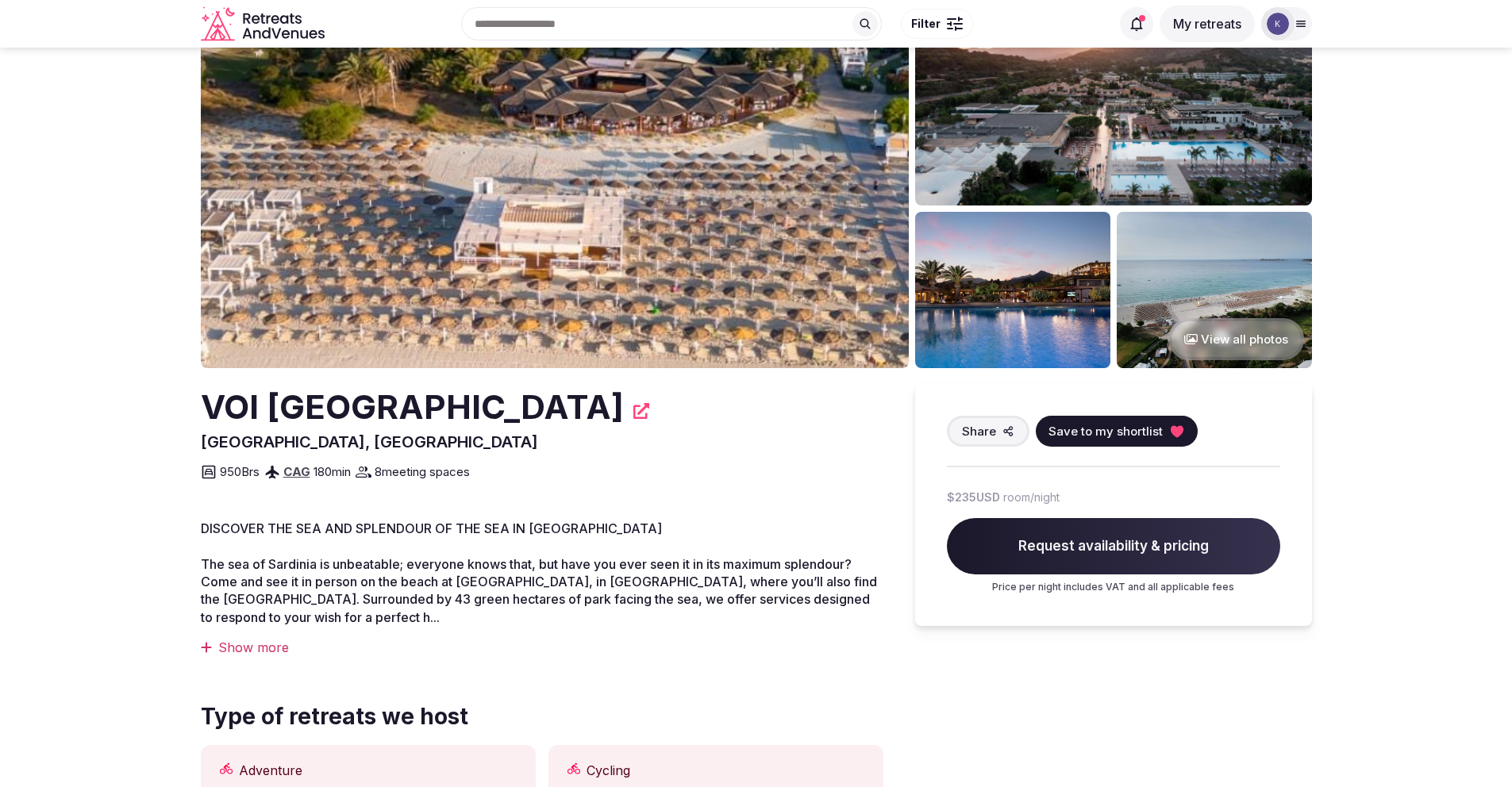
scroll to position [0, 0]
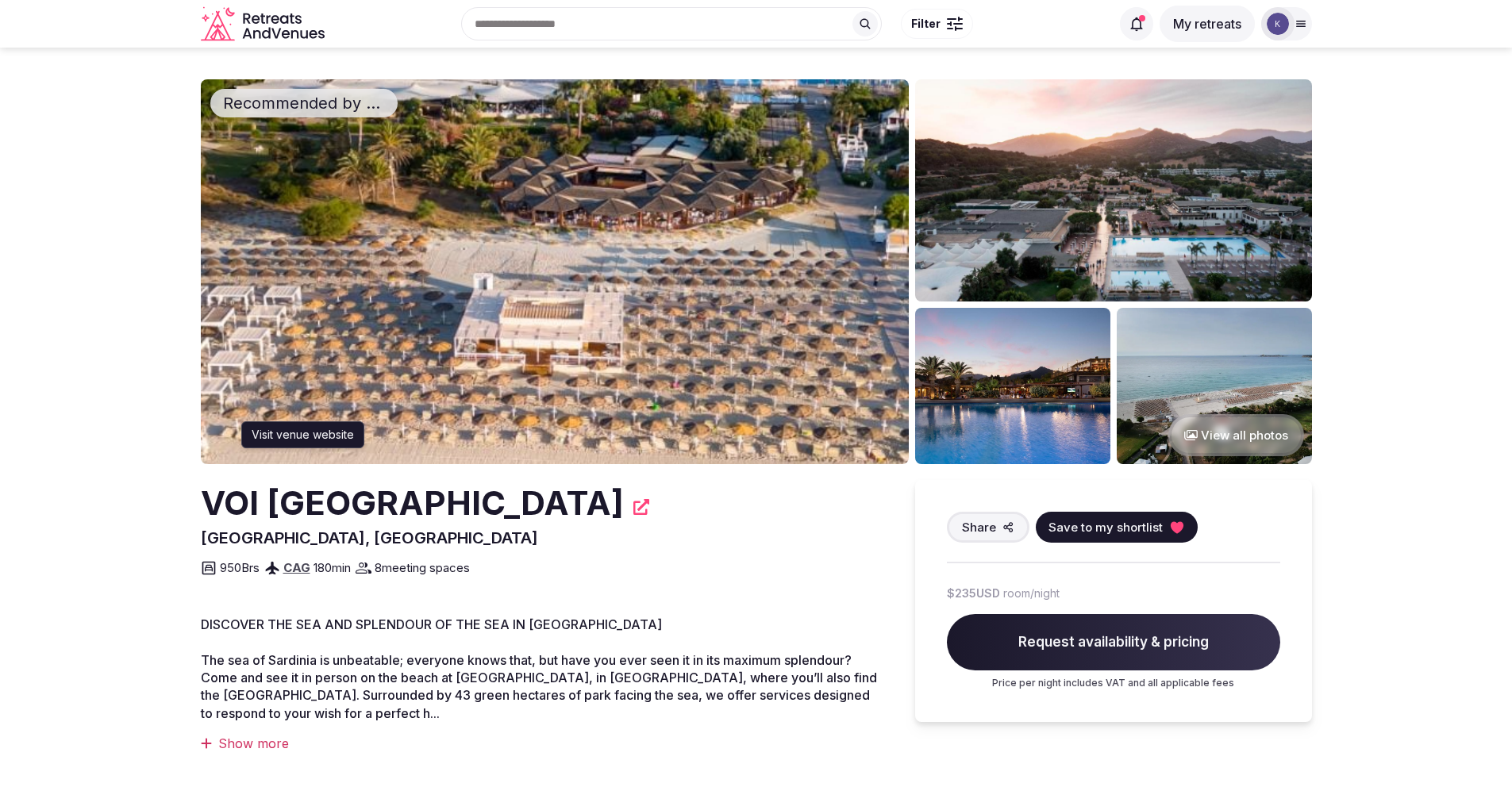
click at [633, 502] on icon at bounding box center [641, 507] width 16 height 16
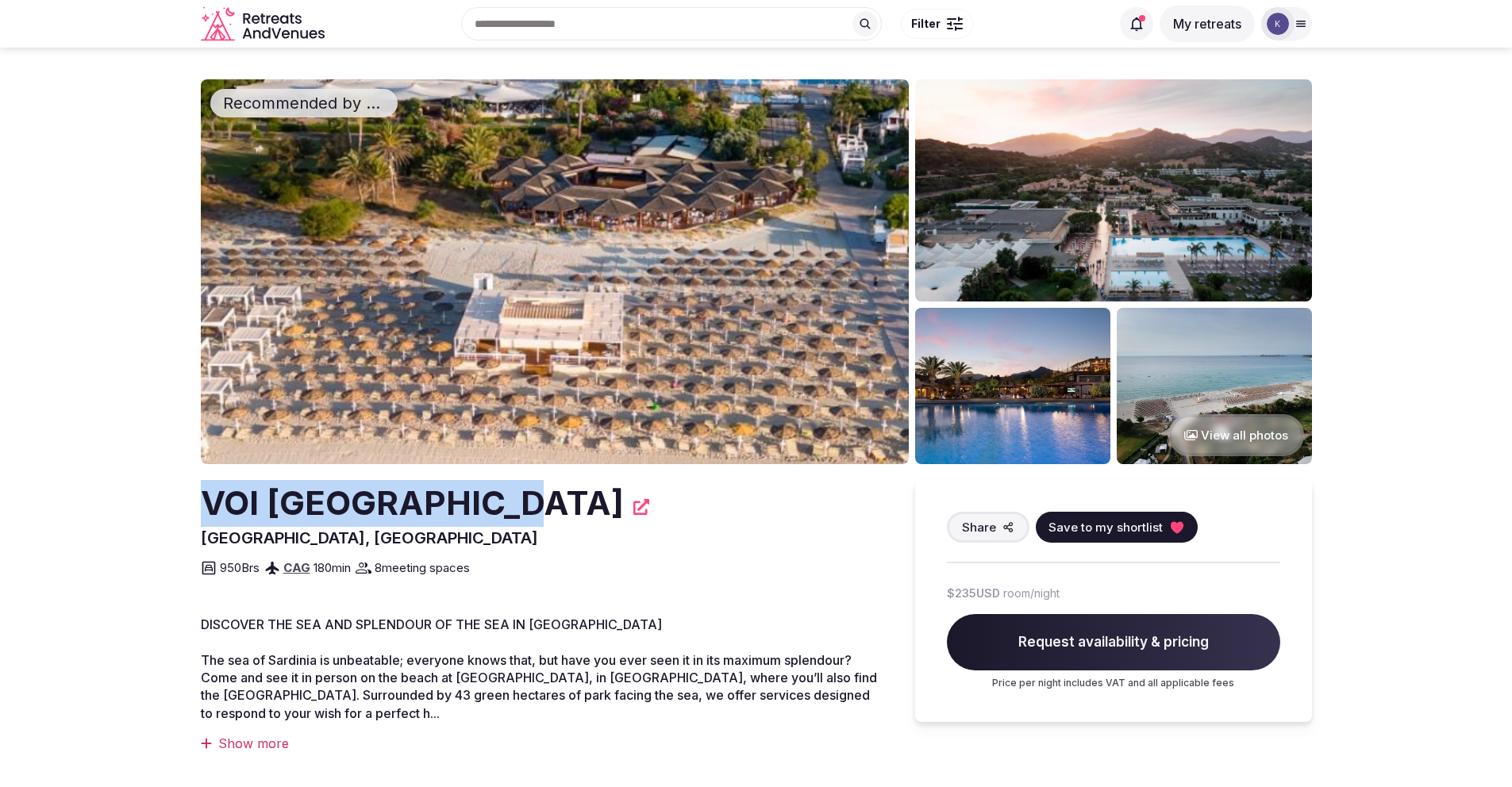
drag, startPoint x: 476, startPoint y: 508, endPoint x: 210, endPoint y: 502, distance: 266.1
click at [210, 502] on h2 "VOI [GEOGRAPHIC_DATA]" at bounding box center [412, 503] width 423 height 47
copy h2 "VOI [GEOGRAPHIC_DATA]"
